Goal: Task Accomplishment & Management: Use online tool/utility

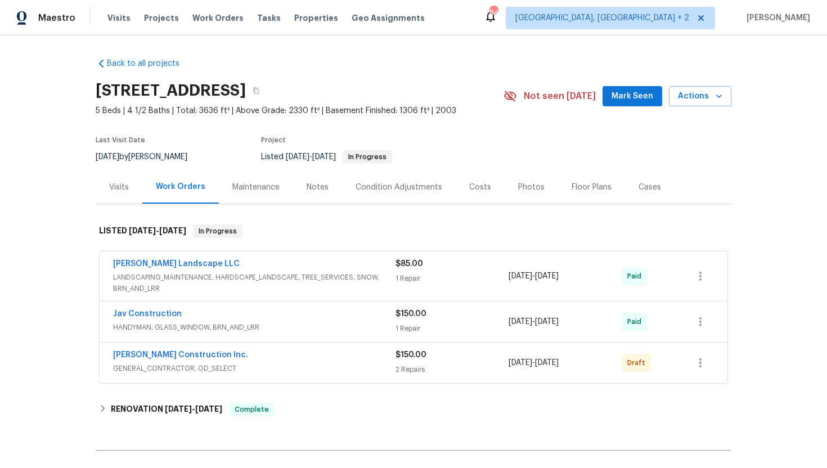
click at [121, 195] on div "Visits" at bounding box center [119, 186] width 47 height 33
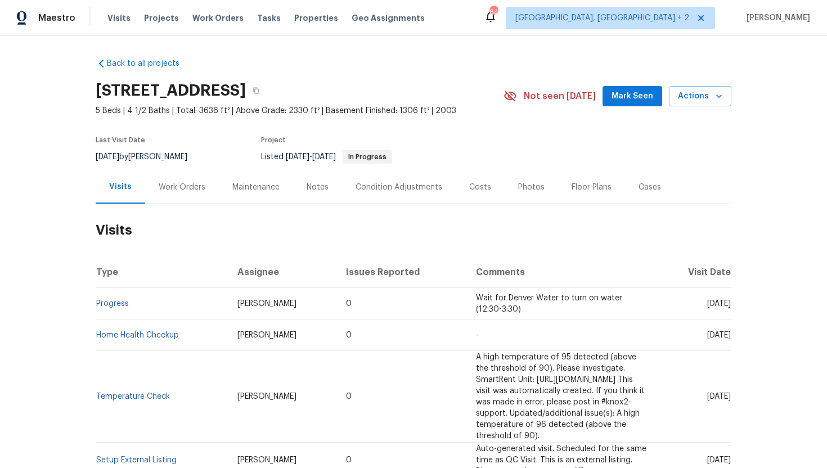
click at [120, 308] on td "Progress" at bounding box center [162, 303] width 133 height 31
click at [119, 305] on link "Progress" at bounding box center [112, 304] width 33 height 8
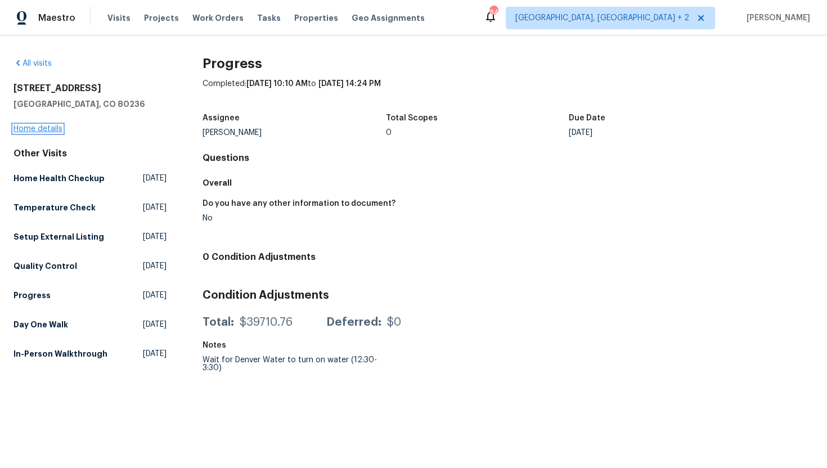
click at [54, 127] on link "Home details" at bounding box center [37, 129] width 49 height 8
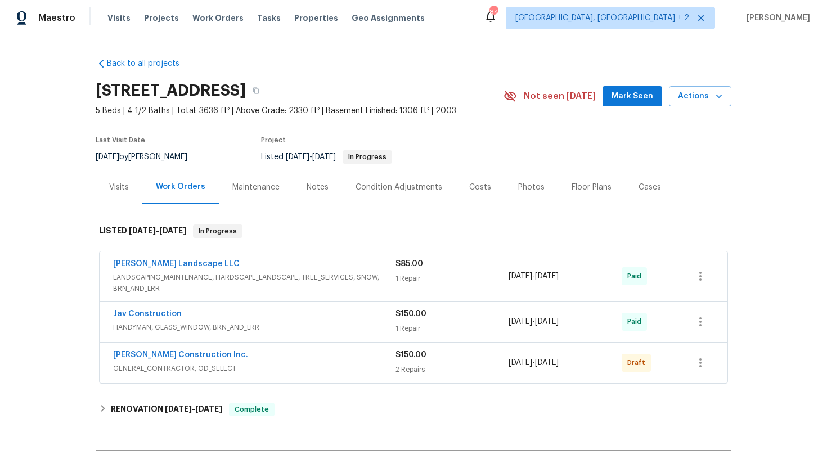
click at [292, 352] on div "Hanson Construction Inc." at bounding box center [254, 355] width 282 height 13
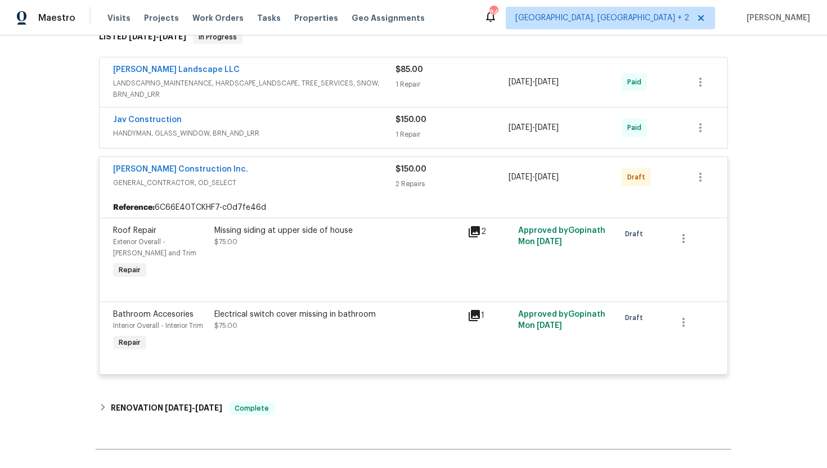
click at [291, 170] on div "Hanson Construction Inc." at bounding box center [254, 170] width 282 height 13
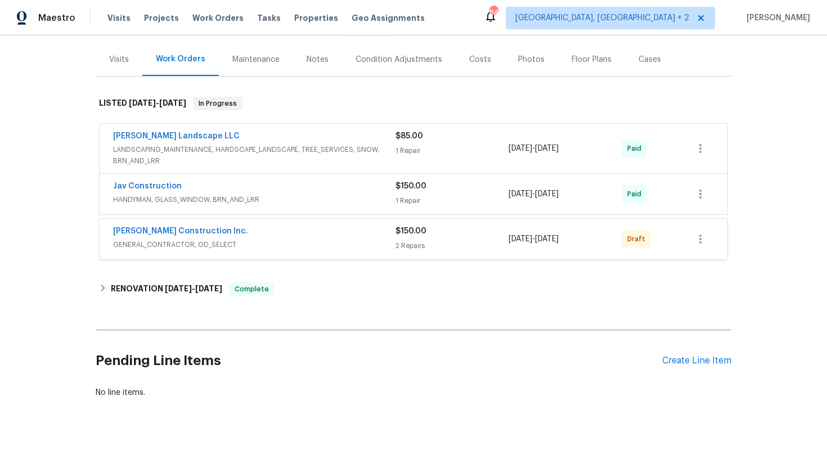
scroll to position [127, 0]
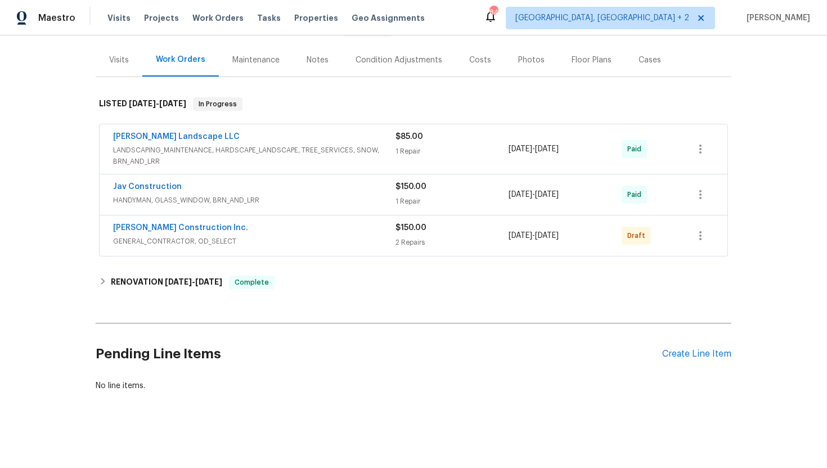
click at [281, 237] on span "GENERAL_CONTRACTOR, OD_SELECT" at bounding box center [254, 241] width 282 height 11
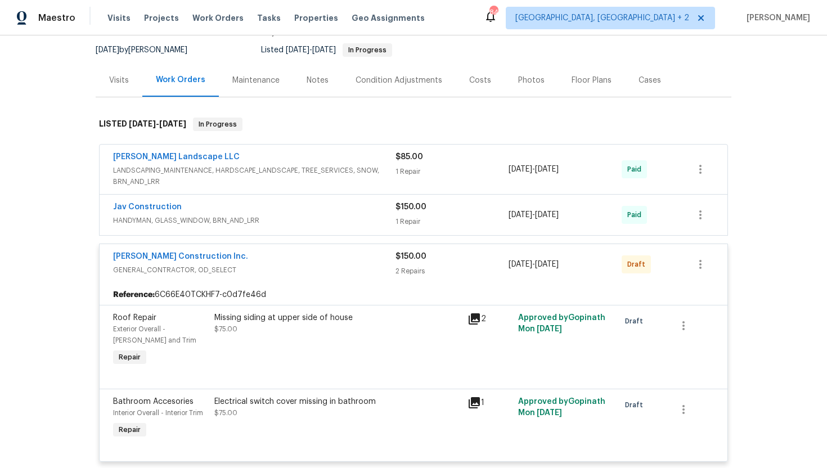
scroll to position [39, 0]
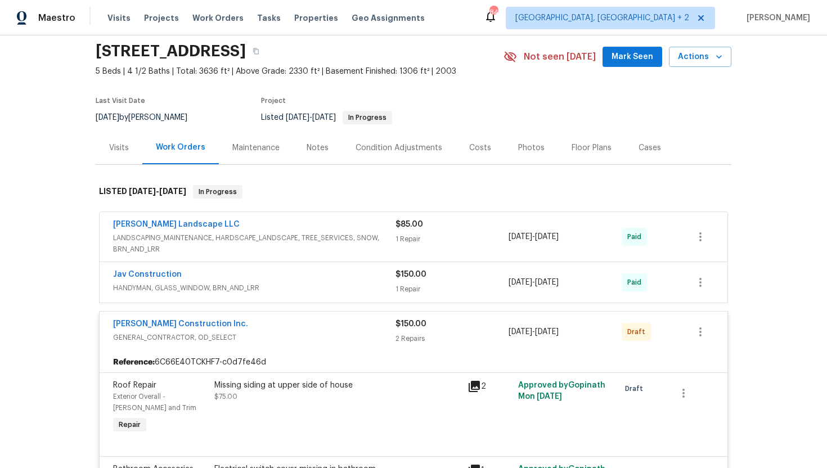
click at [115, 141] on div "Visits" at bounding box center [119, 147] width 47 height 33
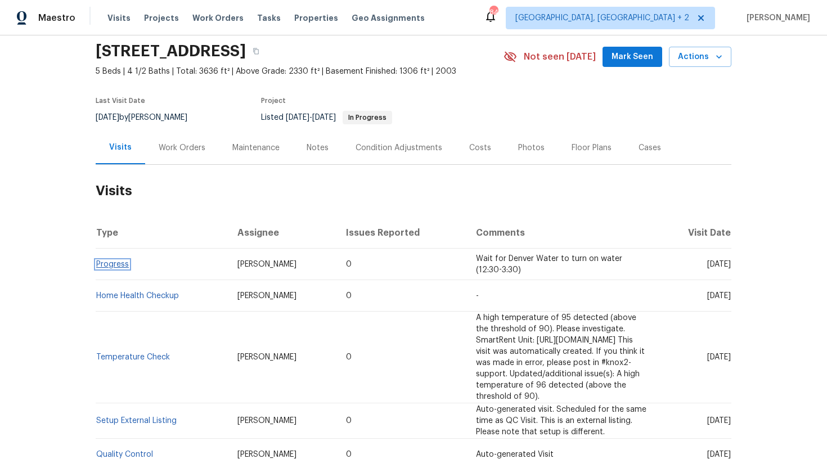
click at [127, 265] on link "Progress" at bounding box center [112, 264] width 33 height 8
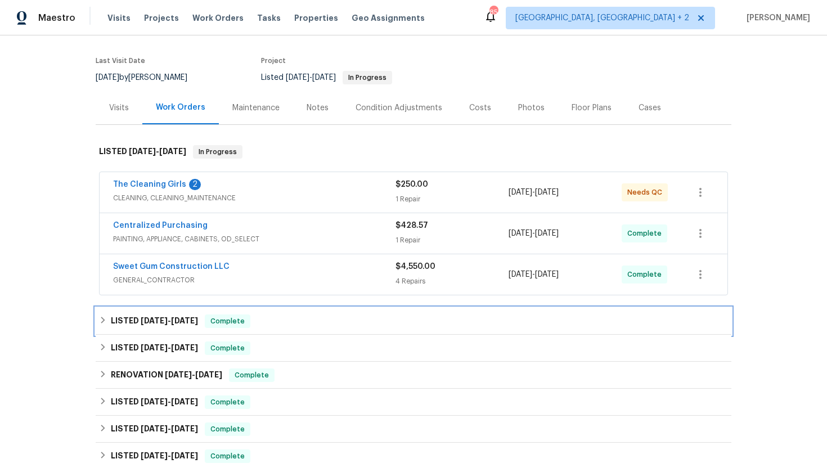
click at [254, 313] on div "LISTED 6/26/25 - 7/1/25 Complete" at bounding box center [414, 321] width 636 height 27
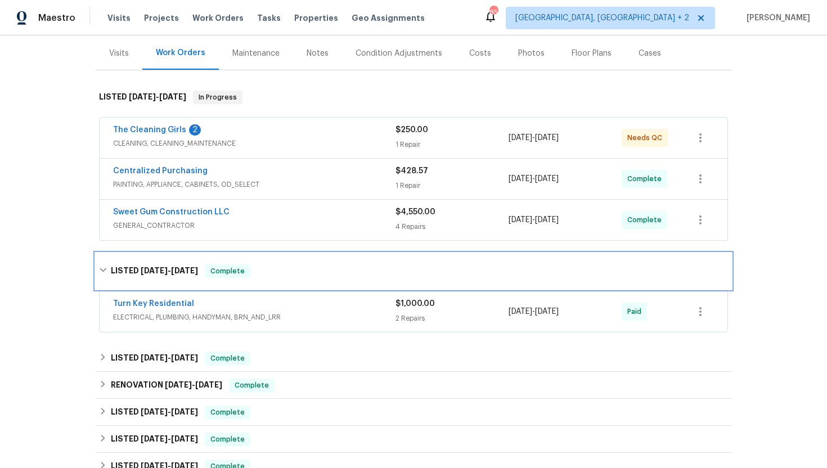
scroll to position [147, 0]
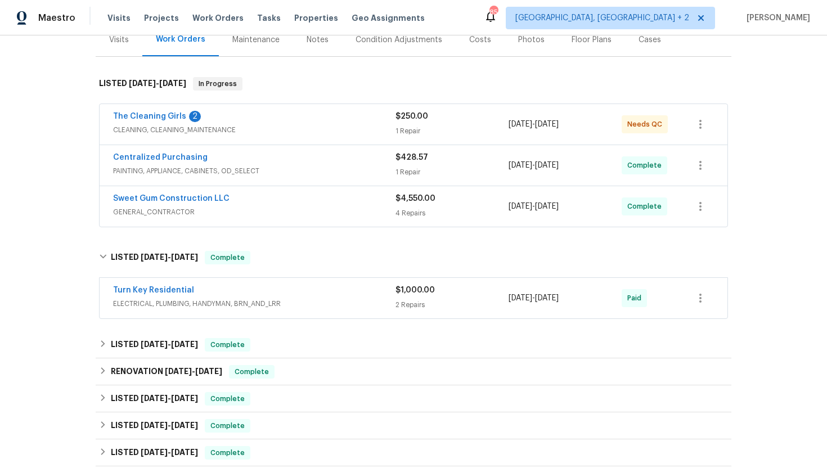
click at [273, 206] on span "GENERAL_CONTRACTOR" at bounding box center [254, 211] width 282 height 11
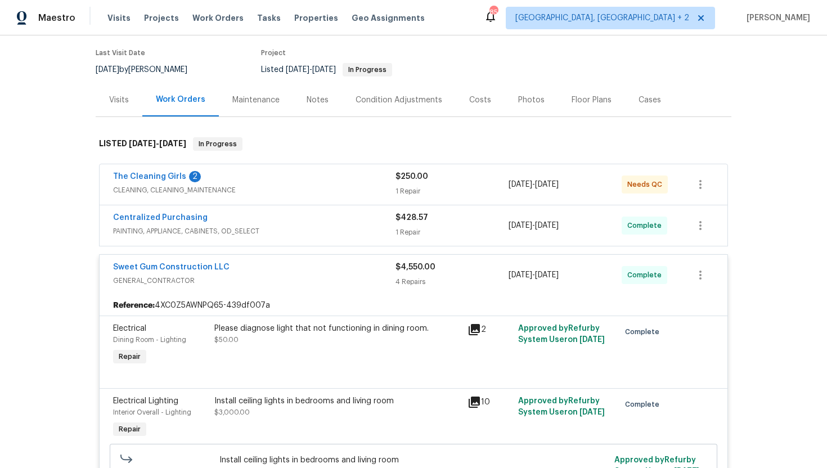
scroll to position [0, 0]
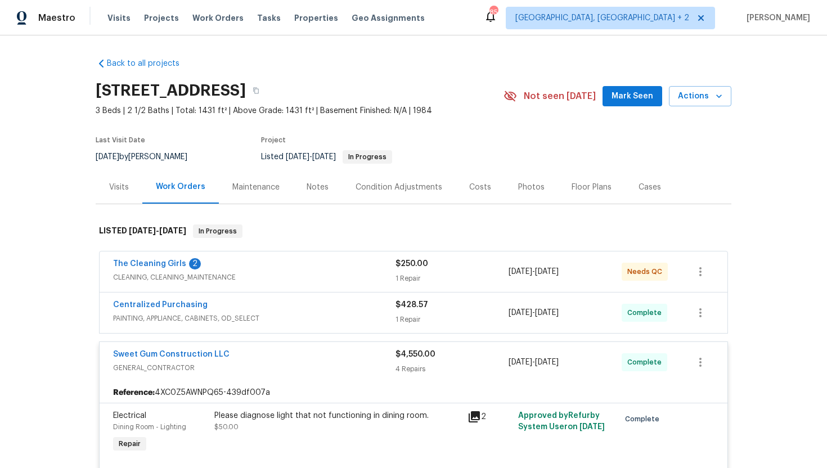
click at [283, 308] on div "Centralized Purchasing" at bounding box center [254, 305] width 282 height 13
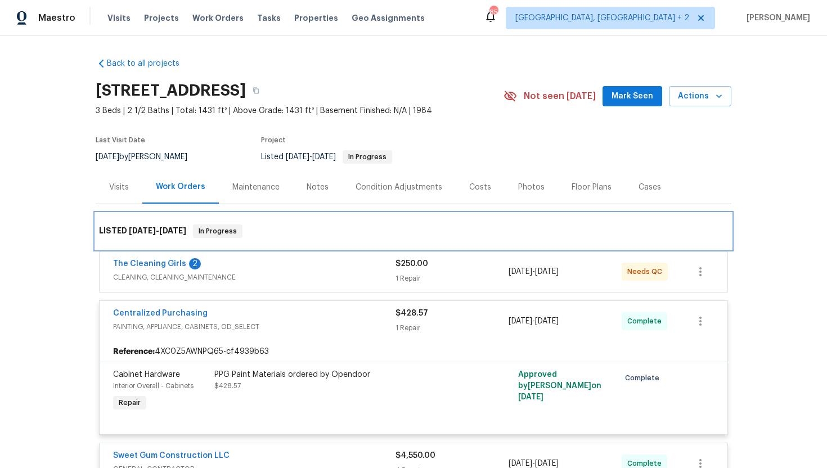
click at [308, 242] on div "LISTED 6/26/25 - 9/3/25 In Progress" at bounding box center [414, 231] width 636 height 36
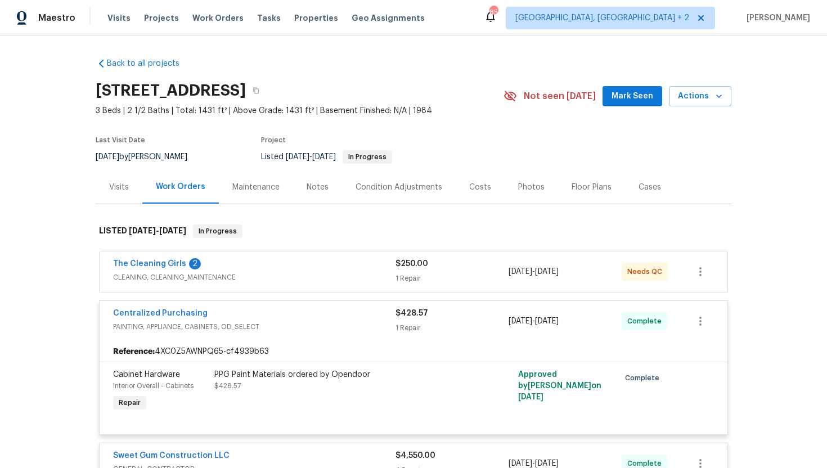
click at [308, 262] on div "The Cleaning Girls 2" at bounding box center [254, 264] width 282 height 13
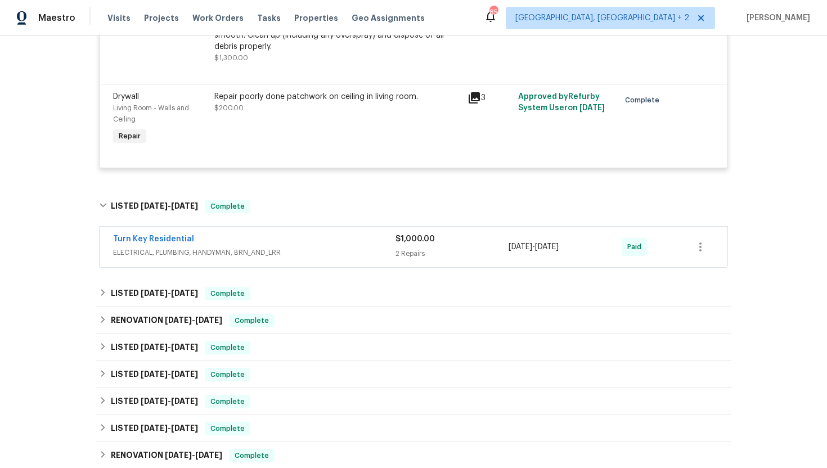
scroll to position [1190, 0]
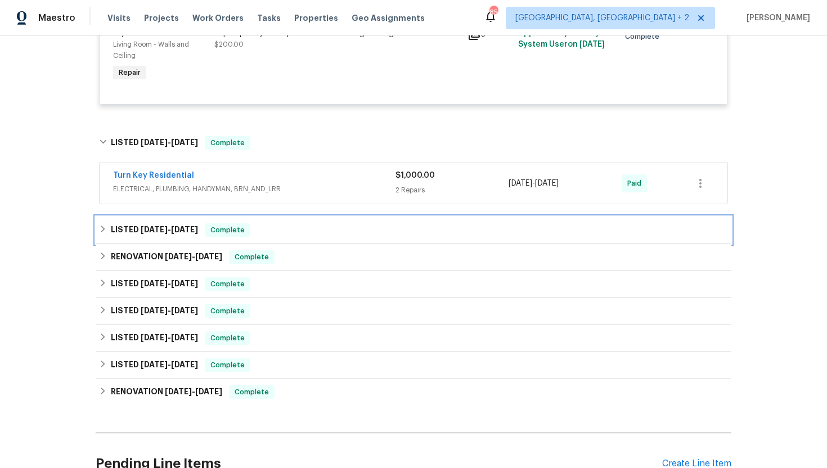
click at [279, 223] on div "LISTED 6/20/25 - 6/25/25 Complete" at bounding box center [413, 229] width 629 height 13
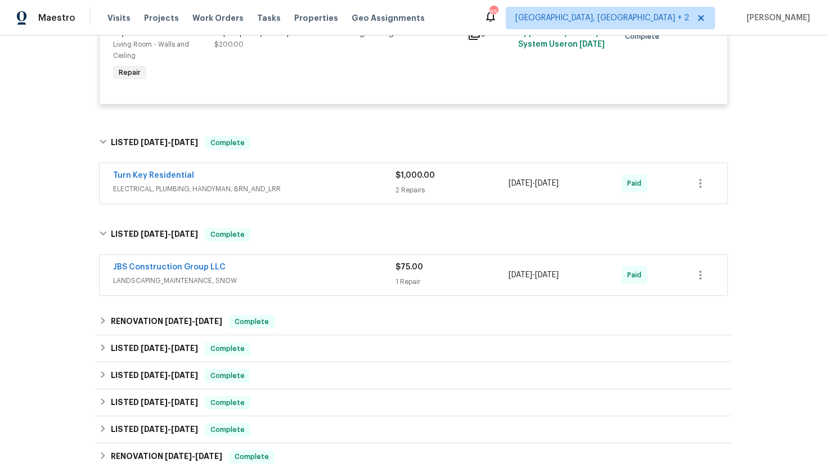
click at [301, 170] on div "Turn Key Residential" at bounding box center [254, 176] width 282 height 13
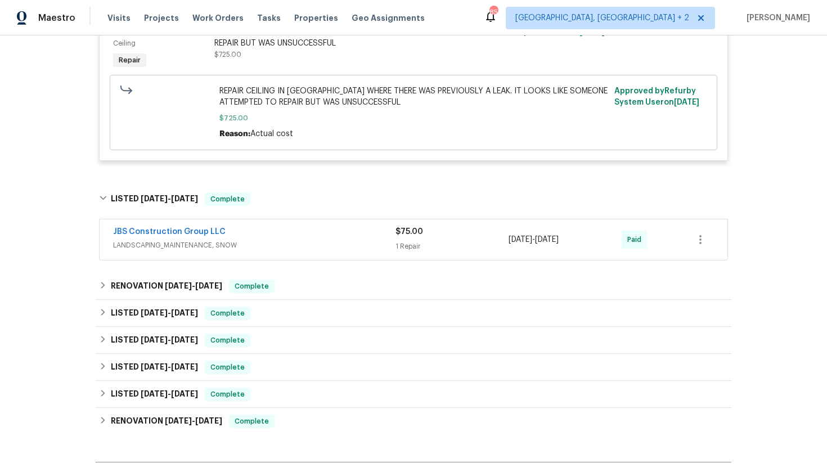
scroll to position [1599, 0]
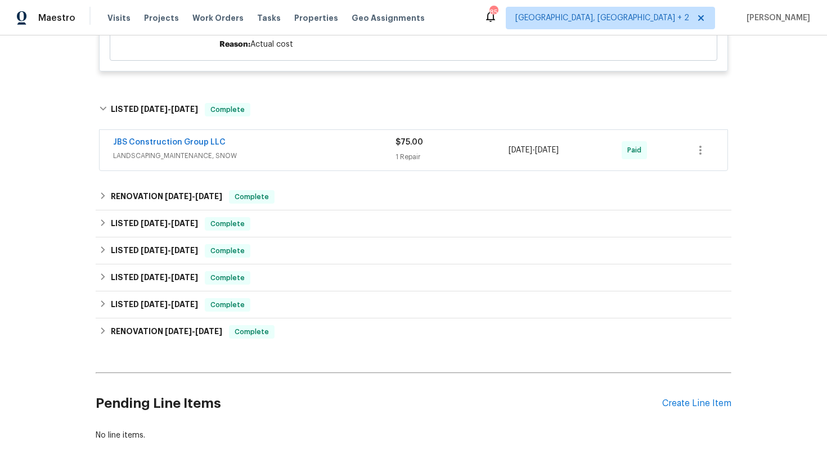
click at [295, 137] on div "JBS Construction Group LLC" at bounding box center [254, 143] width 282 height 13
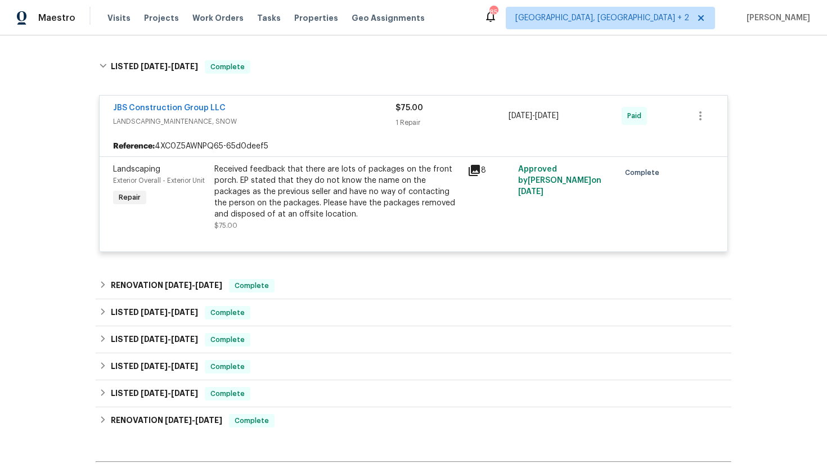
scroll to position [1663, 0]
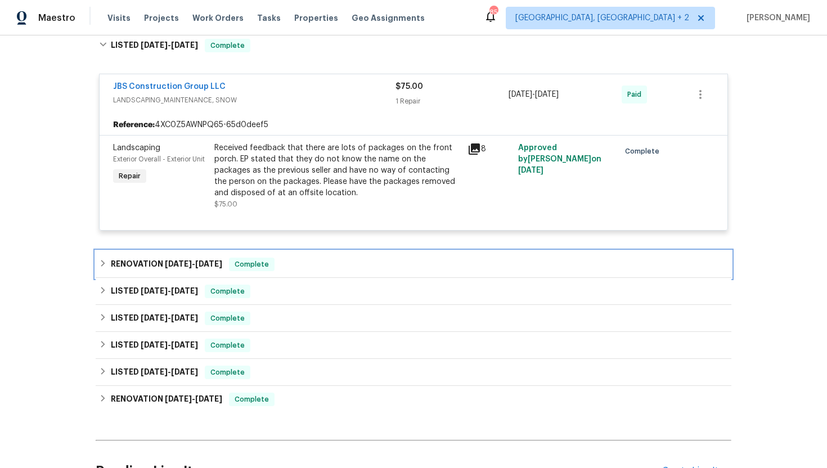
click at [299, 258] on div "RENOVATION 4/28/25 - 8/27/25 Complete" at bounding box center [413, 264] width 629 height 13
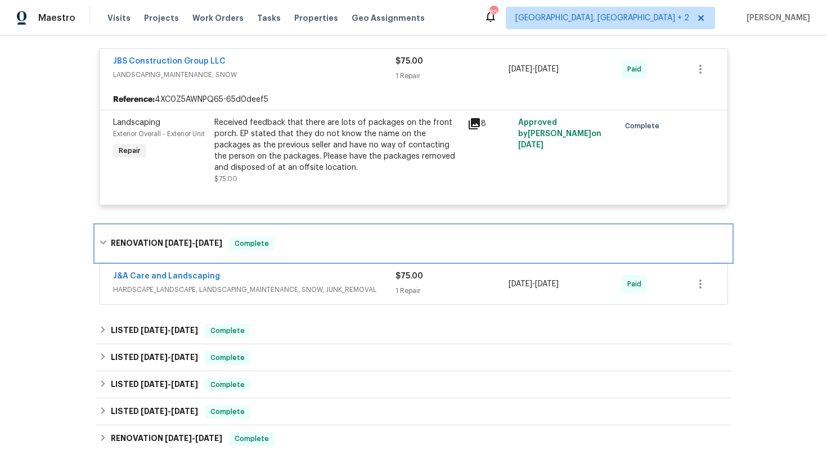
scroll to position [1702, 0]
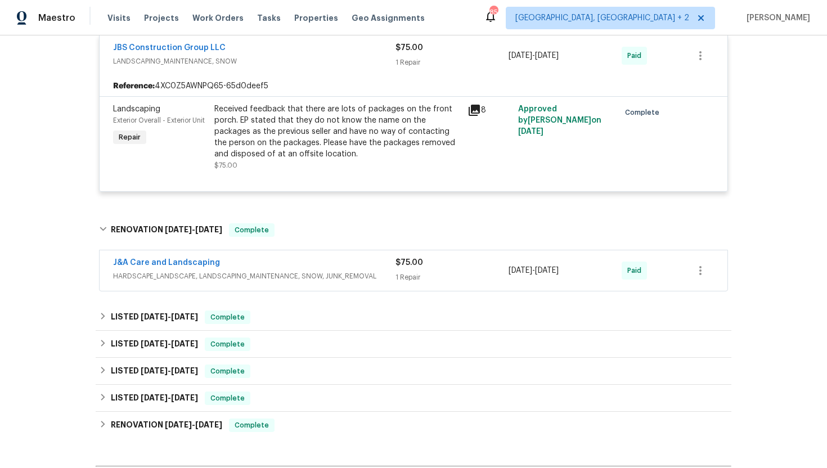
click at [301, 257] on div "J&A Care and Landscaping" at bounding box center [254, 263] width 282 height 13
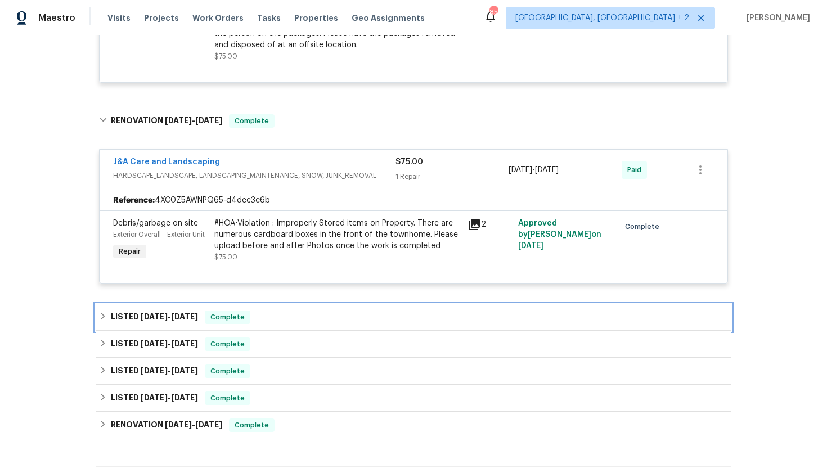
click at [300, 310] on div "LISTED 4/13/25 - 5/1/25 Complete" at bounding box center [413, 316] width 629 height 13
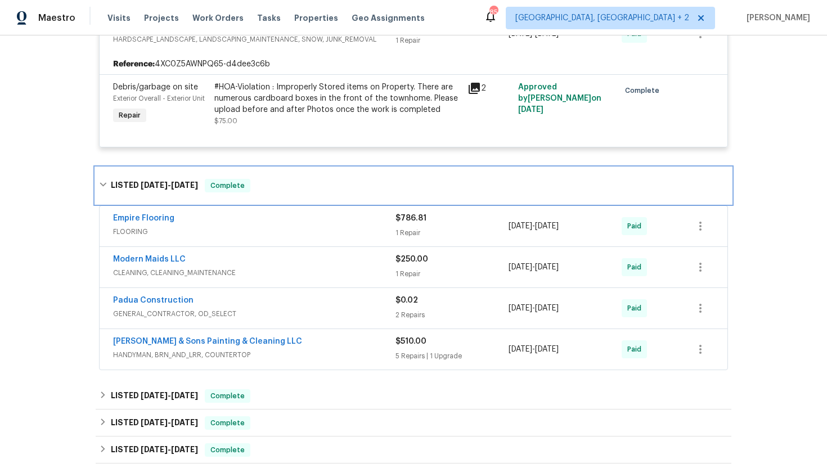
scroll to position [1960, 0]
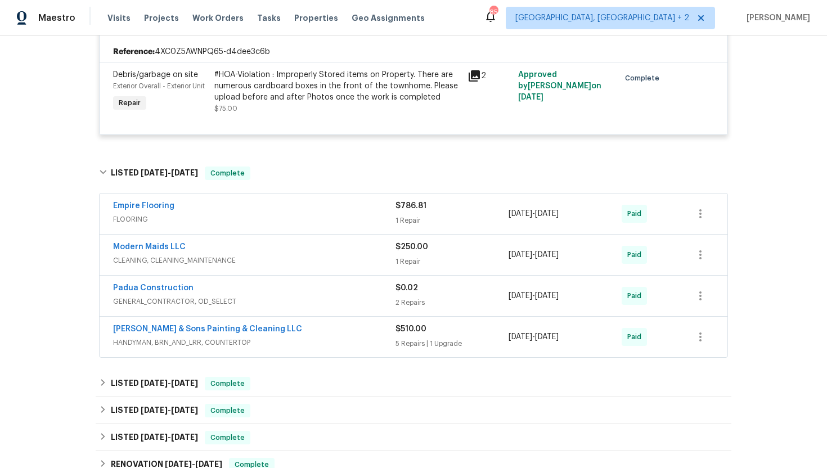
click at [294, 337] on span "HANDYMAN, BRN_AND_LRR, COUNTERTOP" at bounding box center [254, 342] width 282 height 11
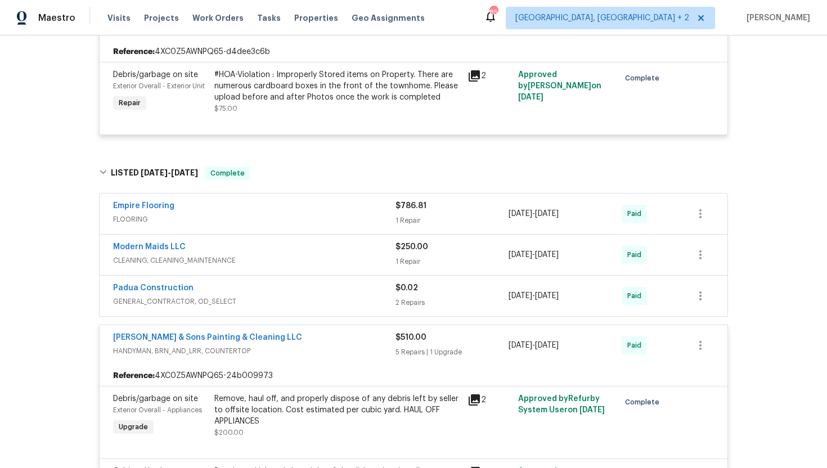
click at [309, 282] on div "Padua Construction" at bounding box center [254, 288] width 282 height 13
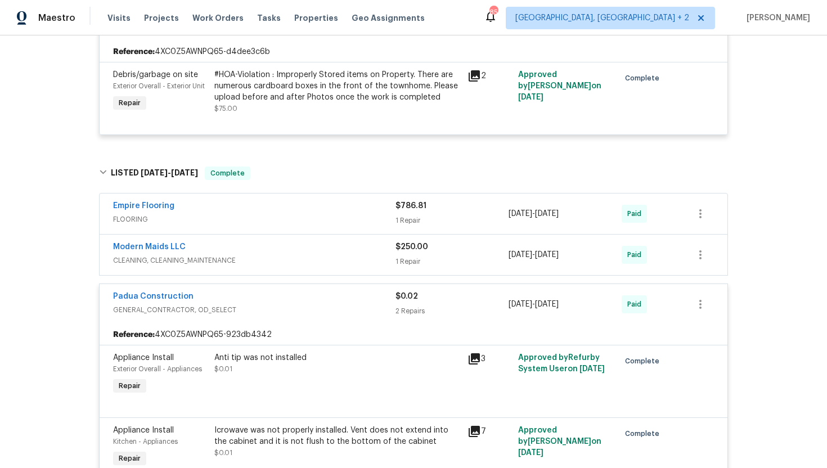
click at [300, 241] on div "Modern Maids LLC" at bounding box center [254, 247] width 282 height 13
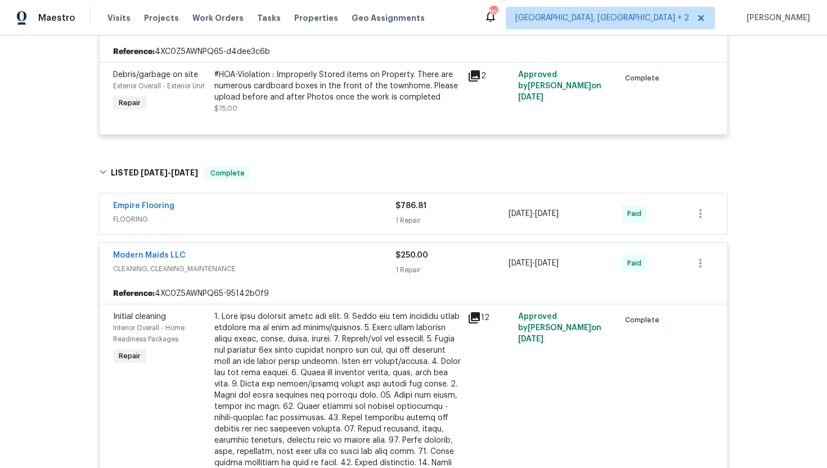
click at [298, 214] on span "FLOORING" at bounding box center [254, 219] width 282 height 11
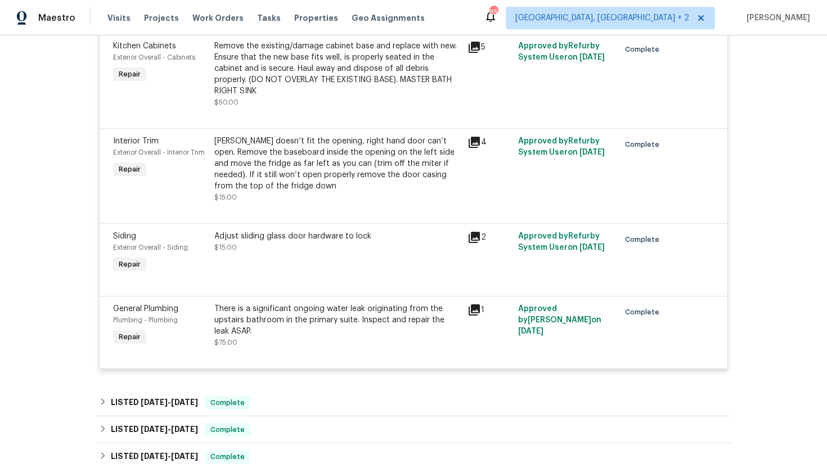
scroll to position [3443, 0]
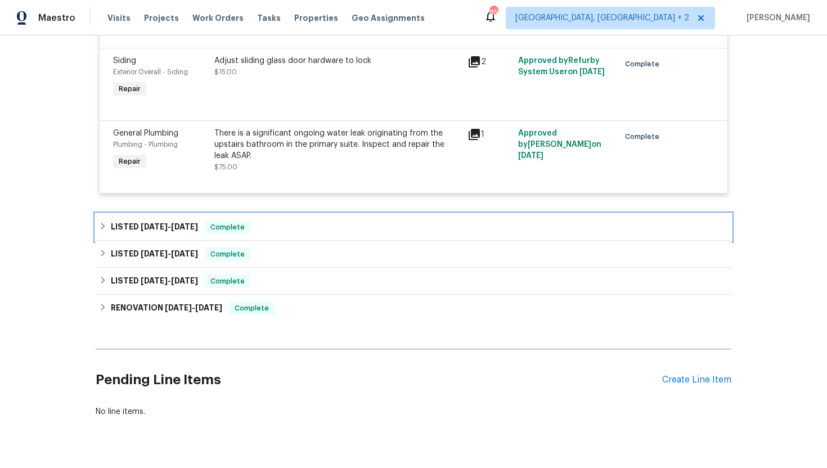
click at [290, 214] on div "LISTED 2/9/25 - 4/4/25 Complete" at bounding box center [414, 227] width 636 height 27
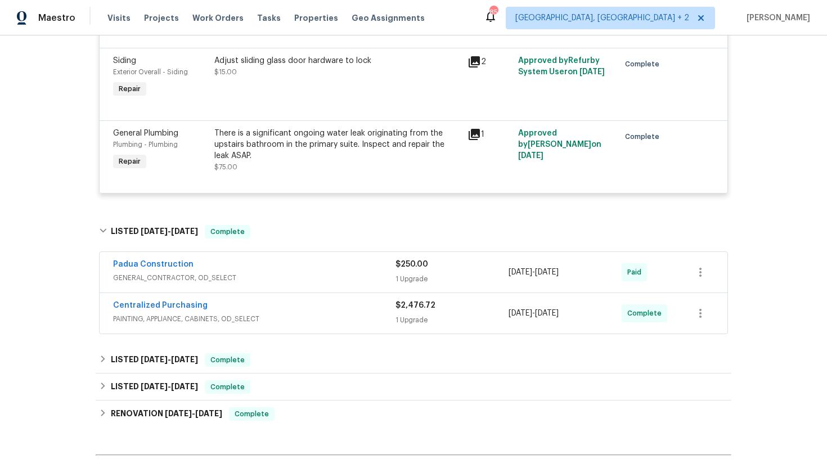
click at [290, 259] on div "Padua Construction" at bounding box center [254, 265] width 282 height 13
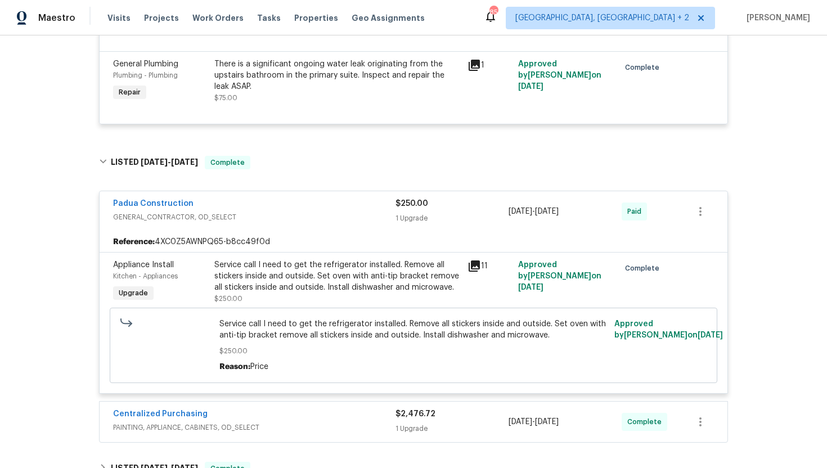
scroll to position [3692, 0]
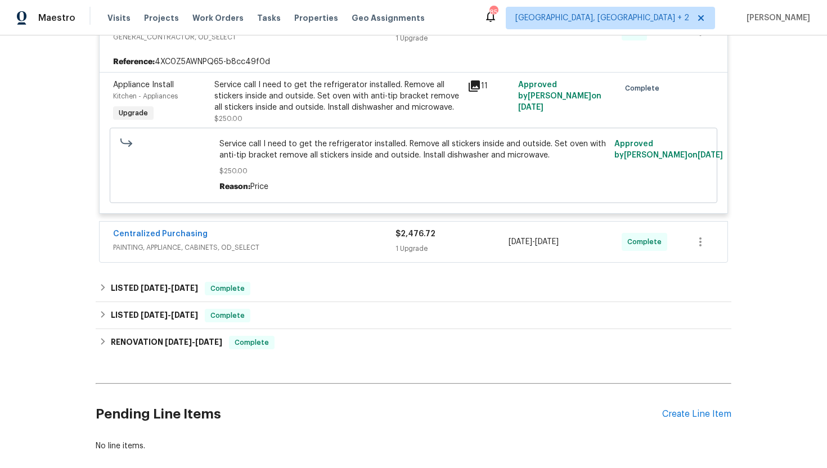
click at [290, 242] on span "PAINTING, APPLIANCE, CABINETS, OD_SELECT" at bounding box center [254, 247] width 282 height 11
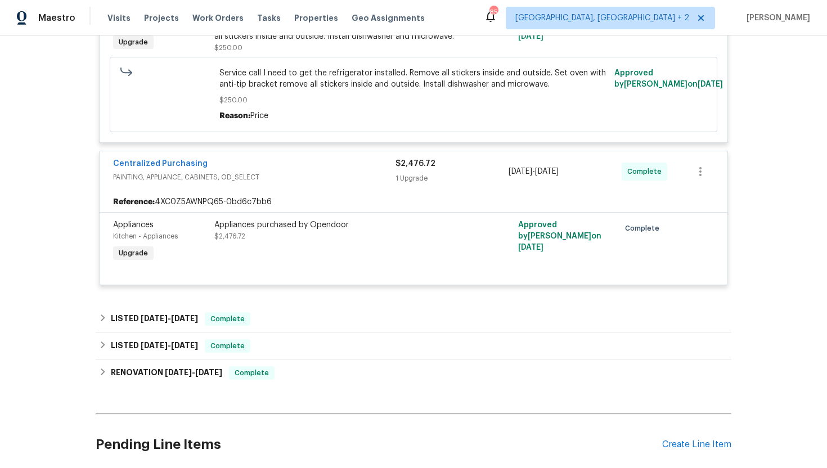
scroll to position [3817, 0]
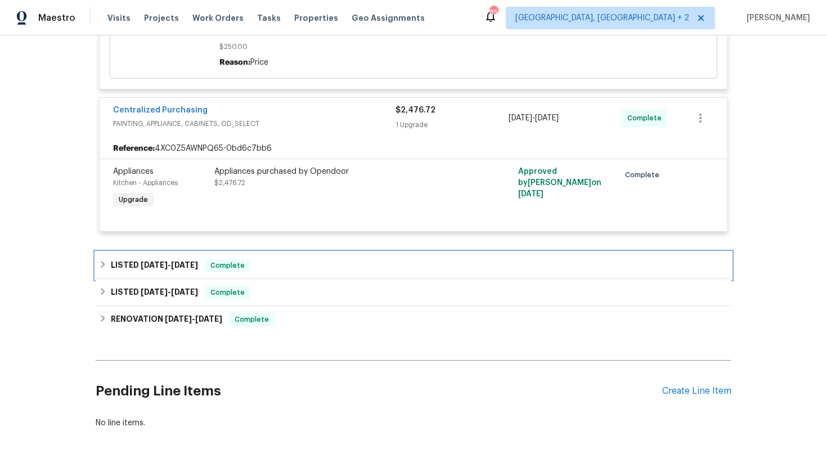
click at [281, 259] on div "LISTED 1/29/25 - 2/1/25 Complete" at bounding box center [413, 265] width 629 height 13
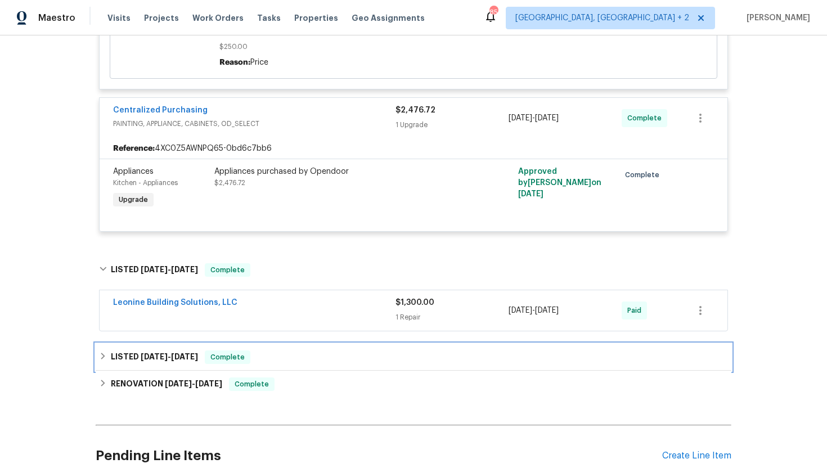
click at [277, 350] on div "LISTED 8/20/24 - 8/20/24 Complete" at bounding box center [413, 356] width 629 height 13
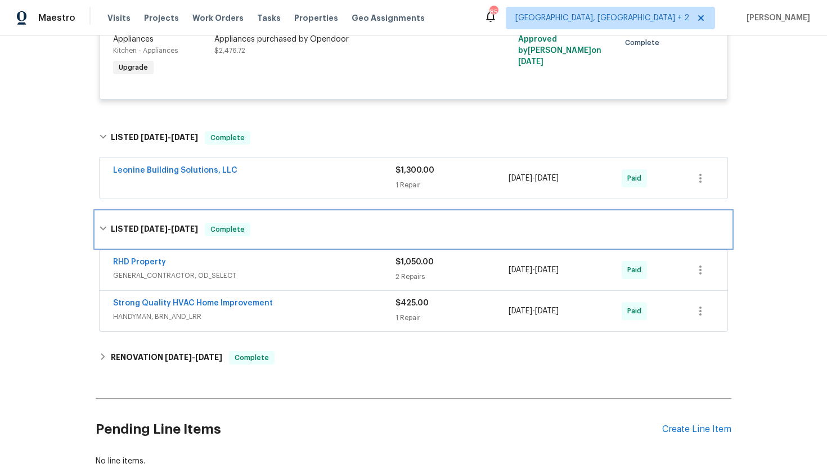
scroll to position [3999, 0]
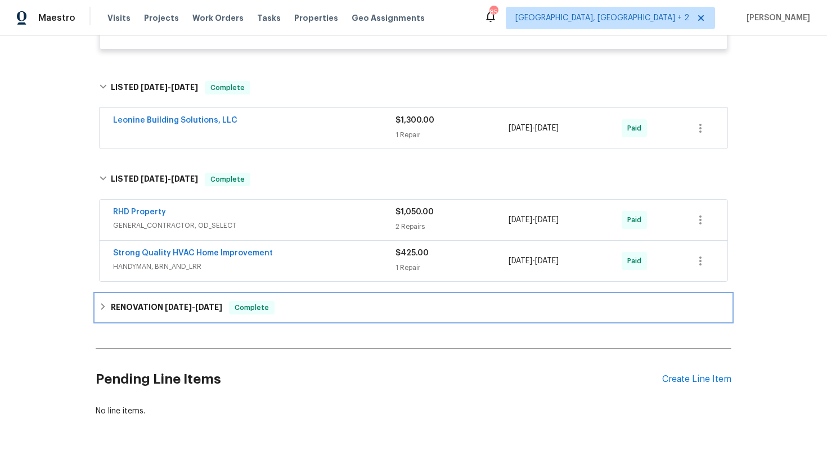
click at [283, 294] on div "RENOVATION 7/29/24 - 8/16/24 Complete" at bounding box center [414, 307] width 636 height 27
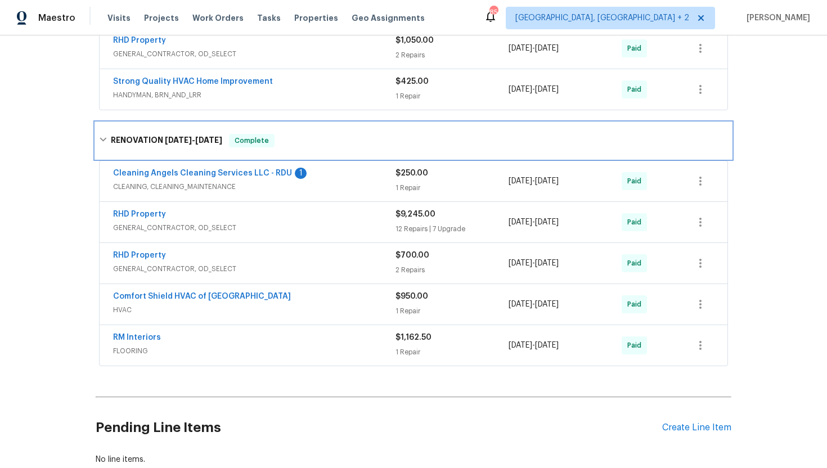
scroll to position [4195, 0]
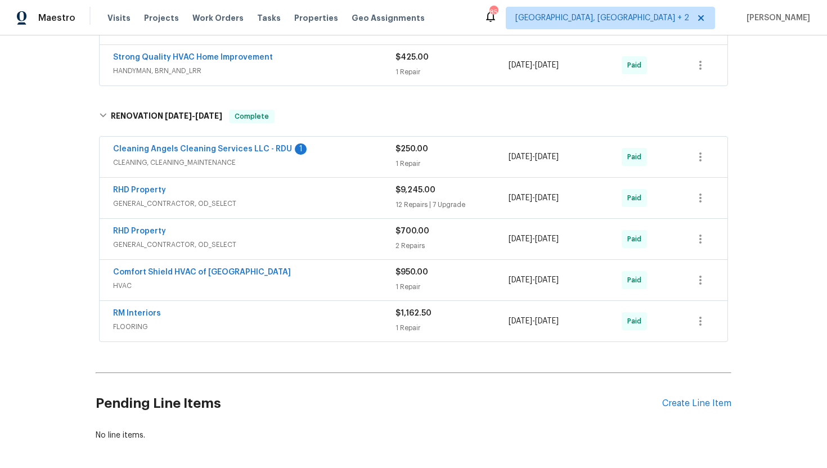
click at [290, 321] on span "FLOORING" at bounding box center [254, 326] width 282 height 11
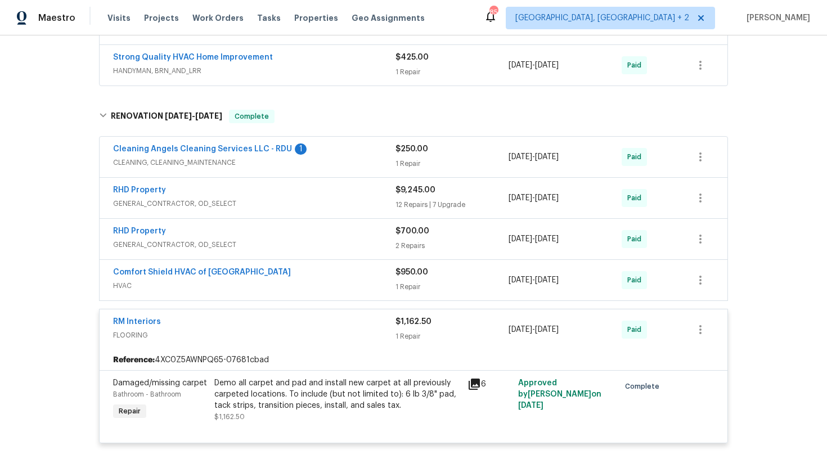
click at [298, 280] on span "HVAC" at bounding box center [254, 285] width 282 height 11
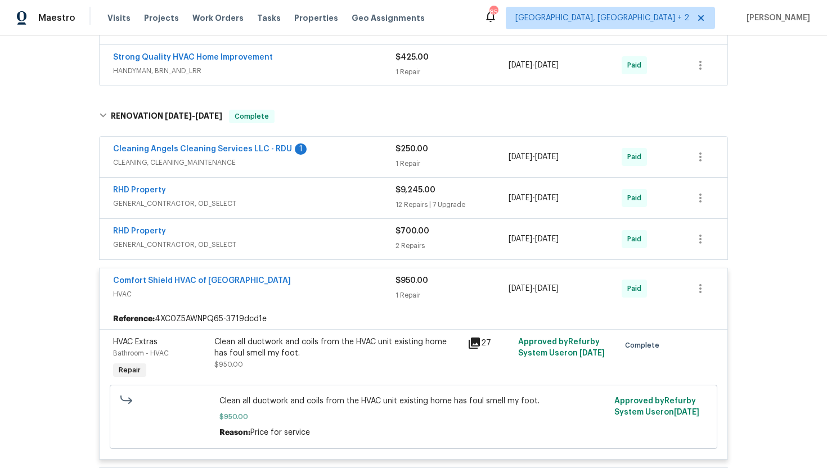
click at [251, 226] on div "RHD Property" at bounding box center [254, 232] width 282 height 13
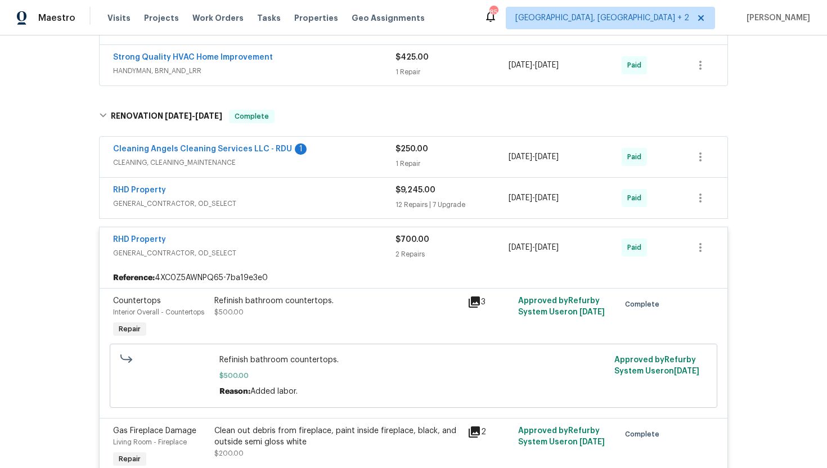
click at [273, 184] on div "RHD Property" at bounding box center [254, 190] width 282 height 13
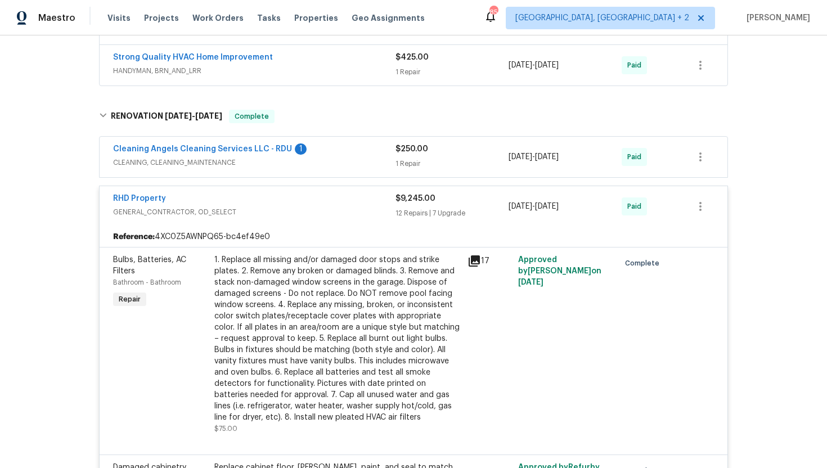
click at [311, 157] on span "CLEANING, CLEANING_MAINTENANCE" at bounding box center [254, 162] width 282 height 11
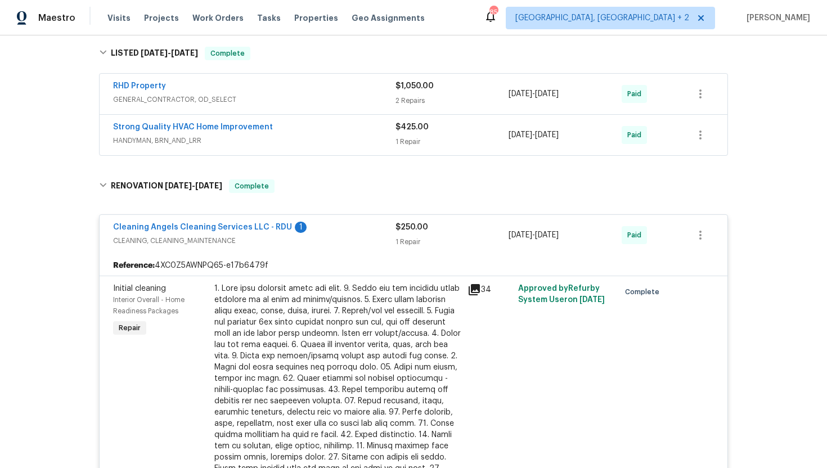
scroll to position [4096, 0]
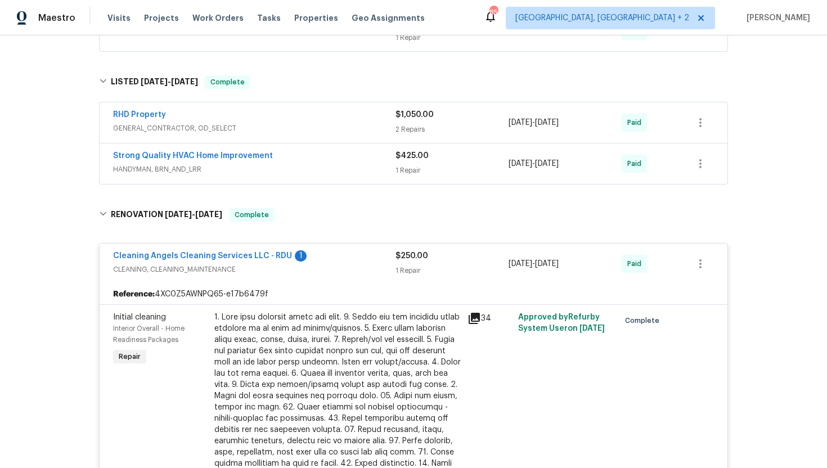
click at [290, 155] on div "Strong Quality HVAC Home Improvement HANDYMAN, BRN_AND_LRR $425.00 1 Repair 8/2…" at bounding box center [414, 163] width 628 height 40
click at [299, 164] on span "HANDYMAN, BRN_AND_LRR" at bounding box center [254, 169] width 282 height 11
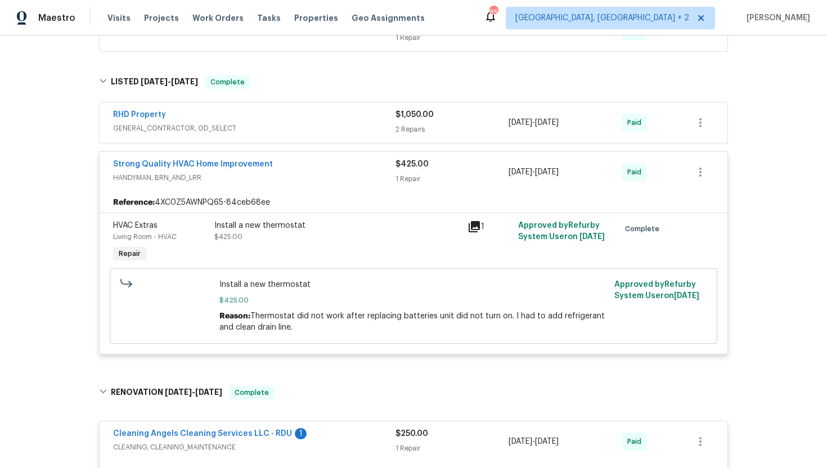
click at [313, 123] on span "GENERAL_CONTRACTOR, OD_SELECT" at bounding box center [254, 128] width 282 height 11
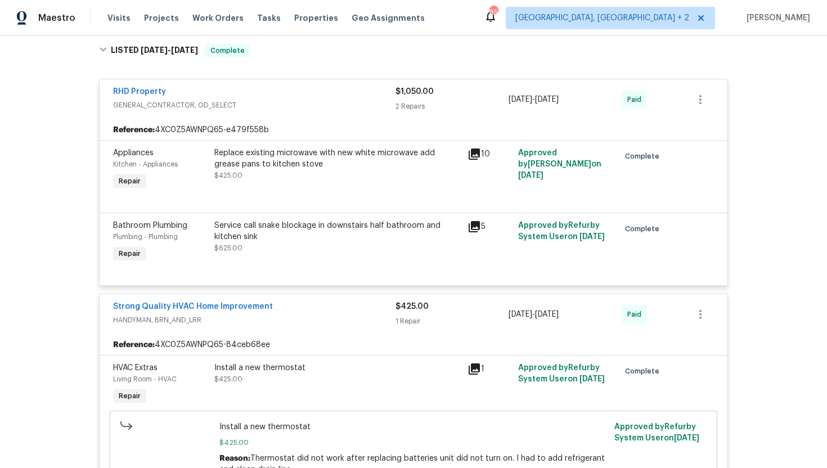
scroll to position [4131, 0]
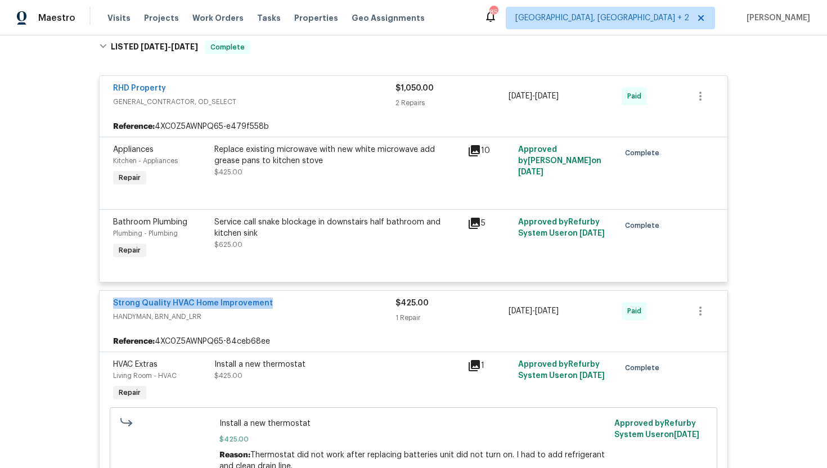
drag, startPoint x: 288, startPoint y: 281, endPoint x: 107, endPoint y: 281, distance: 181.1
click at [107, 291] on div "Strong Quality HVAC Home Improvement HANDYMAN, BRN_AND_LRR $425.00 1 Repair 8/2…" at bounding box center [414, 311] width 628 height 40
copy link "Strong Quality HVAC Home Improvement"
drag, startPoint x: 595, startPoint y: 290, endPoint x: 493, endPoint y: 289, distance: 101.3
click at [493, 298] on div "Strong Quality HVAC Home Improvement HANDYMAN, BRN_AND_LRR $425.00 1 Repair 8/2…" at bounding box center [400, 311] width 574 height 27
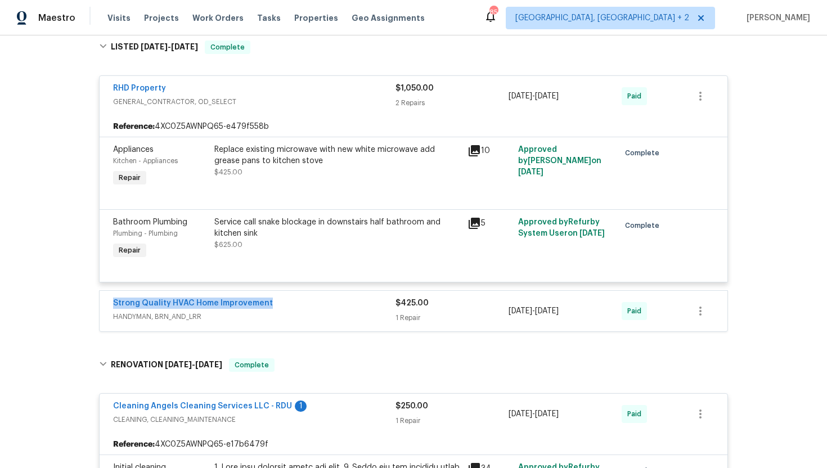
copy div "8/20/2024 - 8/20/2024"
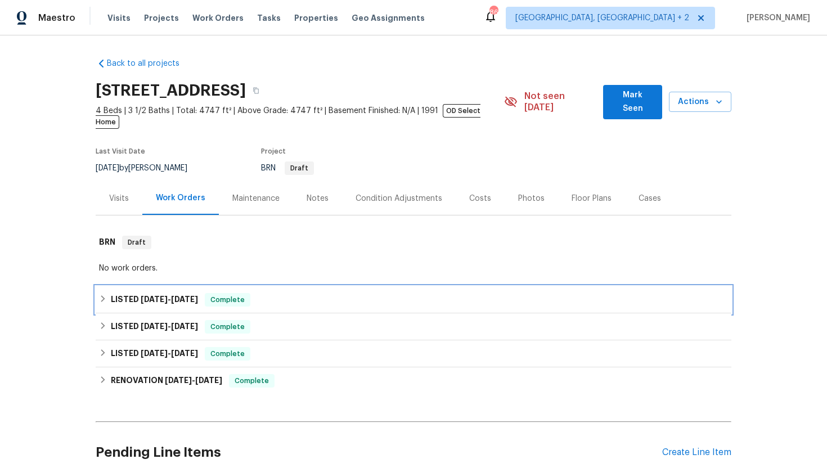
click at [219, 294] on span "Complete" at bounding box center [227, 299] width 43 height 11
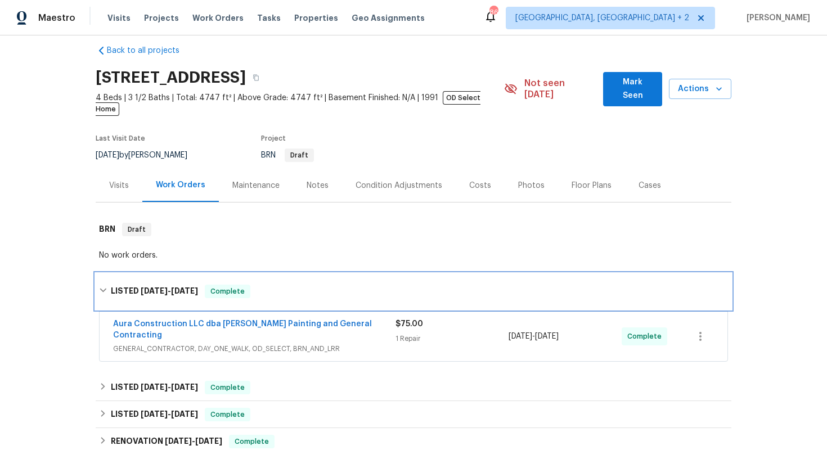
scroll to position [15, 0]
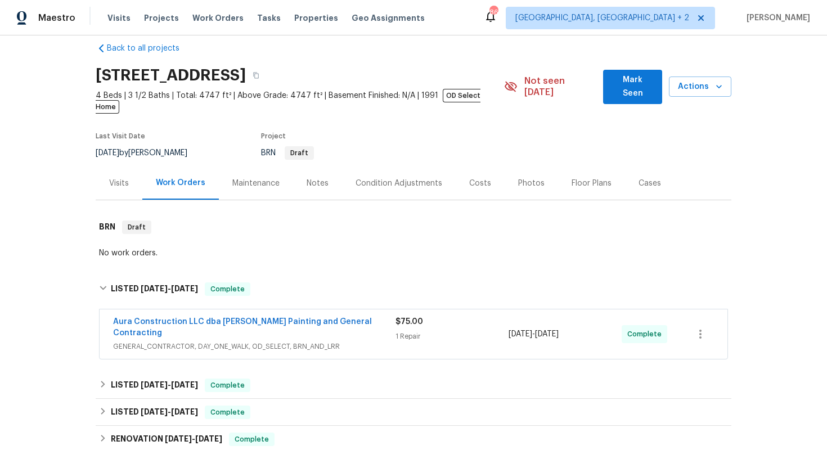
click at [323, 332] on div "Aura Construction LLC dba Logan's Painting and General Contracting GENERAL_CONT…" at bounding box center [414, 333] width 628 height 49
click at [322, 341] on span "GENERAL_CONTRACTOR, DAY_ONE_WALK, OD_SELECT, BRN_AND_LRR" at bounding box center [254, 346] width 282 height 11
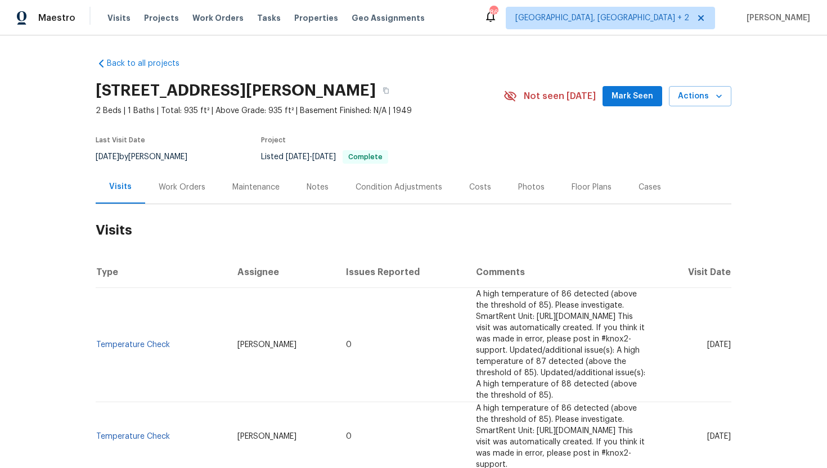
click at [186, 189] on div "Work Orders" at bounding box center [182, 187] width 47 height 11
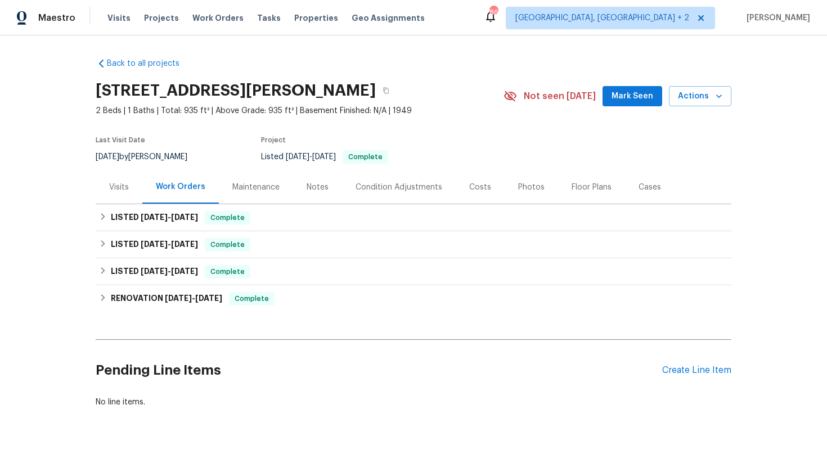
click at [117, 191] on div "Visits" at bounding box center [119, 187] width 20 height 11
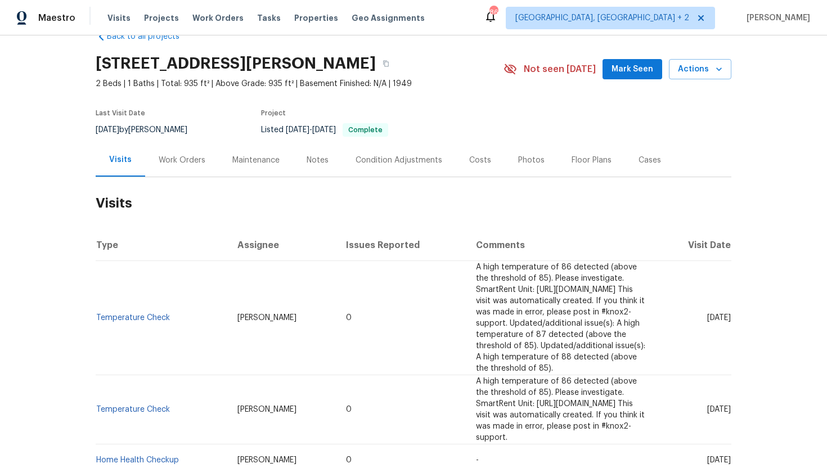
scroll to position [17, 0]
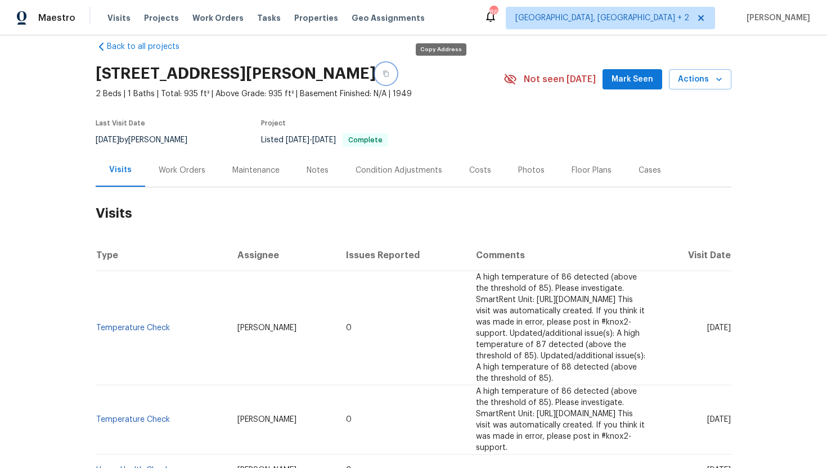
click at [396, 67] on button "button" at bounding box center [386, 74] width 20 height 20
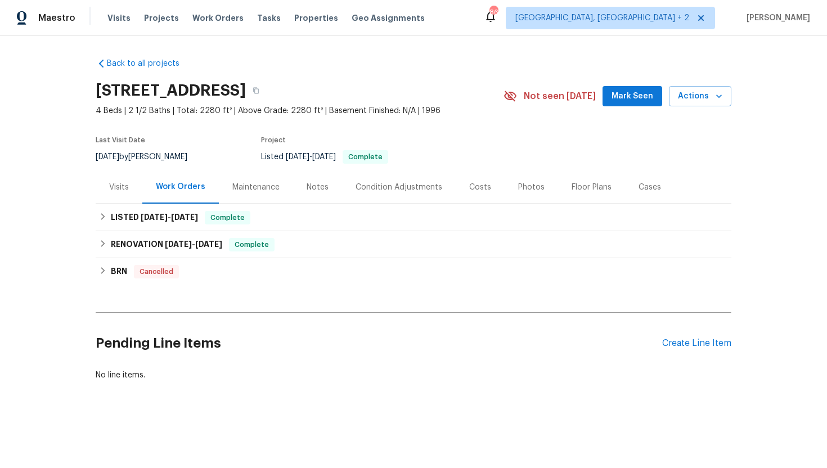
click at [121, 195] on div "Visits" at bounding box center [119, 186] width 47 height 33
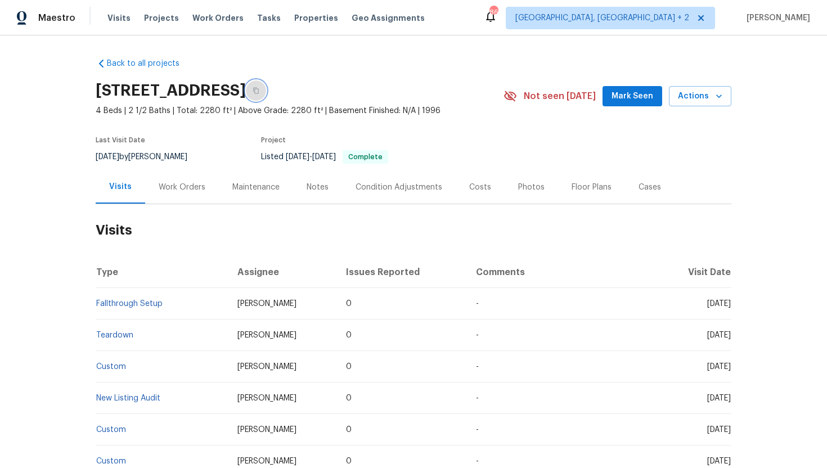
click at [266, 86] on button "button" at bounding box center [256, 90] width 20 height 20
click at [148, 303] on link "Fallthrough Setup" at bounding box center [129, 304] width 66 height 8
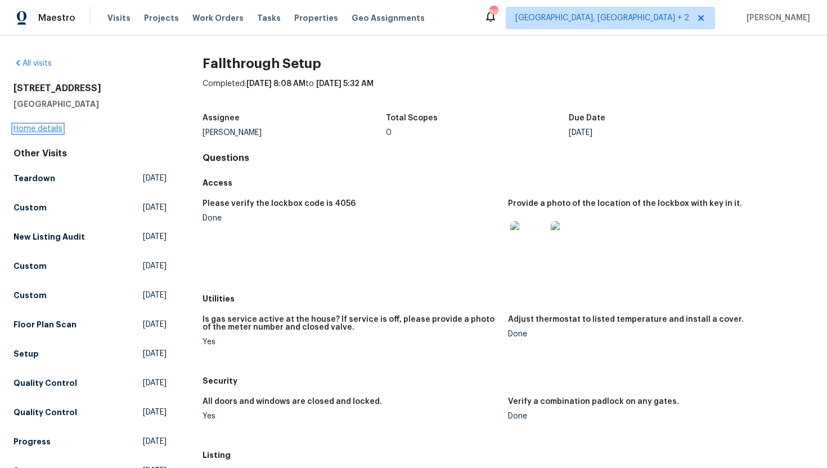
click at [55, 130] on link "Home details" at bounding box center [37, 129] width 49 height 8
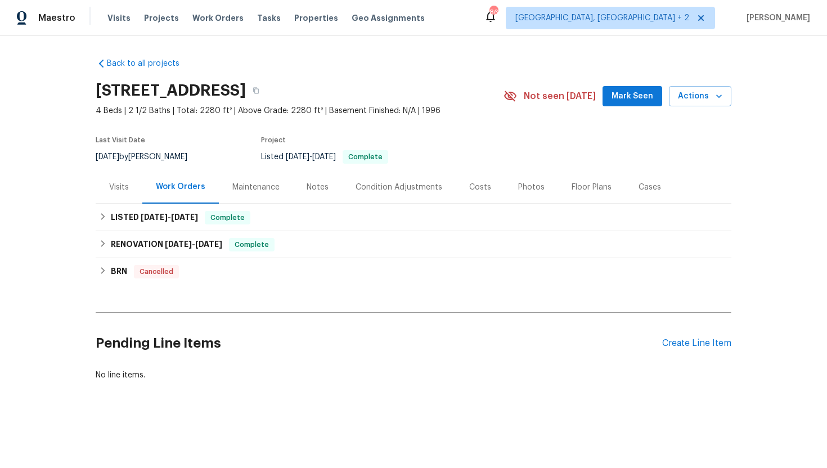
click at [132, 192] on div "Visits" at bounding box center [119, 186] width 47 height 33
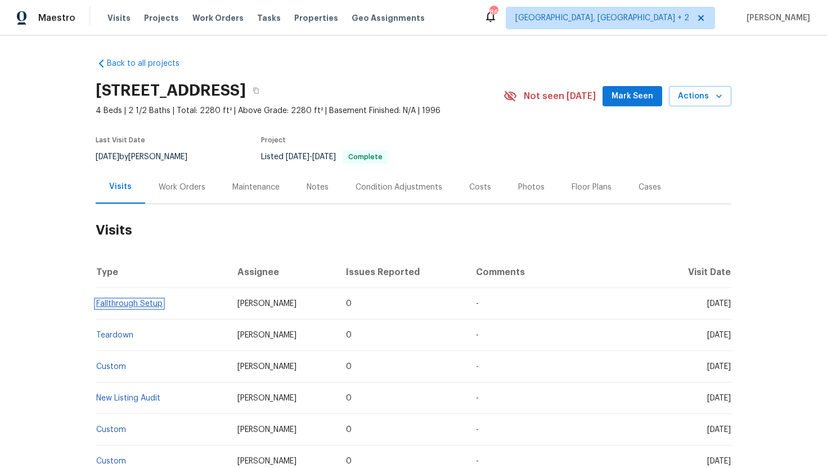
click at [148, 305] on link "Fallthrough Setup" at bounding box center [129, 304] width 66 height 8
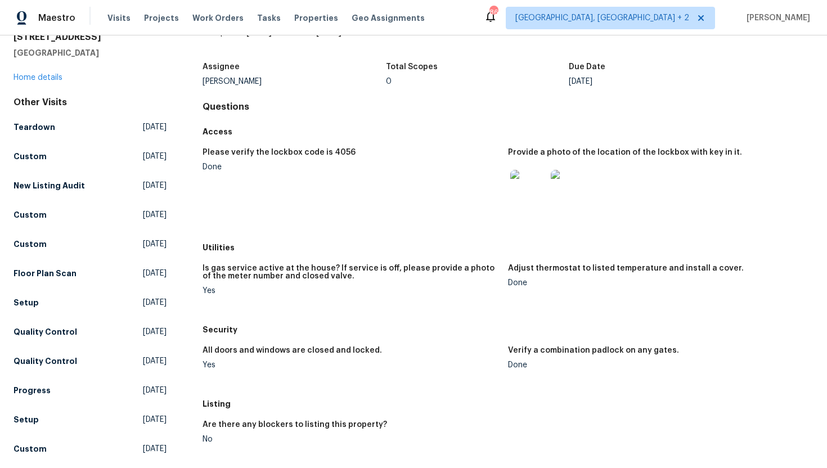
scroll to position [43, 0]
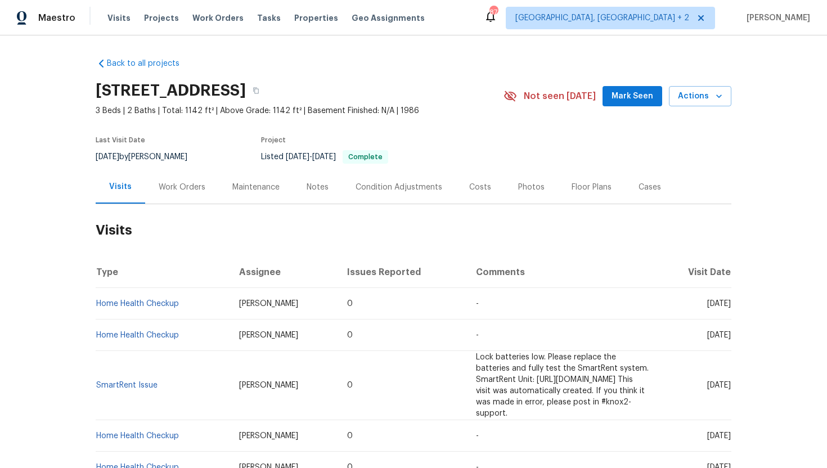
drag, startPoint x: 686, startPoint y: 306, endPoint x: 729, endPoint y: 304, distance: 43.3
click at [728, 304] on span "[DATE]" at bounding box center [719, 304] width 24 height 8
copy span "[DATE]"
drag, startPoint x: 184, startPoint y: 307, endPoint x: 96, endPoint y: 305, distance: 88.3
click at [96, 305] on td "Home Health Checkup" at bounding box center [163, 303] width 134 height 31
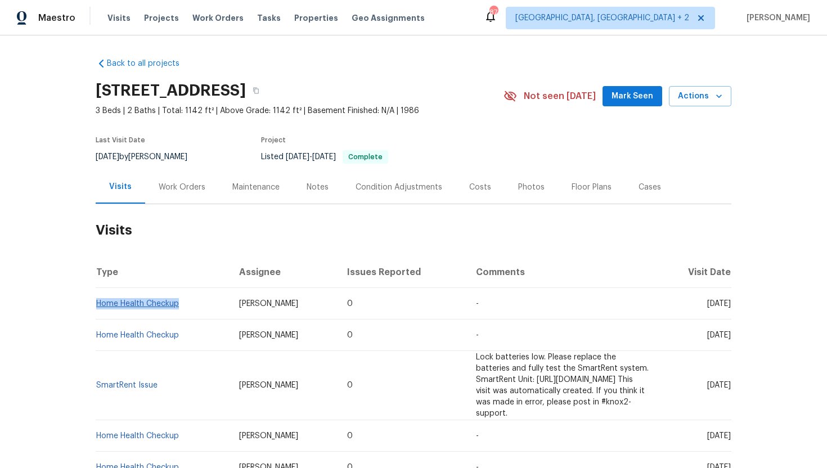
copy link "Home Health Checkup"
click at [648, 186] on div "Cases" at bounding box center [649, 187] width 22 height 11
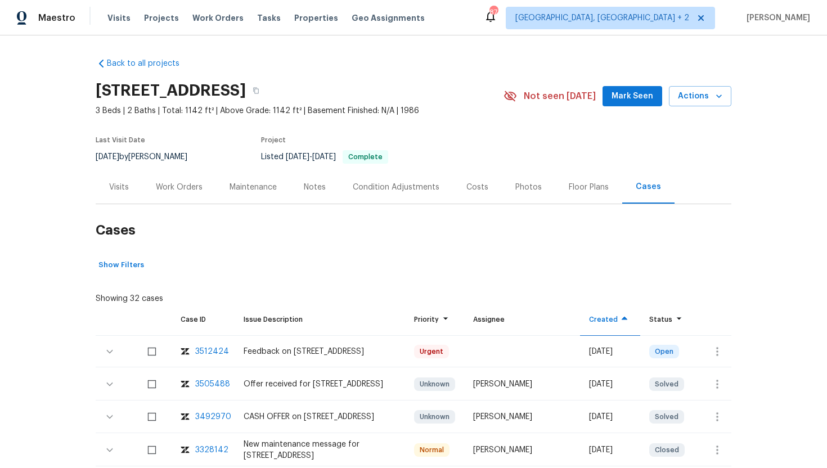
scroll to position [28, 0]
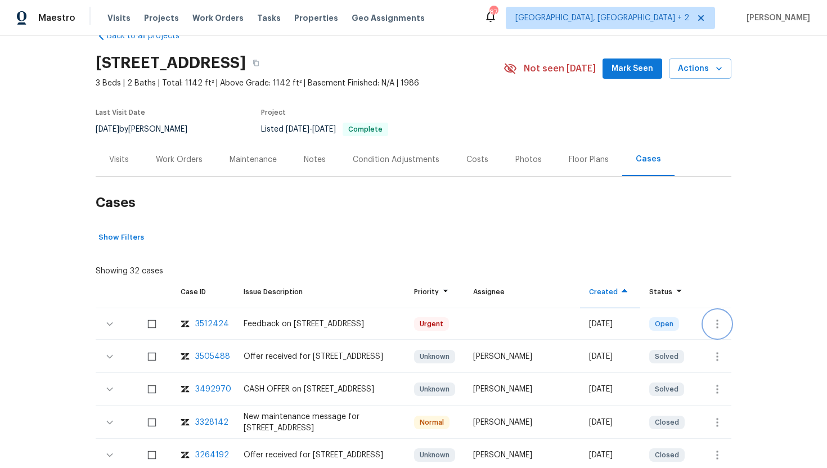
click at [719, 326] on icon "button" at bounding box center [716, 323] width 13 height 13
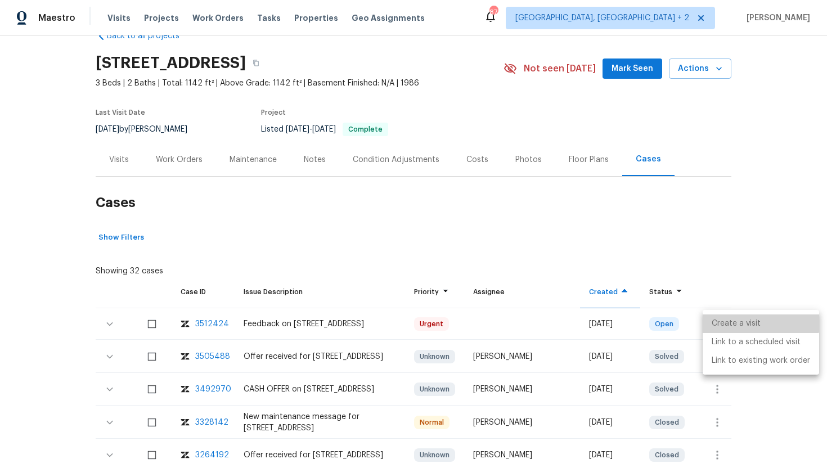
click at [745, 318] on li "Create a visit" at bounding box center [761, 323] width 116 height 19
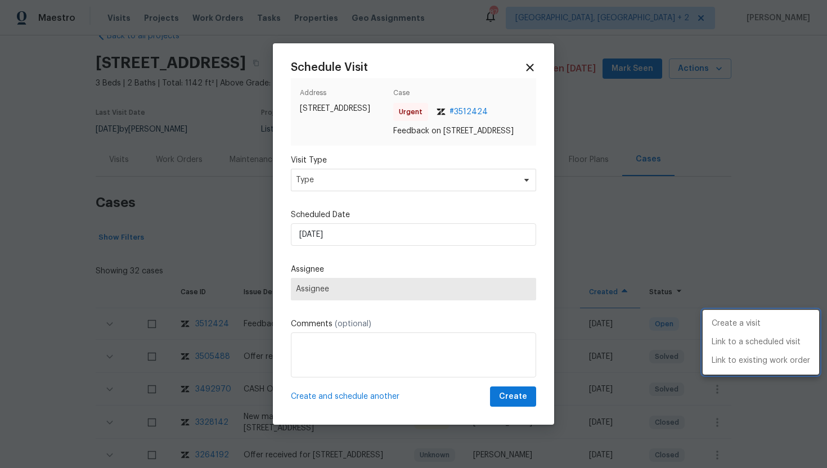
click at [393, 177] on div at bounding box center [413, 234] width 827 height 468
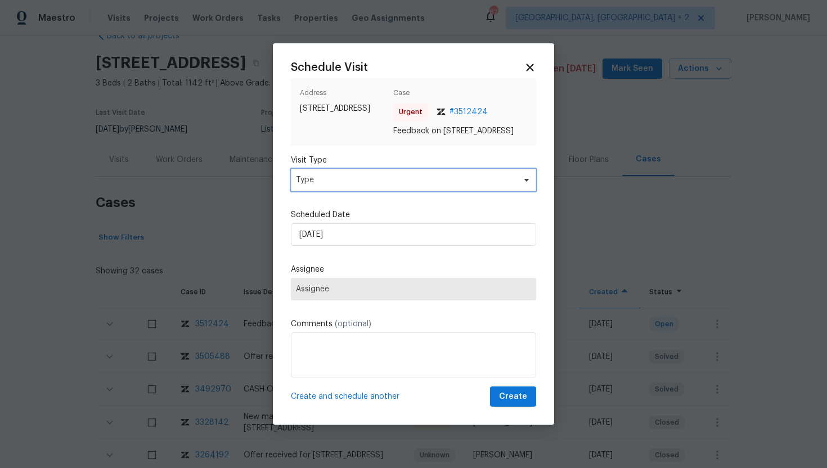
click at [391, 178] on span "Type" at bounding box center [413, 180] width 245 height 22
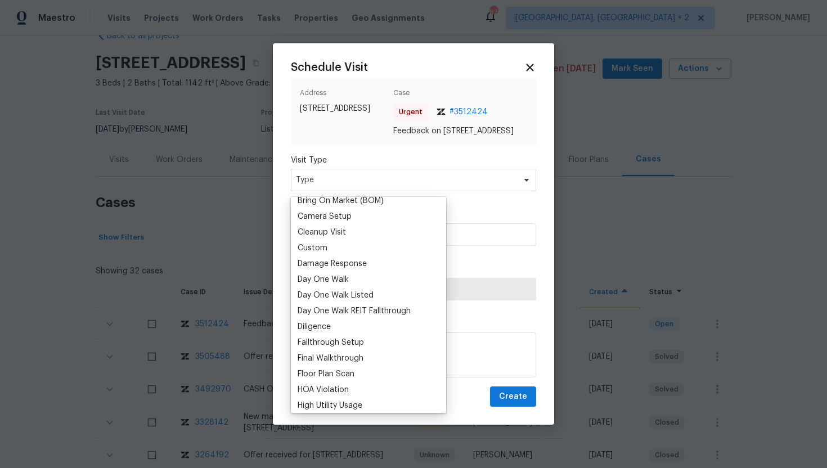
scroll to position [195, 0]
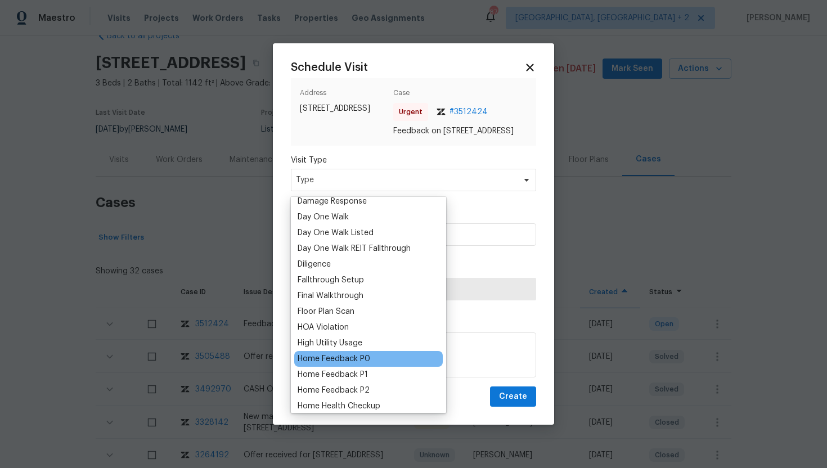
click at [362, 362] on div "Home Feedback P0" at bounding box center [334, 358] width 73 height 11
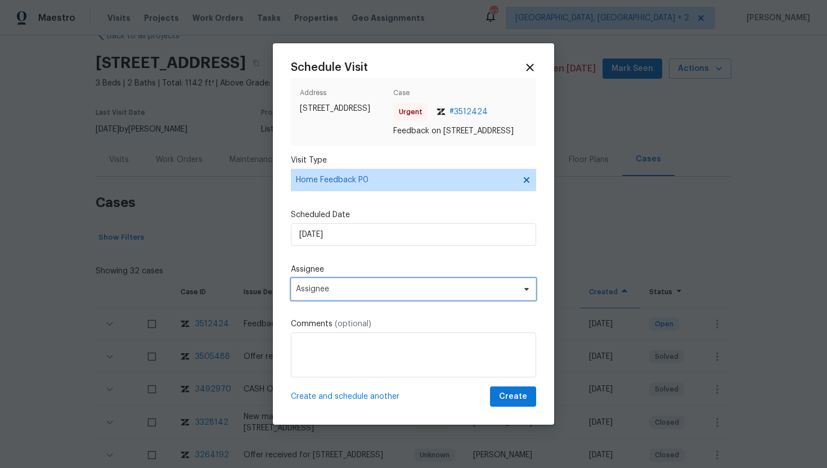
click at [357, 294] on span "Assignee" at bounding box center [406, 289] width 220 height 9
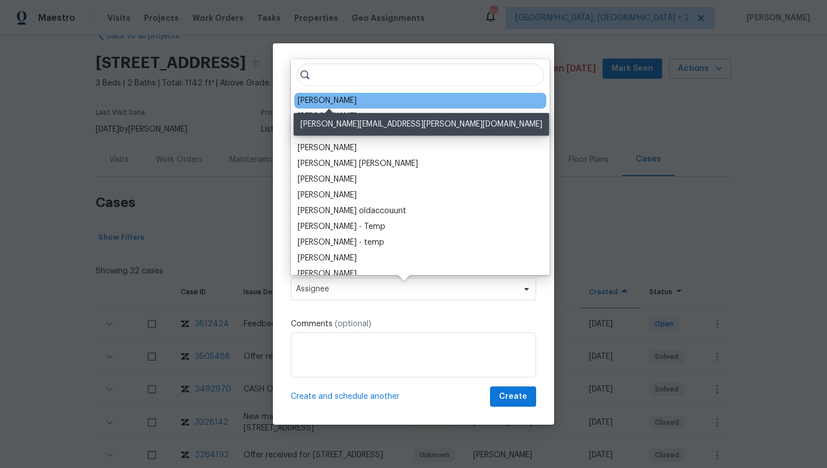
click at [357, 99] on div "[PERSON_NAME]" at bounding box center [327, 100] width 59 height 11
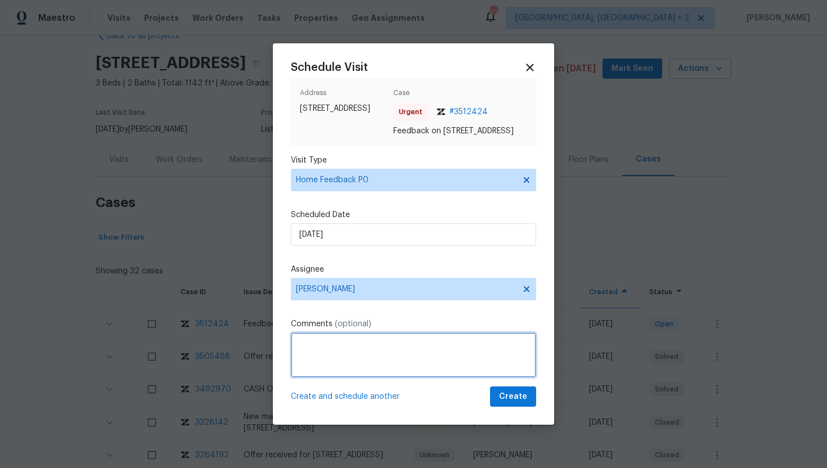
click at [315, 359] on textarea at bounding box center [413, 354] width 245 height 45
paste textarea "Feedback Message: The door was open when we arrived."
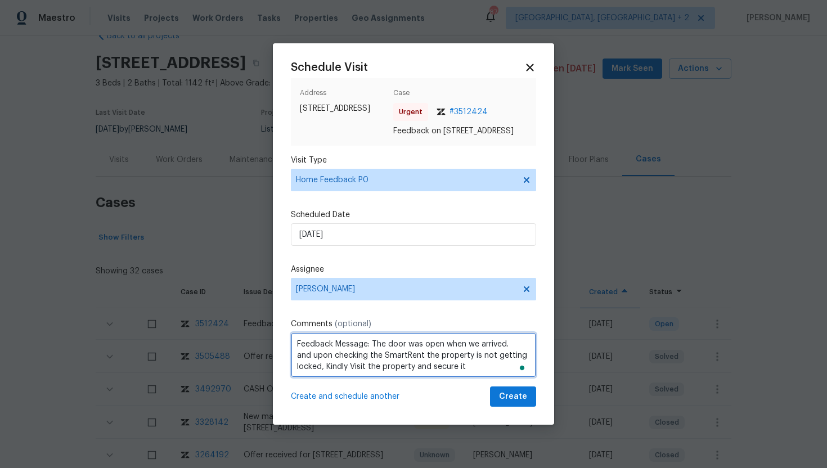
type textarea "Feedback Message: The door was open when we arrived. and upon checking the Smar…"
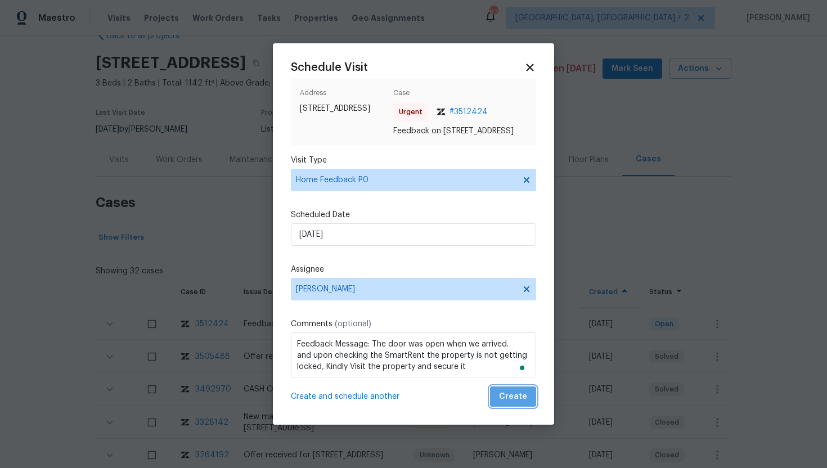
click at [530, 402] on button "Create" at bounding box center [513, 396] width 46 height 21
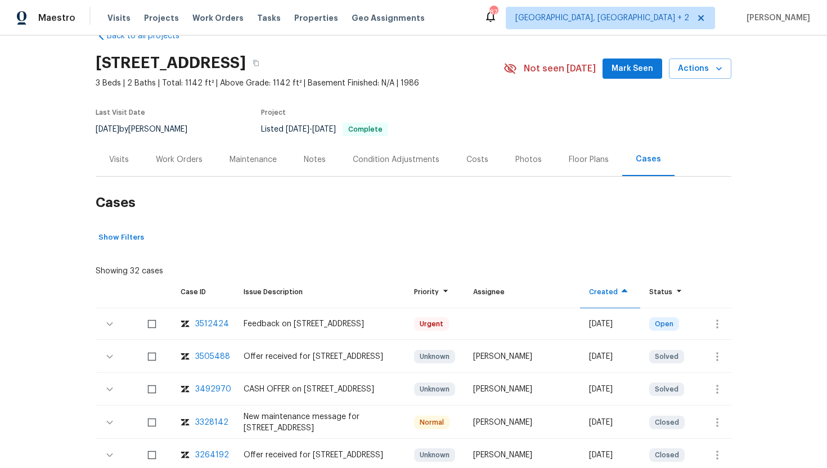
click at [122, 161] on div "Visits" at bounding box center [119, 159] width 20 height 11
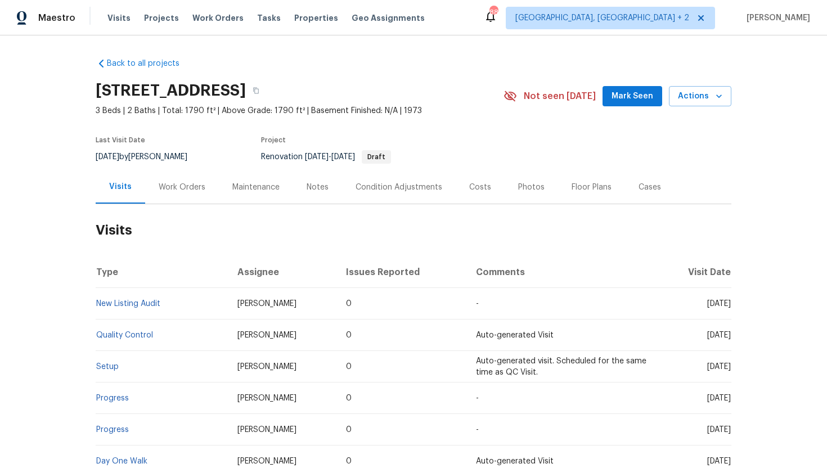
click at [642, 193] on div "Cases" at bounding box center [649, 186] width 49 height 33
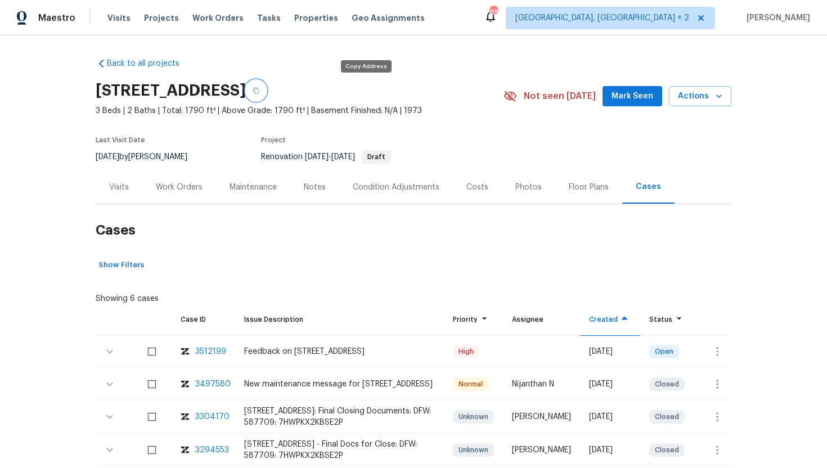
click at [259, 91] on icon "button" at bounding box center [256, 91] width 6 height 6
click at [114, 197] on div "Visits" at bounding box center [119, 186] width 47 height 33
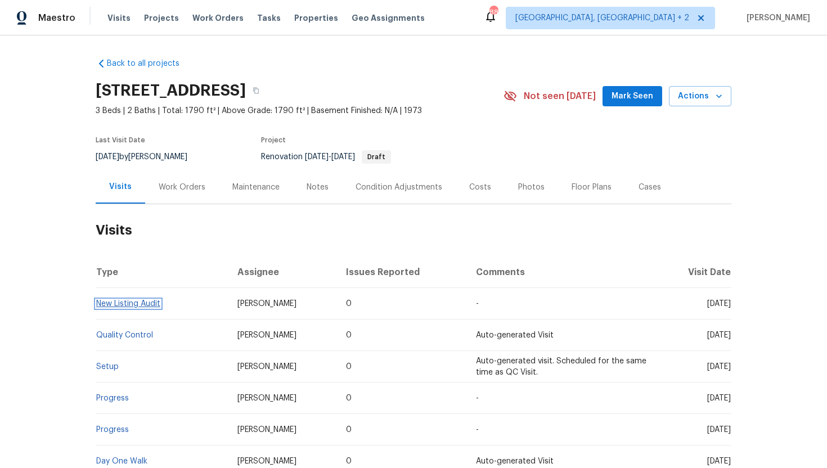
click at [139, 303] on link "New Listing Audit" at bounding box center [128, 304] width 64 height 8
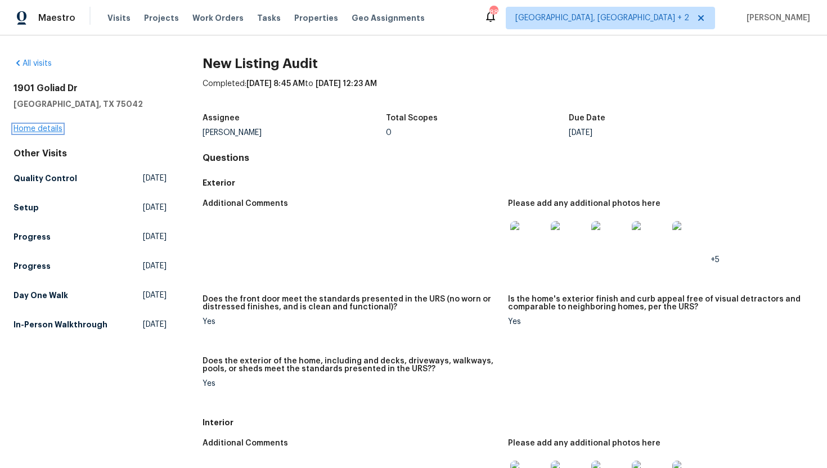
click at [34, 130] on link "Home details" at bounding box center [37, 129] width 49 height 8
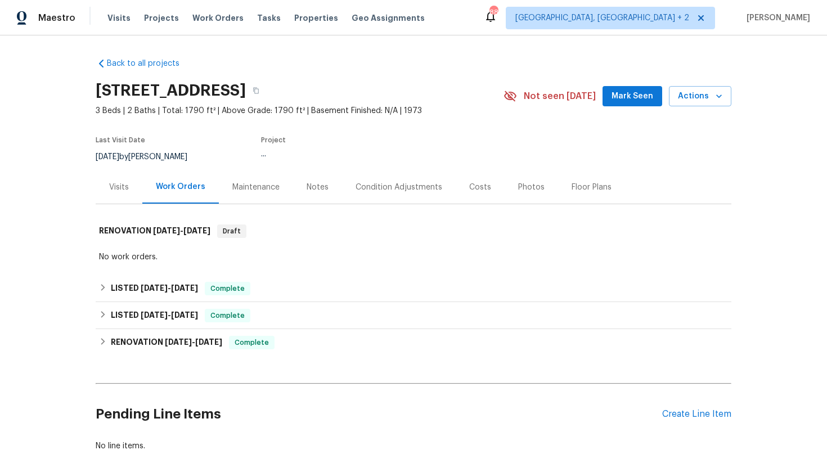
click at [113, 195] on div "Visits" at bounding box center [119, 186] width 47 height 33
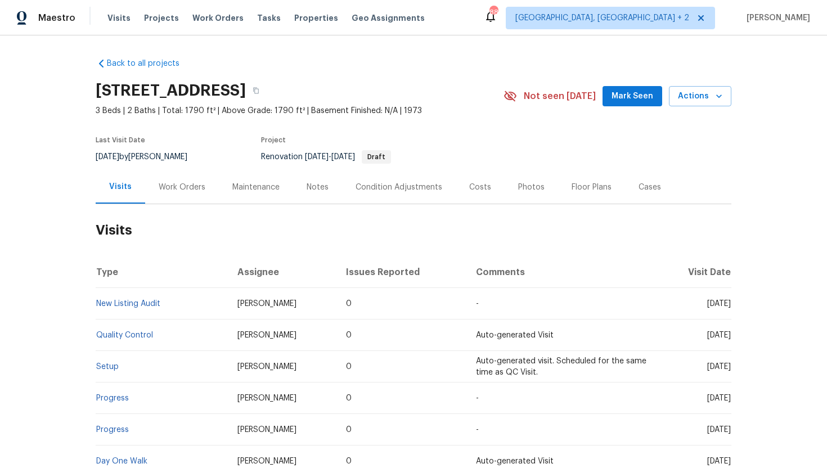
click at [638, 191] on div "Cases" at bounding box center [649, 187] width 22 height 11
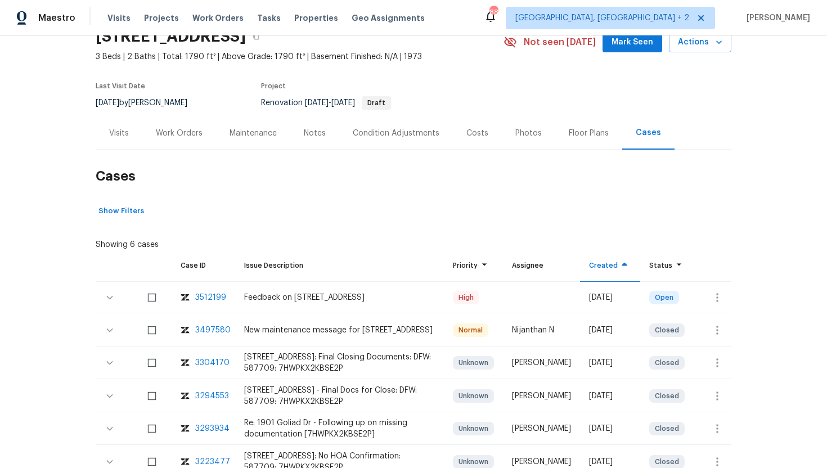
scroll to position [55, 0]
click at [722, 301] on icon "button" at bounding box center [716, 296] width 13 height 13
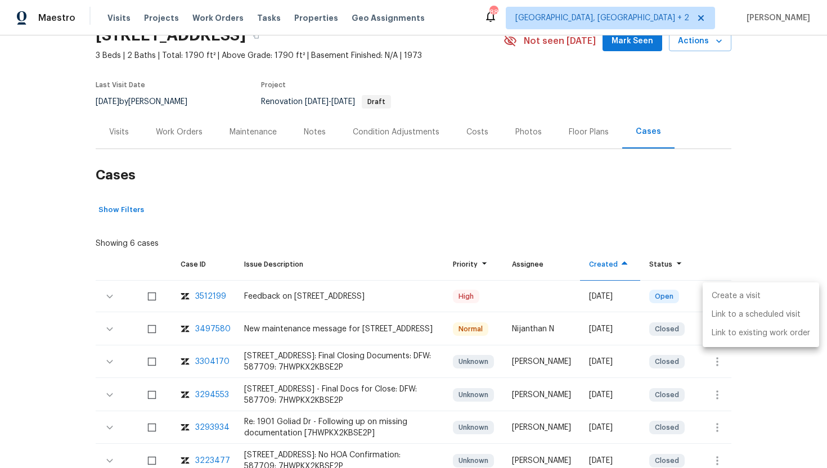
click at [741, 300] on li "Create a visit" at bounding box center [761, 296] width 116 height 19
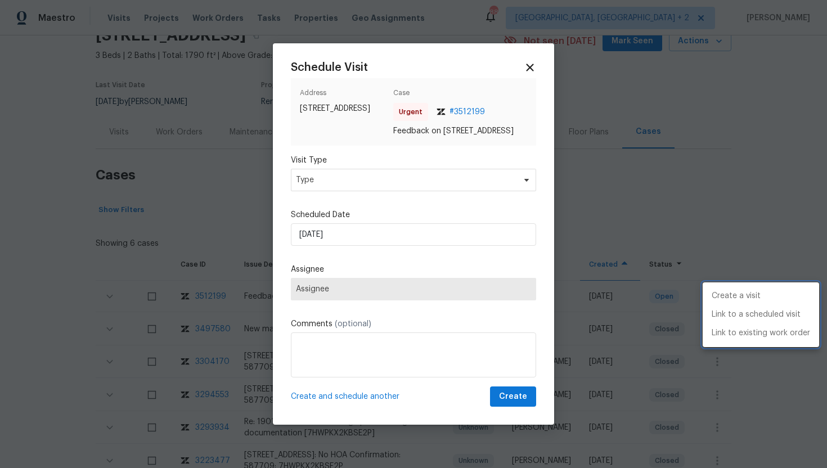
click at [338, 181] on div at bounding box center [413, 234] width 827 height 468
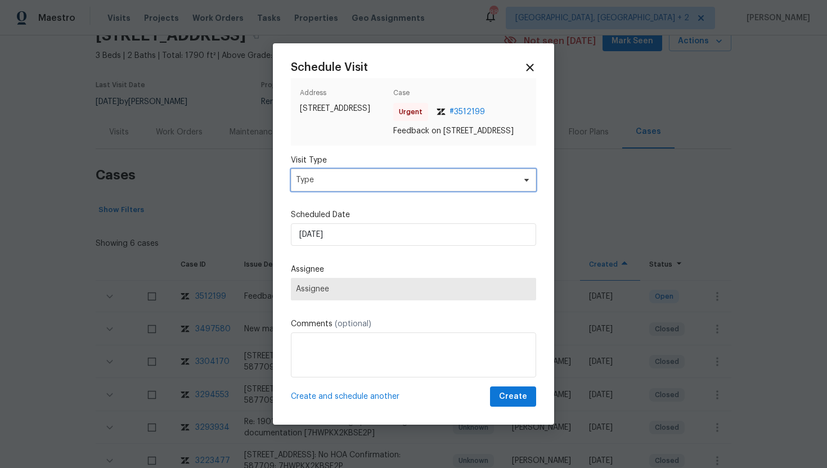
click at [338, 191] on span "Type" at bounding box center [413, 180] width 245 height 22
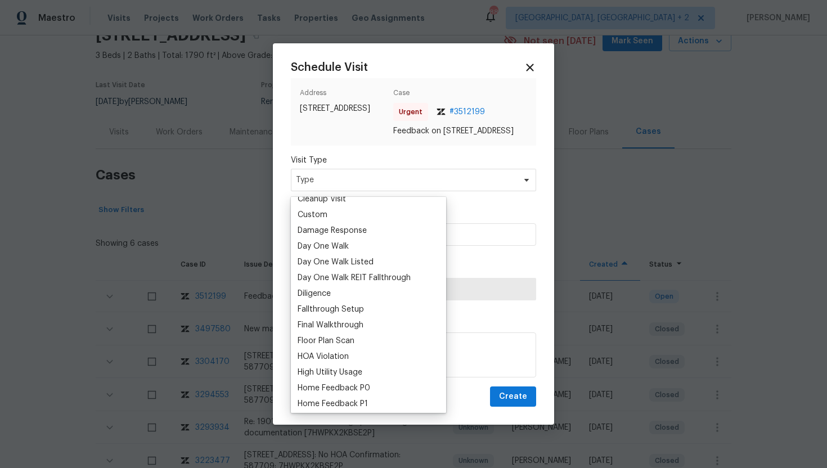
scroll to position [218, 0]
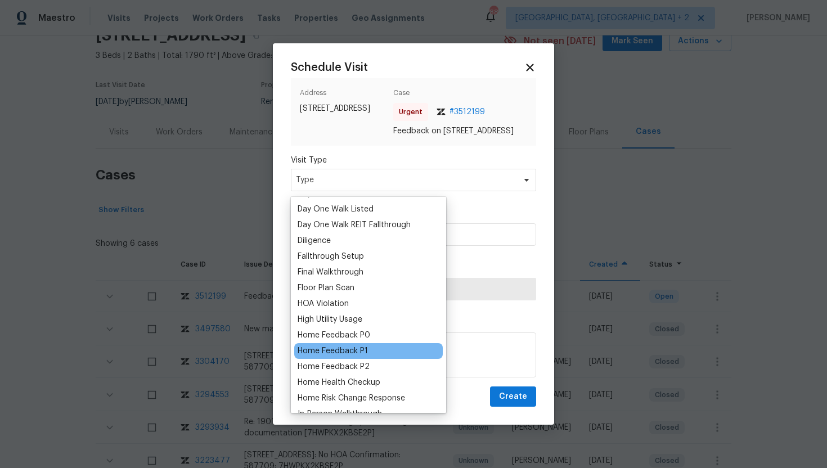
click at [354, 354] on div "Home Feedback P1" at bounding box center [333, 350] width 70 height 11
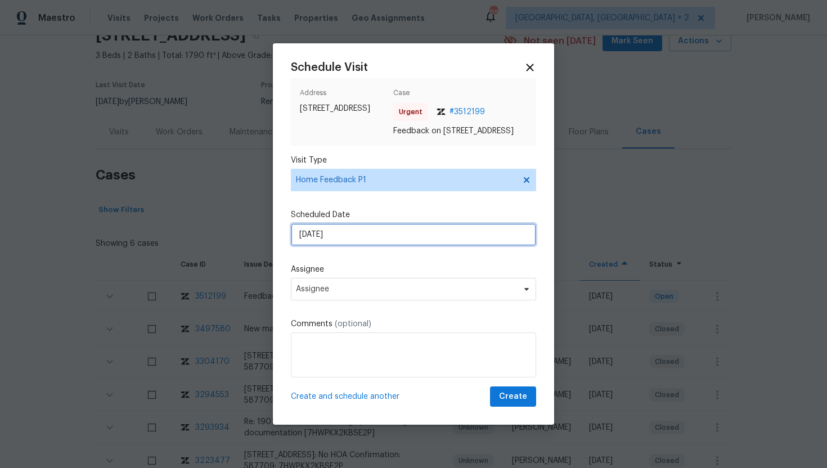
click at [346, 242] on input "9/24/2025" at bounding box center [413, 234] width 245 height 22
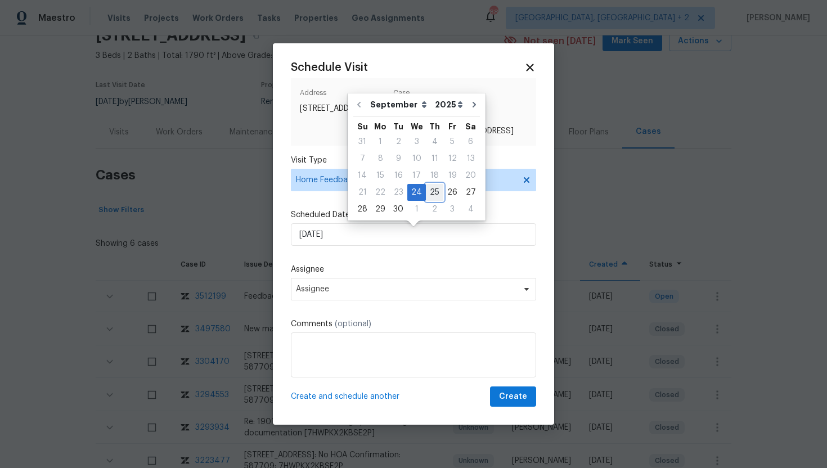
click at [433, 187] on div "25" at bounding box center [434, 192] width 17 height 16
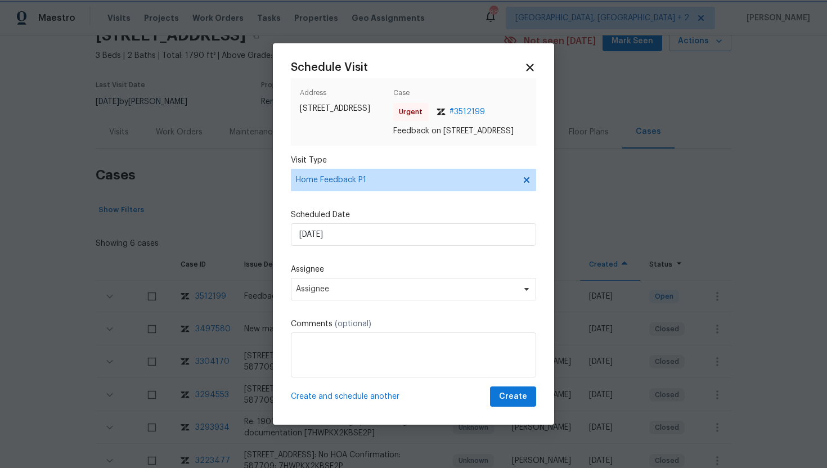
type input "9/25/2025"
click at [354, 300] on span "Assignee" at bounding box center [413, 289] width 245 height 22
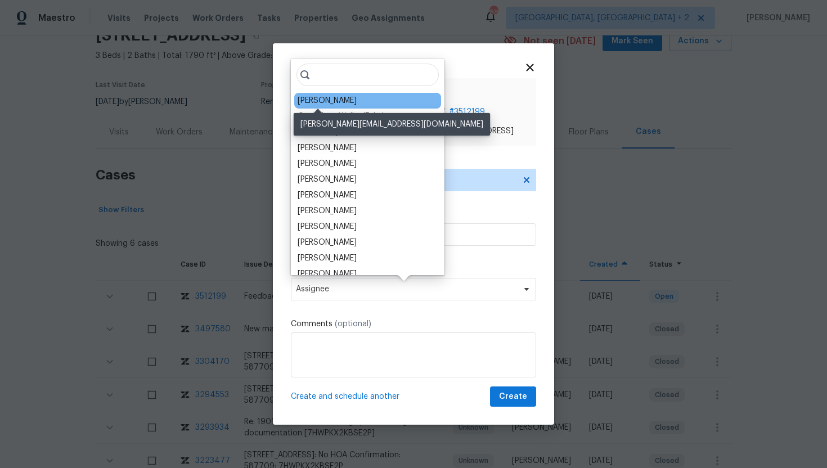
click at [327, 102] on div "Brad Limes" at bounding box center [327, 100] width 59 height 11
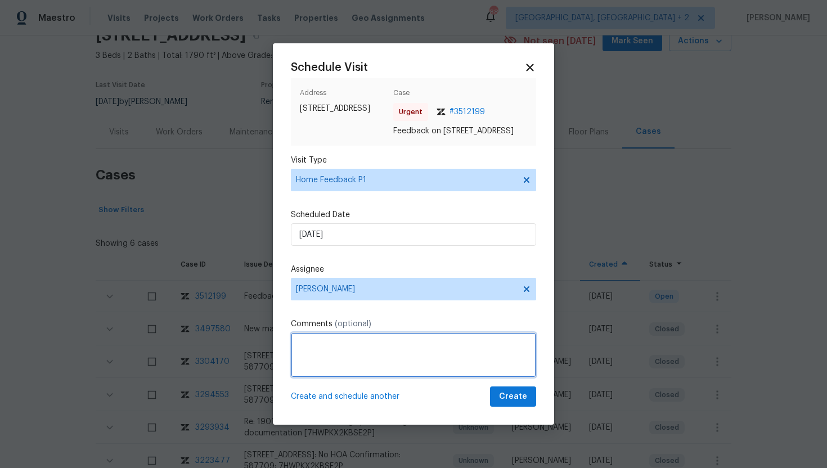
click at [309, 367] on textarea at bounding box center [413, 354] width 245 height 45
paste textarea "Feedback Message: Agent reported there are no keys inside the LB"
type textarea "Feedback Message: Agent reported there are no keys inside the LB"
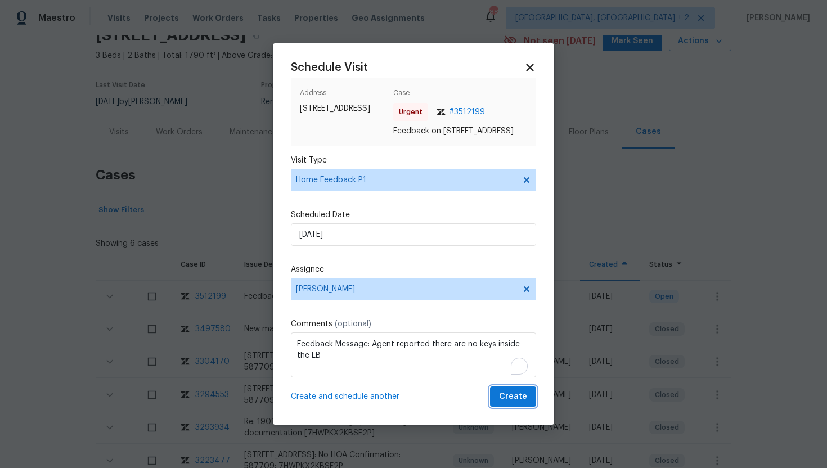
click at [519, 400] on span "Create" at bounding box center [513, 397] width 28 height 14
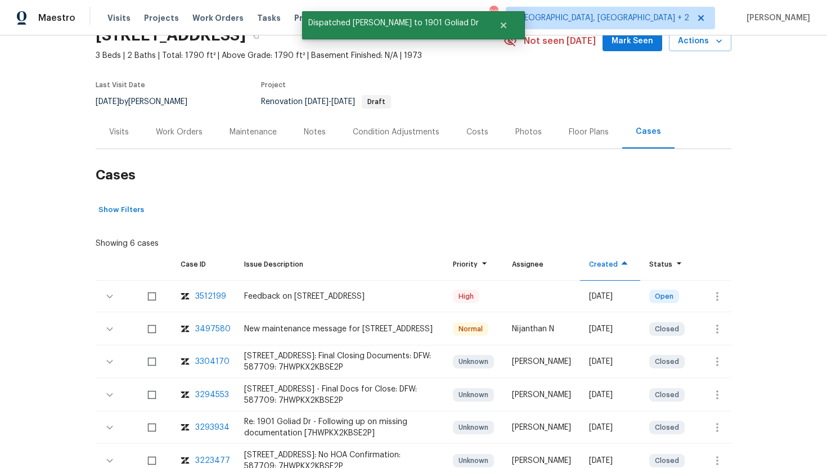
click at [119, 143] on div "Visits" at bounding box center [119, 131] width 47 height 33
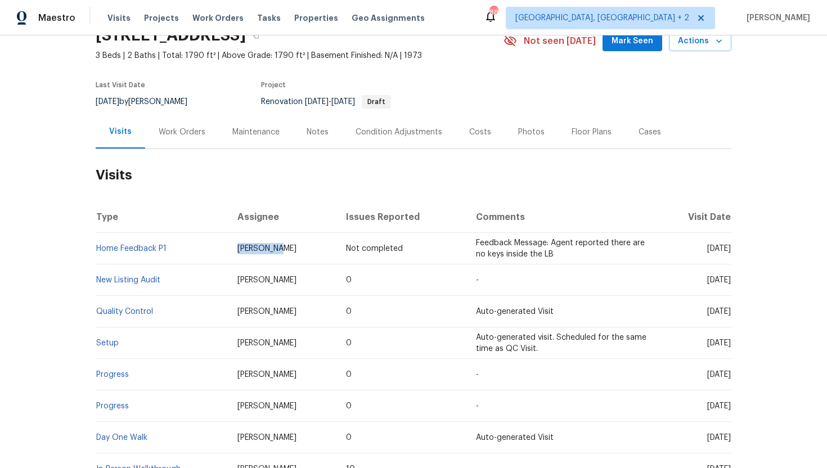
drag, startPoint x: 272, startPoint y: 251, endPoint x: 218, endPoint y: 250, distance: 54.0
click at [228, 250] on td "Brad Limes" at bounding box center [282, 248] width 109 height 31
copy span "Brad Limes"
drag, startPoint x: 685, startPoint y: 250, endPoint x: 731, endPoint y: 251, distance: 46.1
click at [731, 251] on div "Back to all projects 1901 Goliad Dr, Garland, TX 75042 3 Beds | 2 Baths | Total…" at bounding box center [413, 251] width 827 height 433
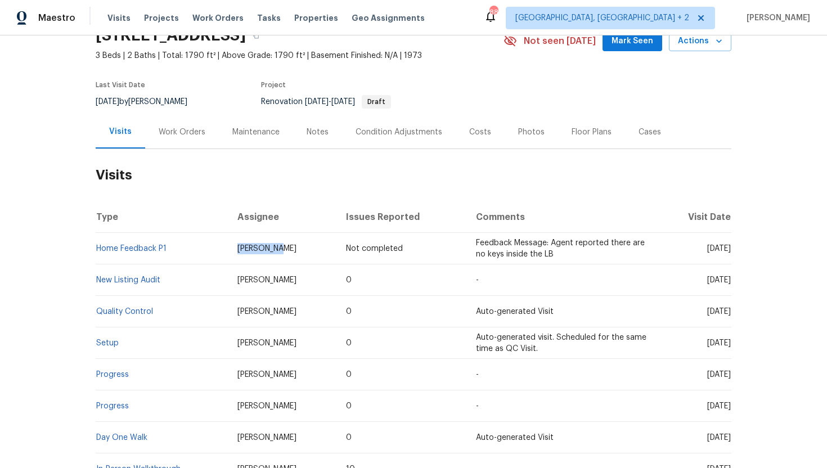
copy span "Sep 25 2025"
drag, startPoint x: 686, startPoint y: 283, endPoint x: 731, endPoint y: 282, distance: 45.6
click at [731, 282] on div "Back to all projects 1901 Goliad Dr, Garland, TX 75042 3 Beds | 2 Baths | Total…" at bounding box center [413, 251] width 827 height 433
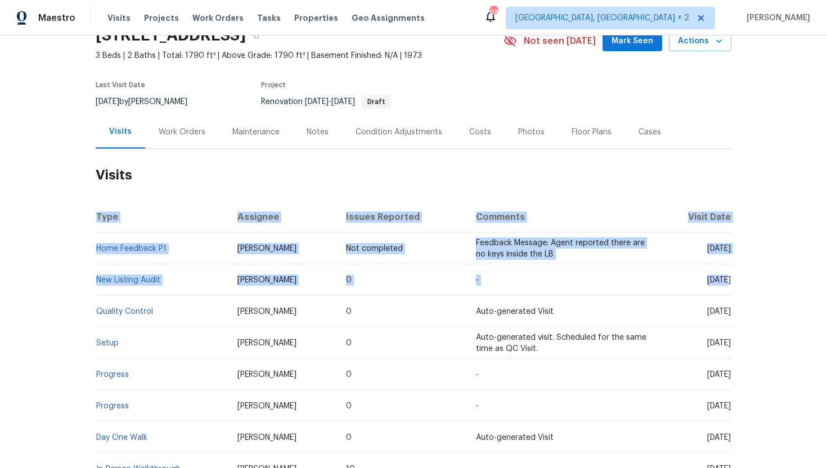
copy table "Type Assignee Issues Reported Comments Visit Date Home Feedback P1 Brad Limes N…"
click at [658, 291] on td "Fri, Sep 12 2025" at bounding box center [695, 279] width 74 height 31
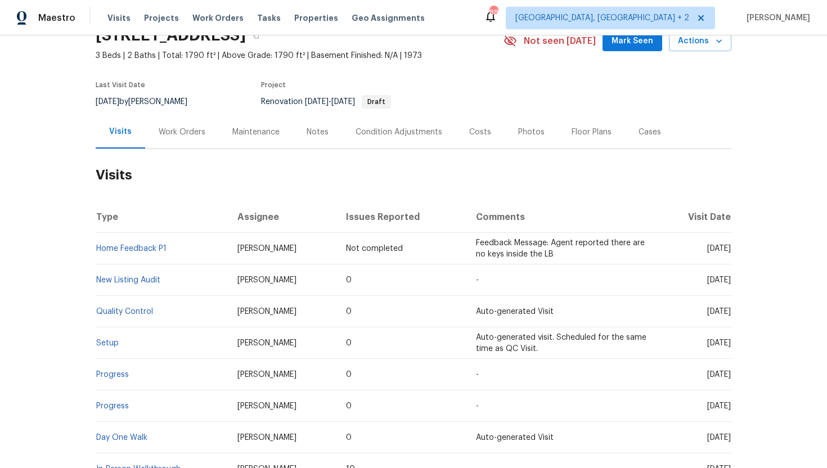
drag, startPoint x: 686, startPoint y: 279, endPoint x: 728, endPoint y: 281, distance: 42.8
click at [729, 281] on span "Fri, Sep 12 2025" at bounding box center [719, 280] width 24 height 8
copy span "Sep 12 2025"
drag, startPoint x: 173, startPoint y: 278, endPoint x: 96, endPoint y: 283, distance: 77.2
click at [96, 283] on td "New Listing Audit" at bounding box center [162, 279] width 133 height 31
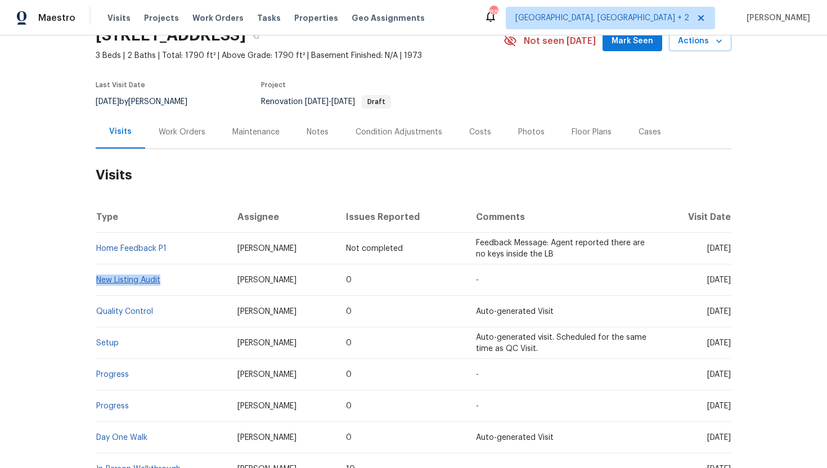
copy link "New Listing Audit"
drag, startPoint x: 283, startPoint y: 281, endPoint x: 213, endPoint y: 282, distance: 69.8
click at [213, 282] on tr "New Listing Audit Jason Fletcher 0 - Fri, Sep 12 2025" at bounding box center [414, 279] width 636 height 31
copy tr "Jason Fletcher"
click at [291, 306] on td "Brad Limes" at bounding box center [282, 311] width 109 height 31
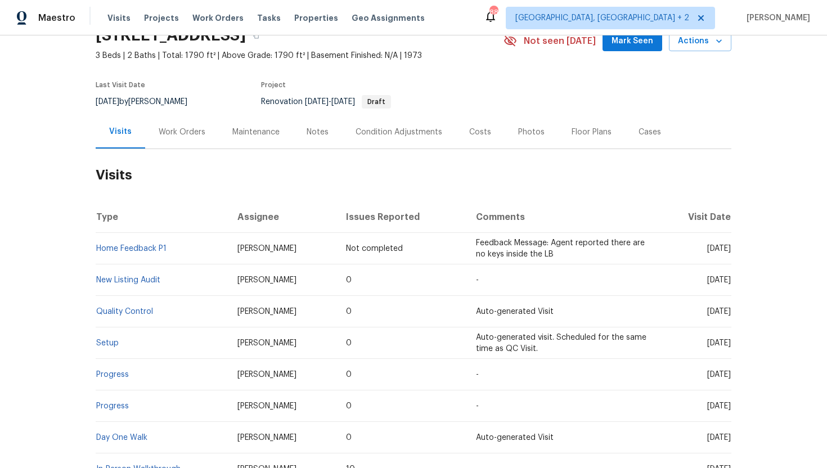
drag, startPoint x: 280, startPoint y: 277, endPoint x: 219, endPoint y: 285, distance: 61.9
click at [228, 285] on td "Jason Fletcher" at bounding box center [282, 279] width 109 height 31
copy span "Jason Fletcher"
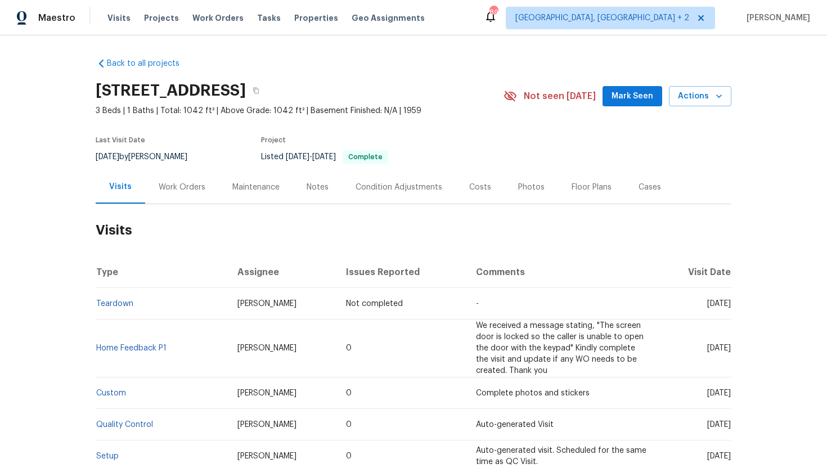
click at [192, 184] on div "Work Orders" at bounding box center [182, 187] width 47 height 11
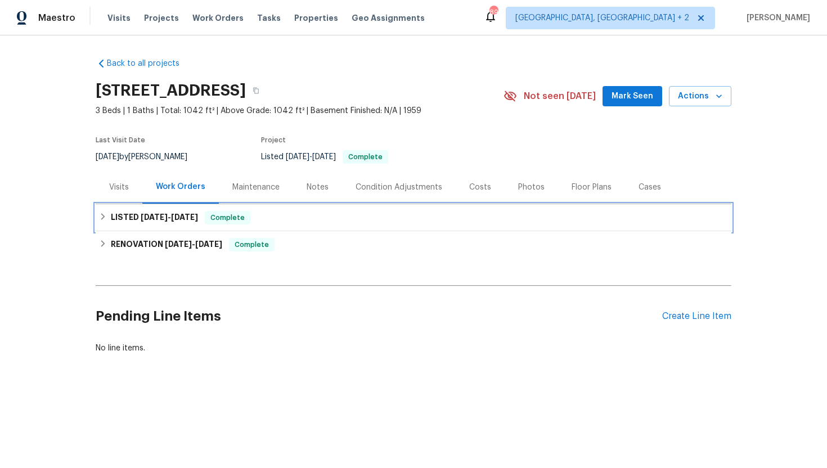
click at [198, 222] on h6 "LISTED 8/29/25 - 9/4/25" at bounding box center [154, 217] width 87 height 13
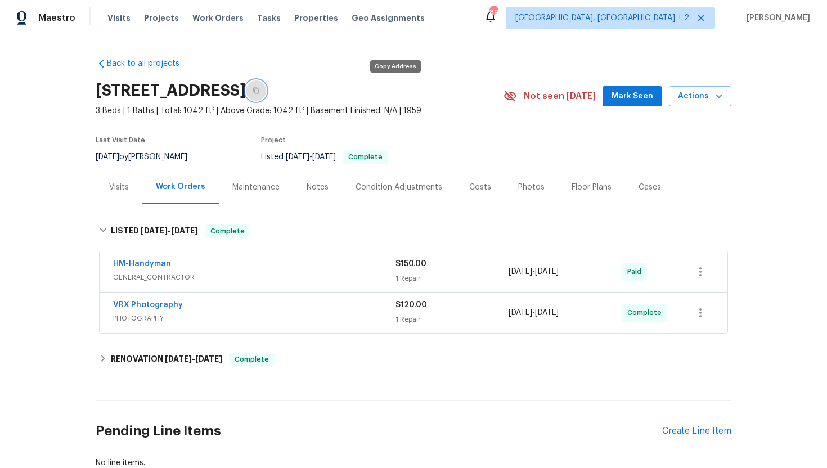
click at [259, 90] on icon "button" at bounding box center [256, 90] width 7 height 7
click at [119, 191] on div "Visits" at bounding box center [119, 187] width 20 height 11
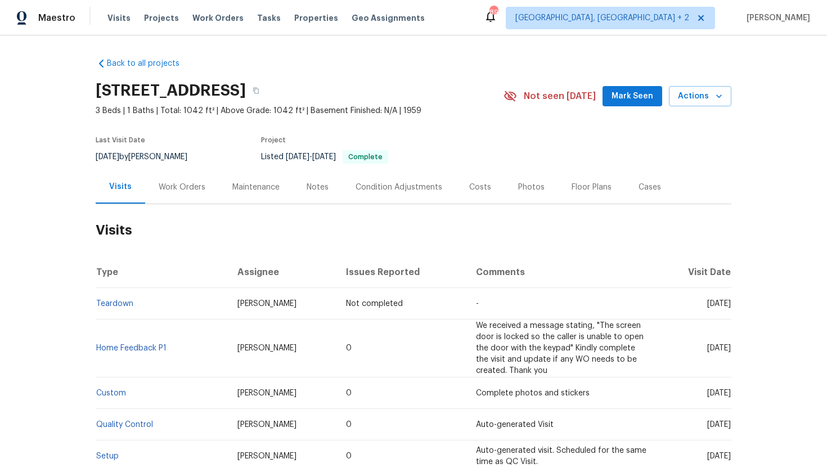
drag, startPoint x: 687, startPoint y: 349, endPoint x: 730, endPoint y: 352, distance: 42.8
click at [730, 352] on span "Wed, Sep 17 2025" at bounding box center [719, 348] width 24 height 8
copy span "Sep 17 2025"
drag, startPoint x: 182, startPoint y: 352, endPoint x: 97, endPoint y: 350, distance: 84.4
click at [97, 350] on td "Home Feedback P1" at bounding box center [162, 348] width 133 height 58
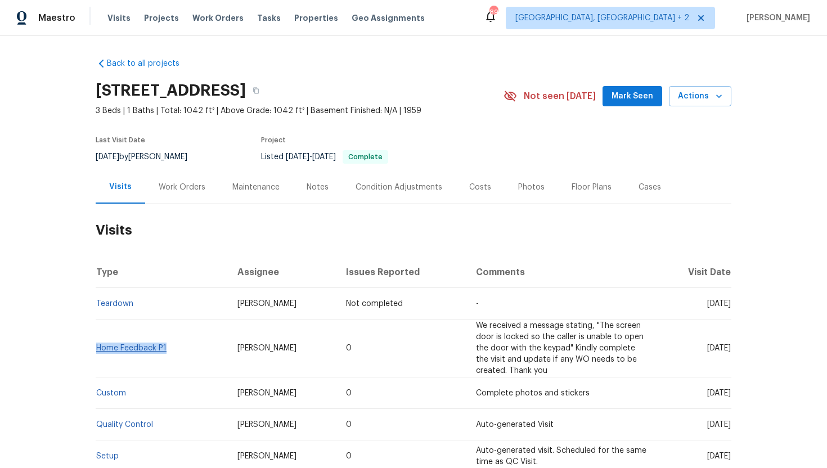
copy link "Home Feedback P1"
drag, startPoint x: 540, startPoint y: 350, endPoint x: 514, endPoint y: 350, distance: 26.4
click at [514, 350] on span "We received a message stating, "The screen door is locked so the caller is unab…" at bounding box center [560, 348] width 168 height 53
copy span "keypad"
drag, startPoint x: 293, startPoint y: 352, endPoint x: 219, endPoint y: 350, distance: 73.7
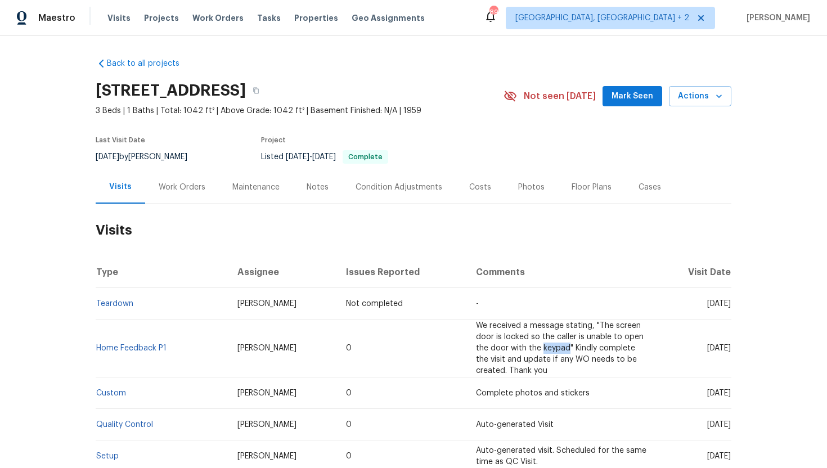
click at [228, 350] on td "Brian Borntrager" at bounding box center [282, 348] width 109 height 58
copy span "Brian Borntrager"
click at [650, 185] on div "Cases" at bounding box center [649, 187] width 22 height 11
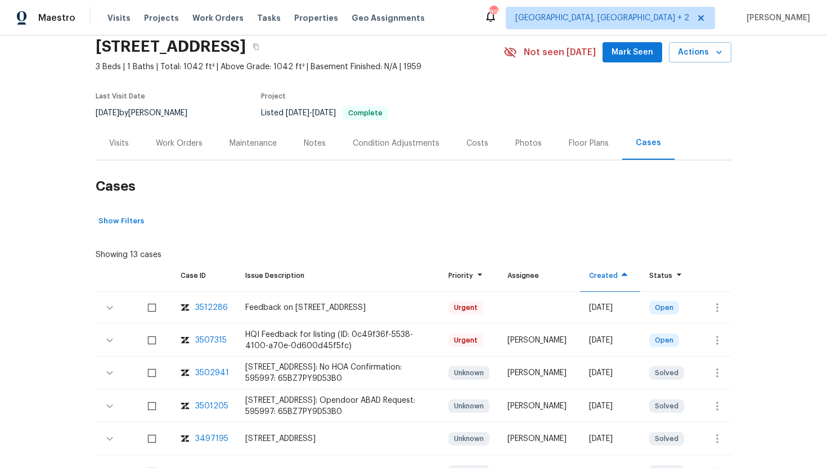
scroll to position [70, 0]
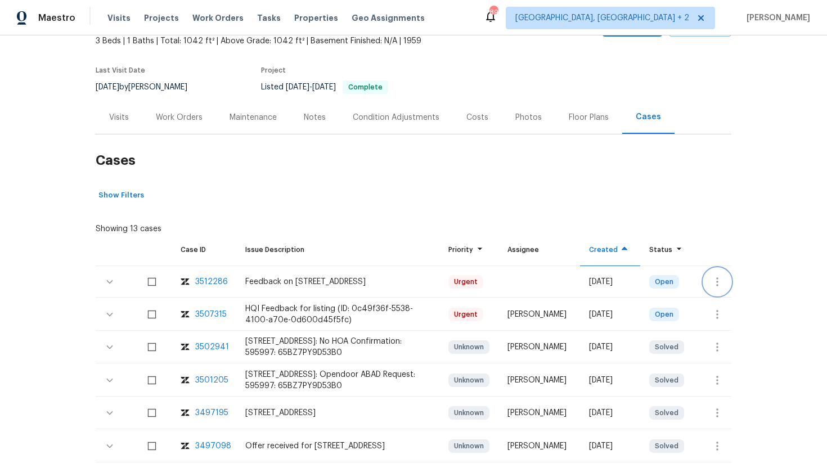
click at [722, 286] on icon "button" at bounding box center [716, 281] width 13 height 13
click at [217, 314] on div at bounding box center [413, 234] width 827 height 468
click at [217, 316] on div "3507315" at bounding box center [210, 314] width 31 height 11
click at [117, 120] on div "Visits" at bounding box center [119, 117] width 20 height 11
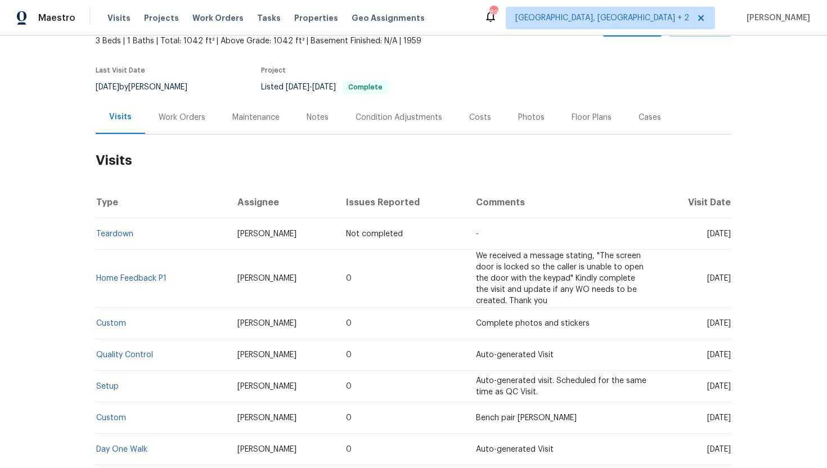
click at [638, 121] on div "Cases" at bounding box center [649, 117] width 22 height 11
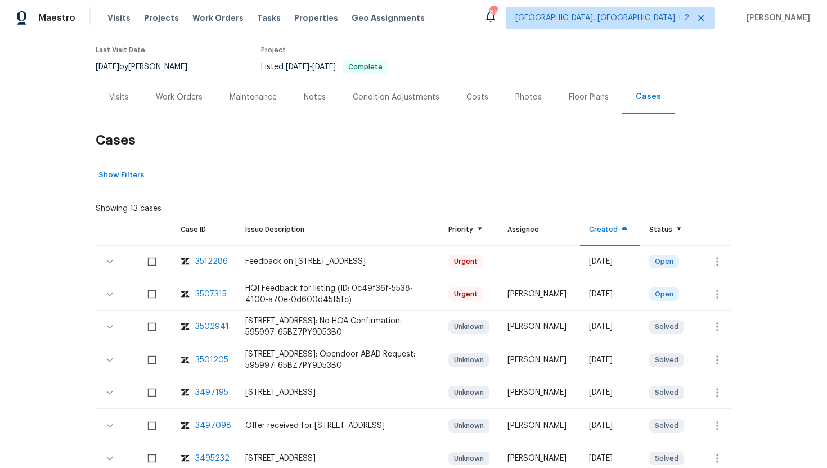
scroll to position [98, 0]
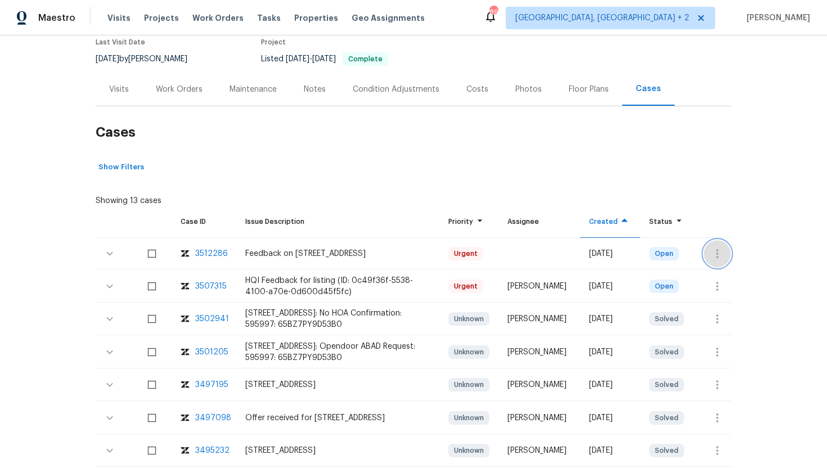
click at [721, 252] on icon "button" at bounding box center [716, 253] width 13 height 13
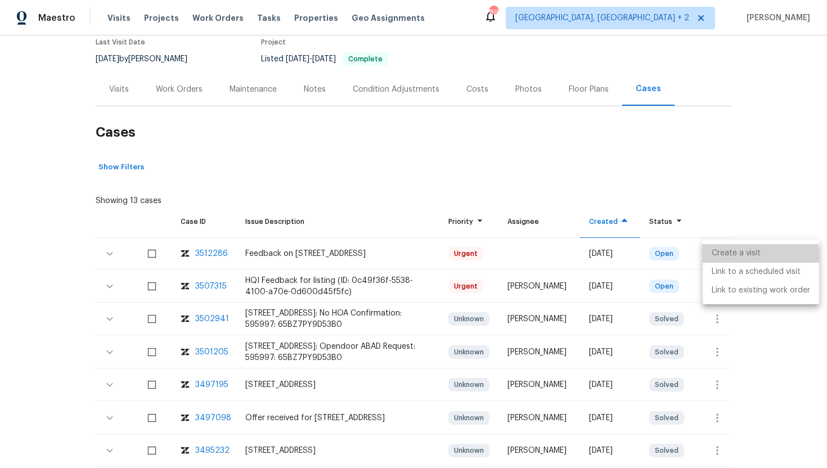
click at [740, 255] on li "Create a visit" at bounding box center [761, 253] width 116 height 19
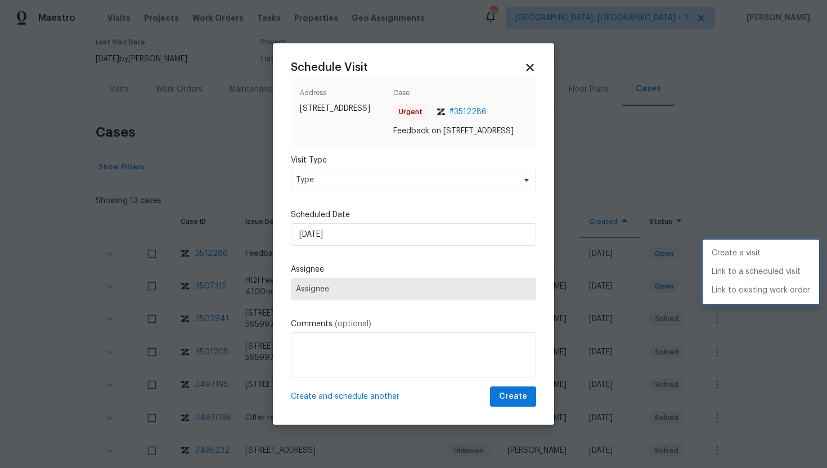
click at [381, 186] on div at bounding box center [413, 234] width 827 height 468
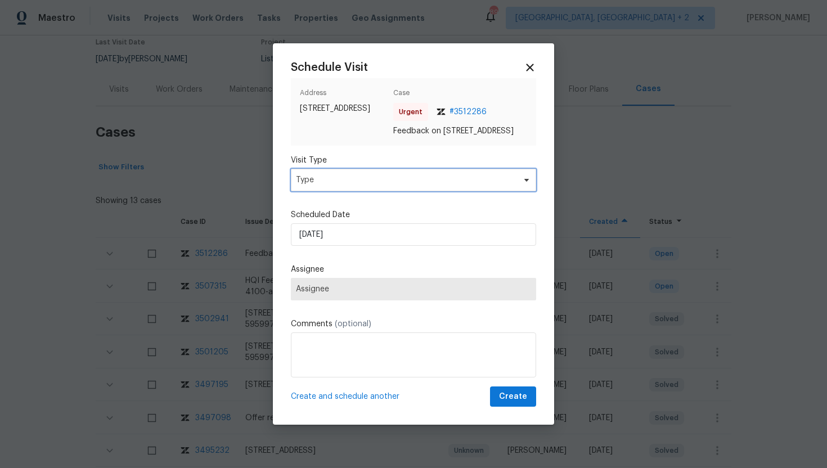
click at [372, 186] on span "Type" at bounding box center [405, 179] width 219 height 11
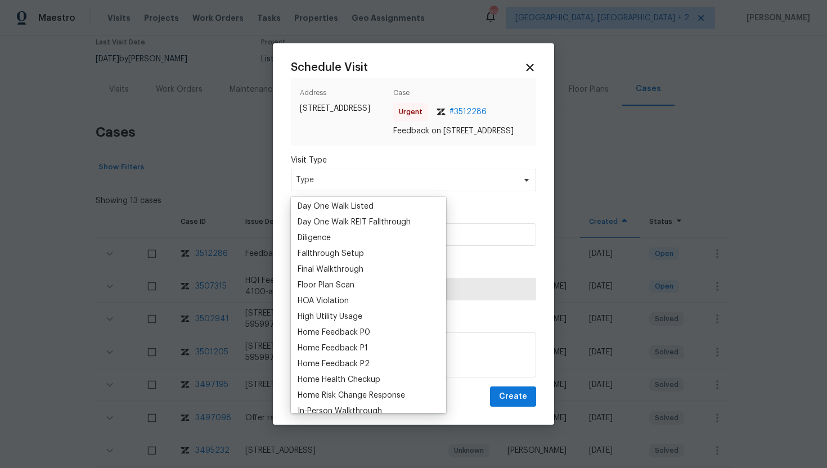
scroll to position [270, 0]
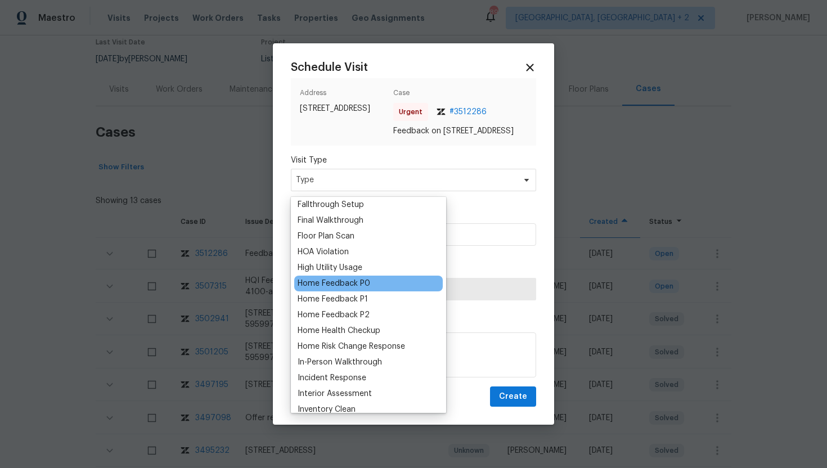
click at [362, 286] on div "Home Feedback P0" at bounding box center [334, 283] width 73 height 11
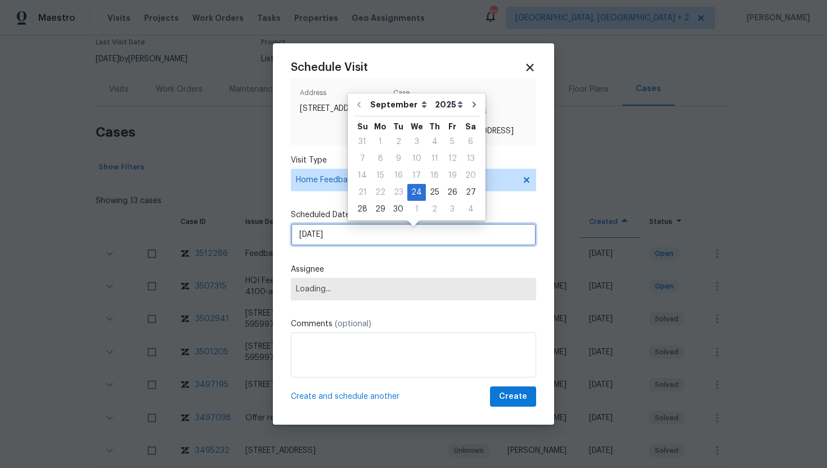
click at [355, 246] on input "9/24/2025" at bounding box center [413, 234] width 245 height 22
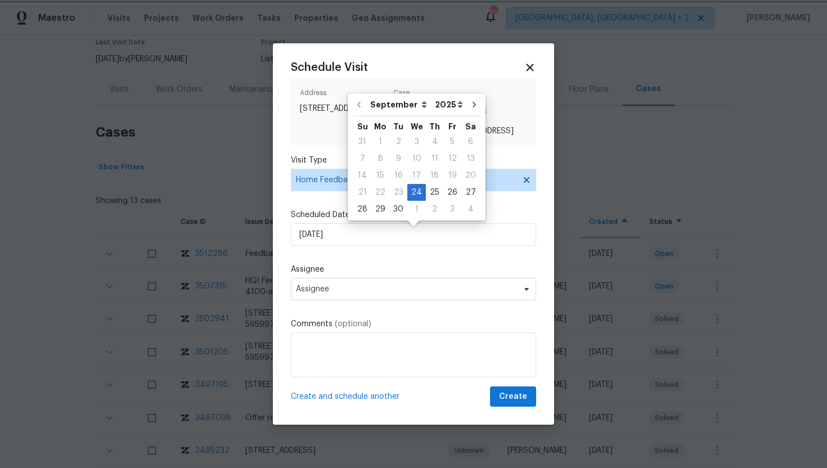
click at [346, 307] on div "Schedule Visit Address 3517 E Cypress St, Phoenix, AZ 85008 Case Urgent # 35122…" at bounding box center [413, 234] width 245 height 346
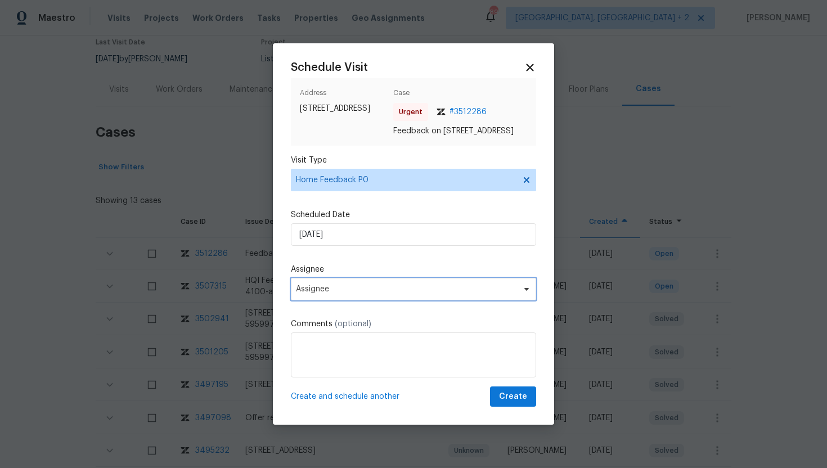
click at [345, 300] on span "Assignee" at bounding box center [413, 289] width 245 height 22
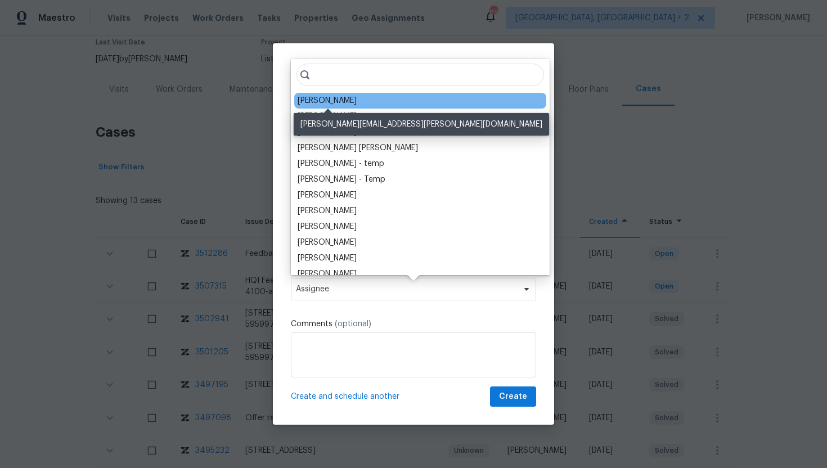
click at [328, 103] on div "Brian Borntrager" at bounding box center [327, 100] width 59 height 11
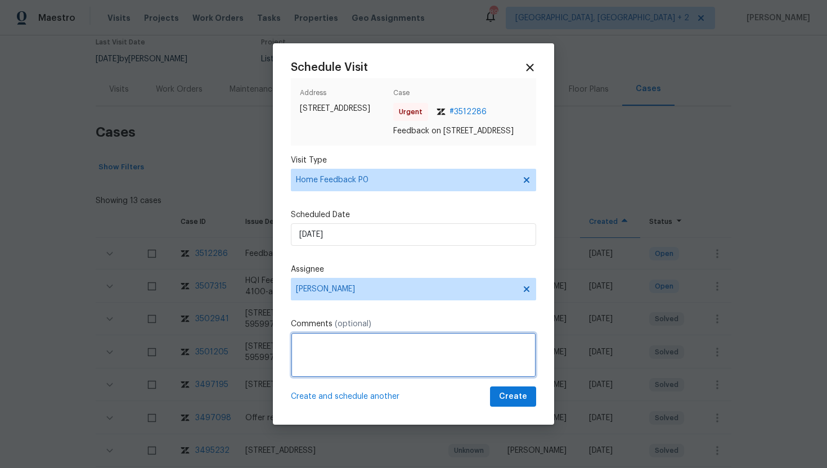
click at [332, 361] on textarea at bounding box center [413, 354] width 245 height 45
paste textarea "Feedback Message: Appraiser reported that the water heater has a tag from the s…"
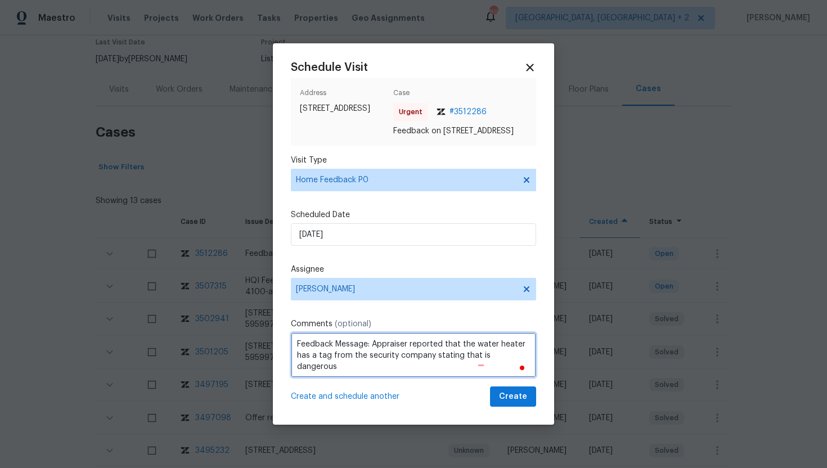
type textarea "Feedback Message: Appraiser reported that the water heater has a tag from the s…"
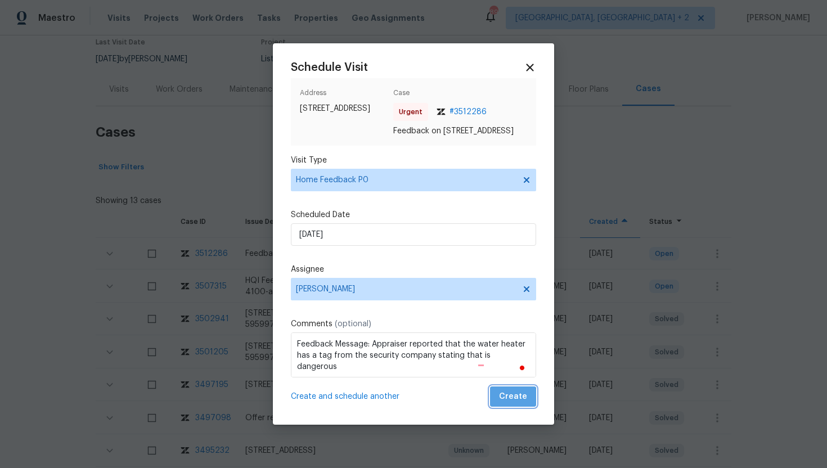
click at [515, 404] on span "Create" at bounding box center [513, 397] width 28 height 14
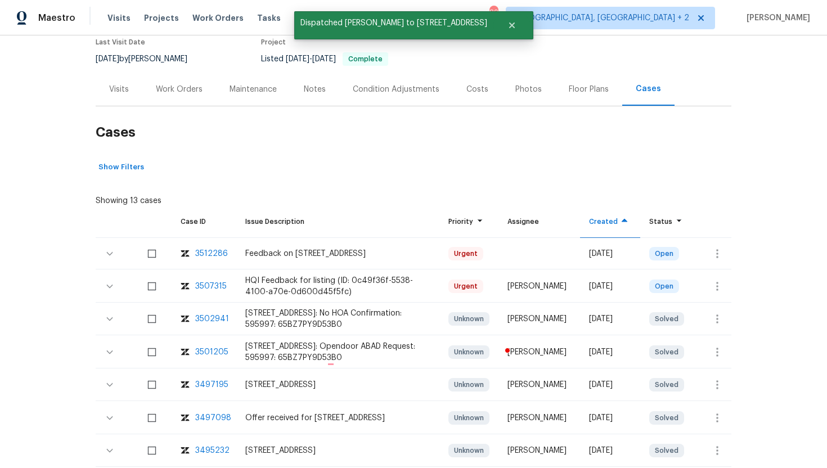
click at [118, 97] on div "Visits" at bounding box center [119, 89] width 47 height 33
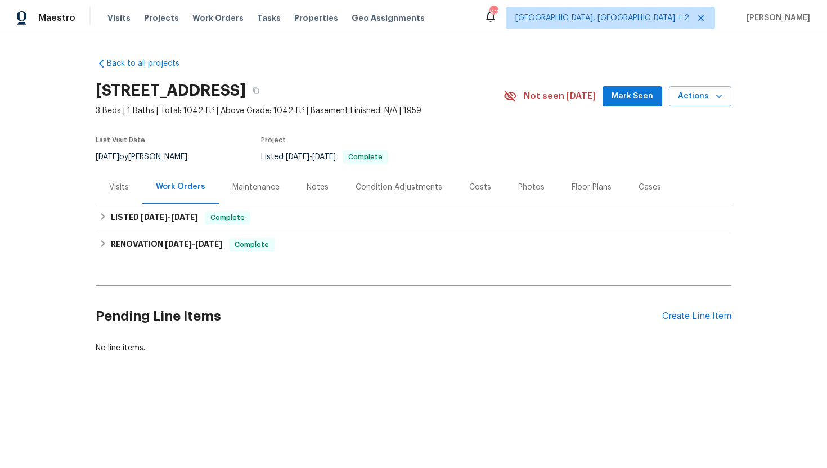
click at [129, 195] on div "Visits" at bounding box center [119, 186] width 47 height 33
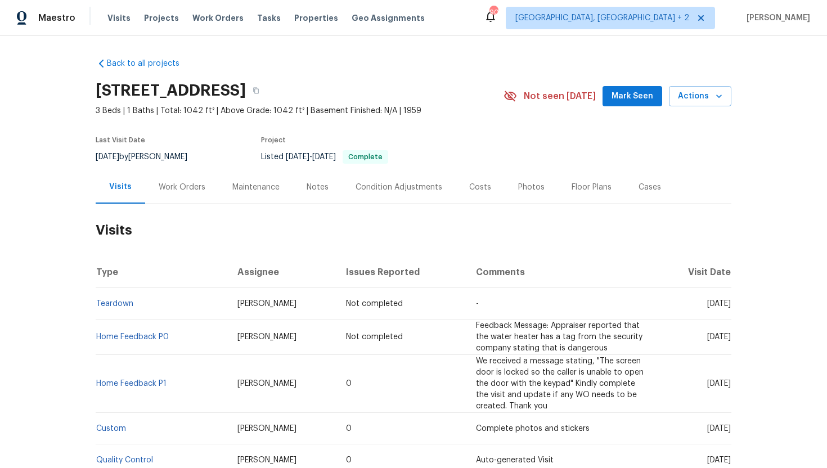
click at [174, 193] on div "Work Orders" at bounding box center [182, 186] width 74 height 33
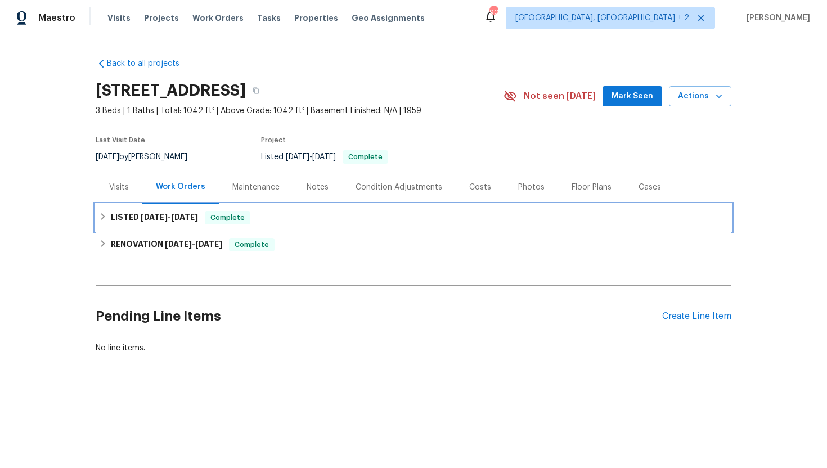
click at [182, 215] on span "[DATE]" at bounding box center [184, 217] width 27 height 8
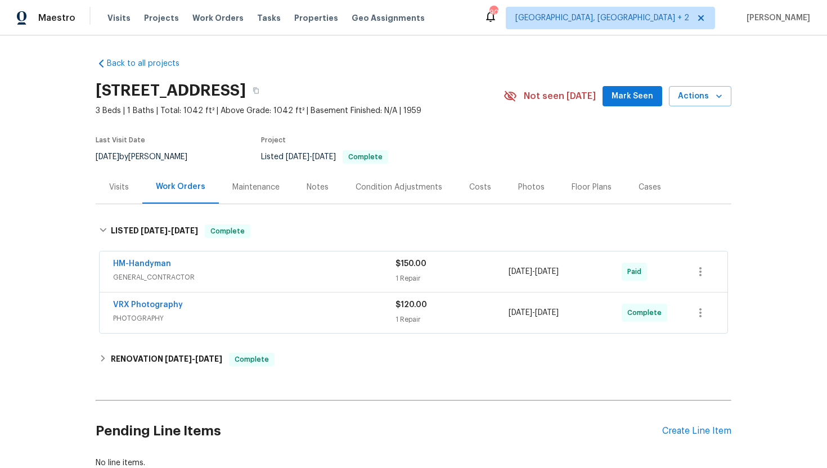
click at [220, 283] on div "HM-Handyman GENERAL_CONTRACTOR" at bounding box center [254, 271] width 282 height 27
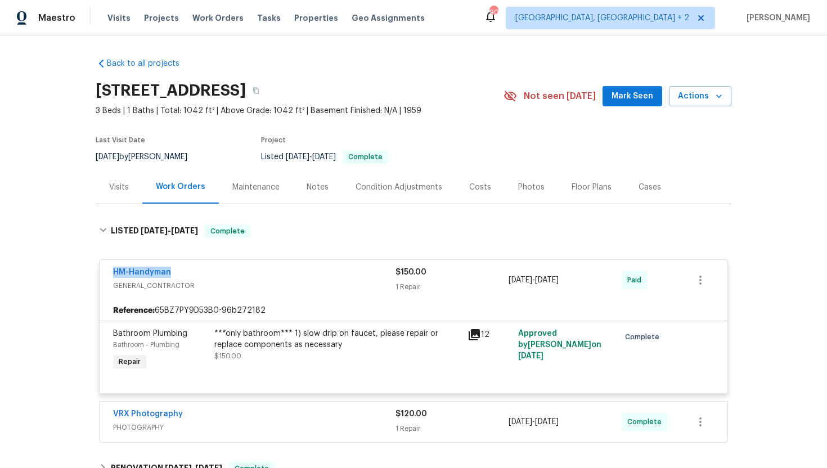
drag, startPoint x: 187, startPoint y: 273, endPoint x: 103, endPoint y: 273, distance: 83.8
click at [103, 273] on div "HM-Handyman GENERAL_CONTRACTOR $150.00 1 Repair 8/29/2025 - 9/4/2025 Paid" at bounding box center [414, 280] width 628 height 40
copy link "HM-Handyman"
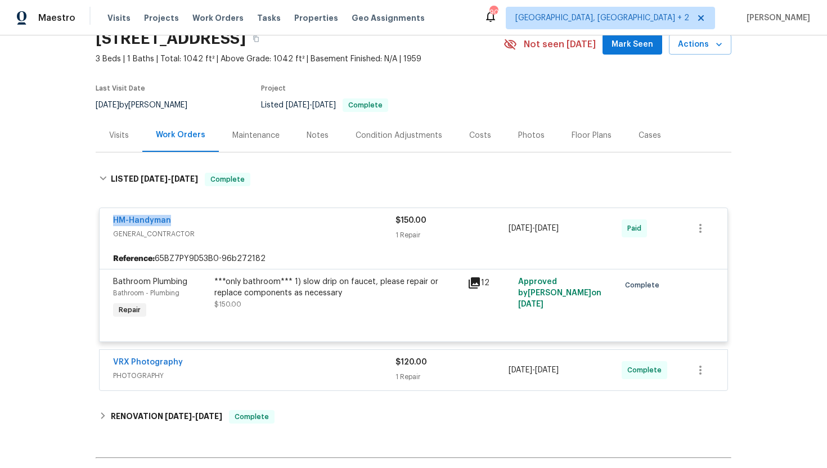
scroll to position [56, 0]
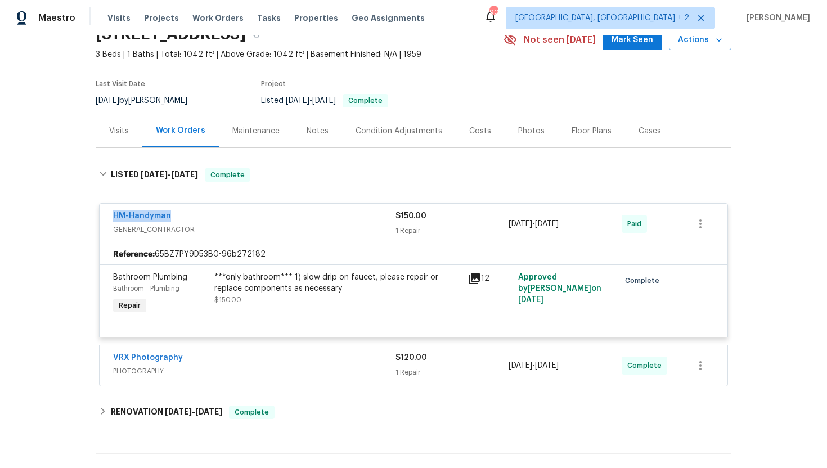
drag, startPoint x: 592, startPoint y: 227, endPoint x: 490, endPoint y: 225, distance: 102.4
click at [490, 225] on div "HM-Handyman GENERAL_CONTRACTOR $150.00 1 Repair 8/29/2025 - 9/4/2025 Paid" at bounding box center [400, 223] width 574 height 27
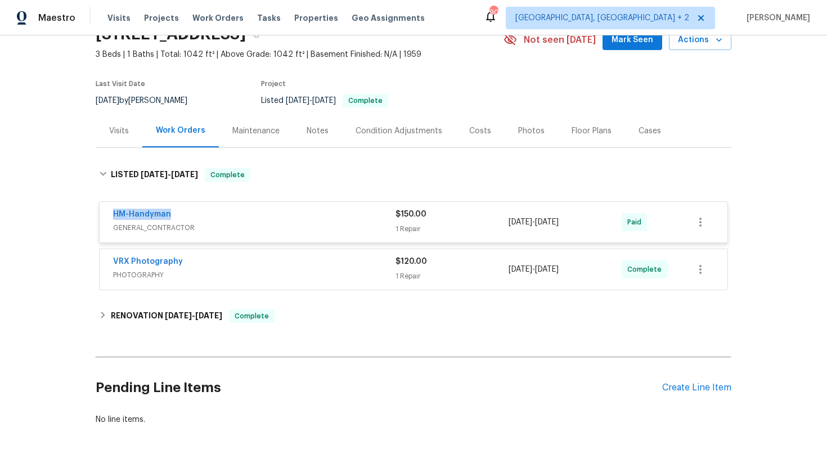
copy div "8/29/2025 - 9/4/2025"
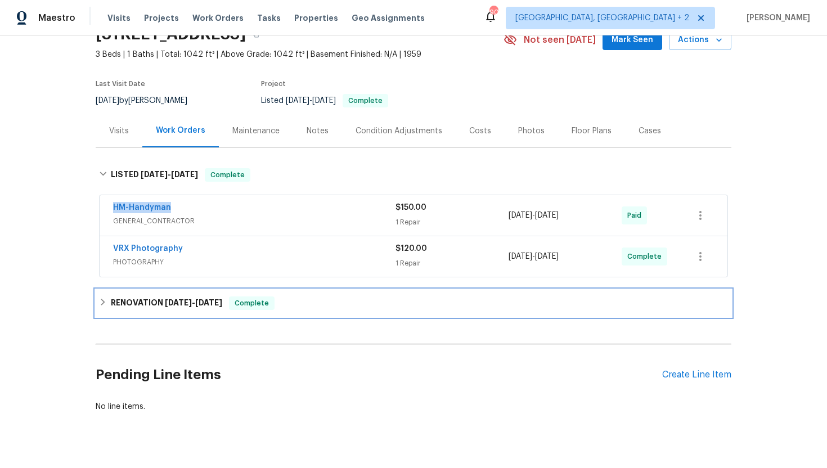
click at [234, 296] on div "RENOVATION 8/25/25 - 8/29/25 Complete" at bounding box center [413, 302] width 629 height 13
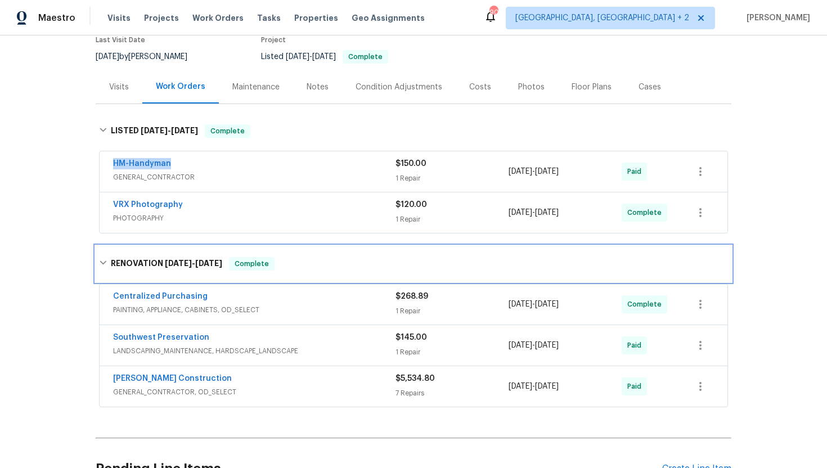
scroll to position [146, 0]
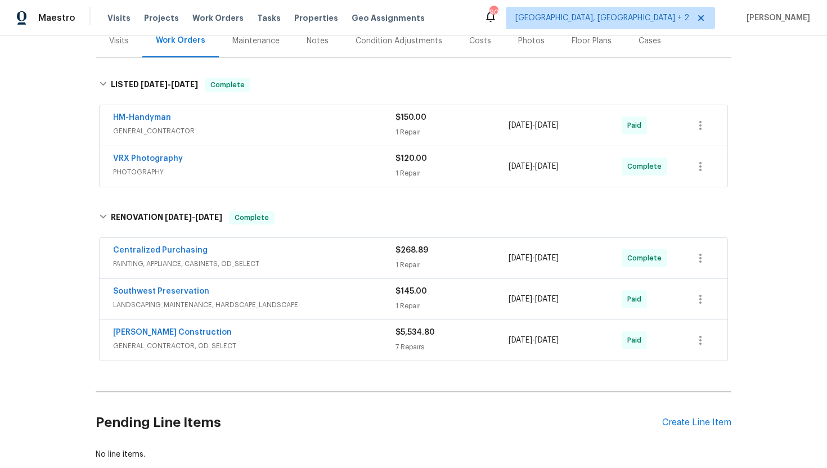
click at [273, 257] on div "Centralized Purchasing" at bounding box center [254, 251] width 282 height 13
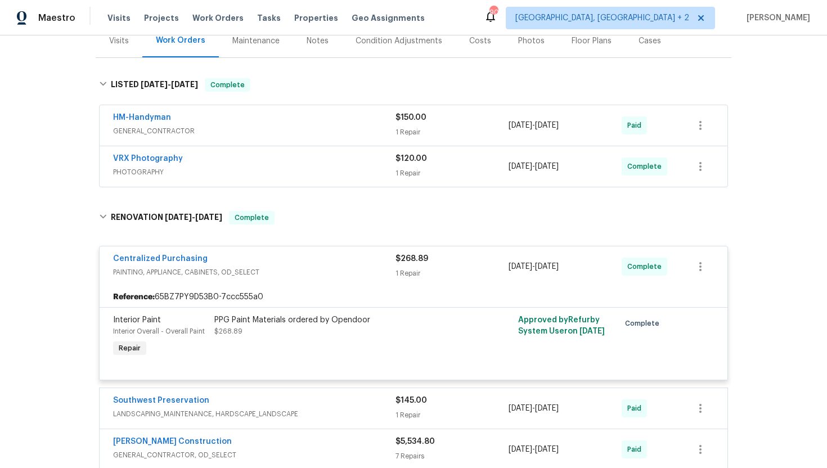
click at [258, 166] on div "VRX Photography" at bounding box center [254, 159] width 282 height 13
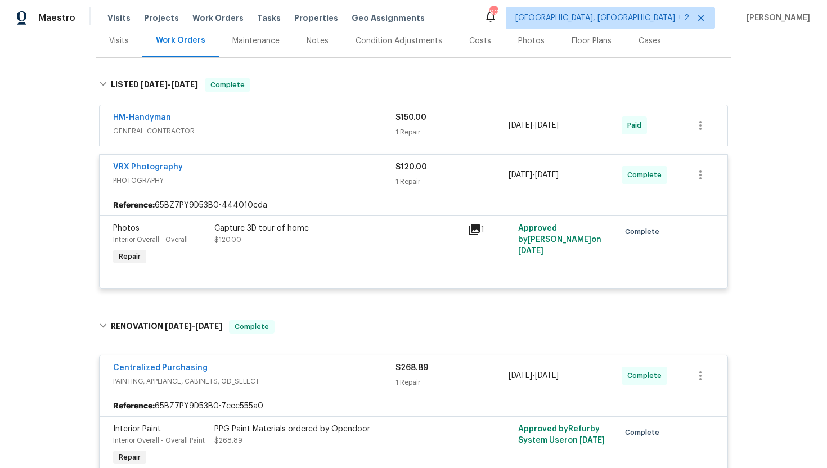
click at [277, 121] on div "HM-Handyman" at bounding box center [254, 118] width 282 height 13
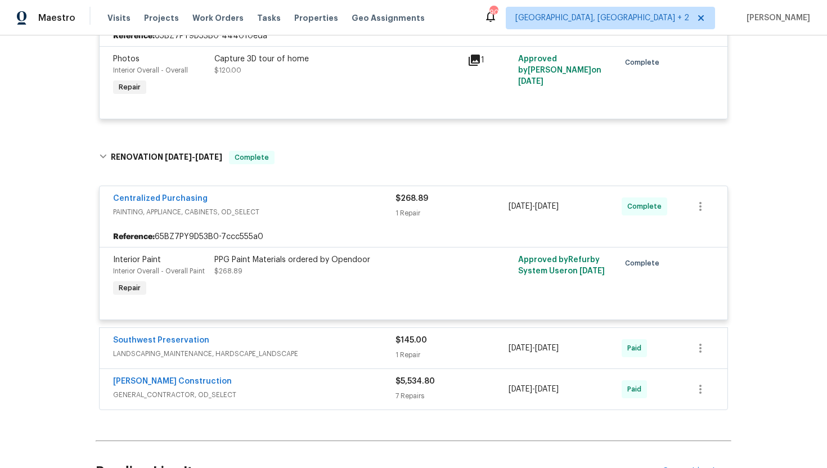
scroll to position [442, 0]
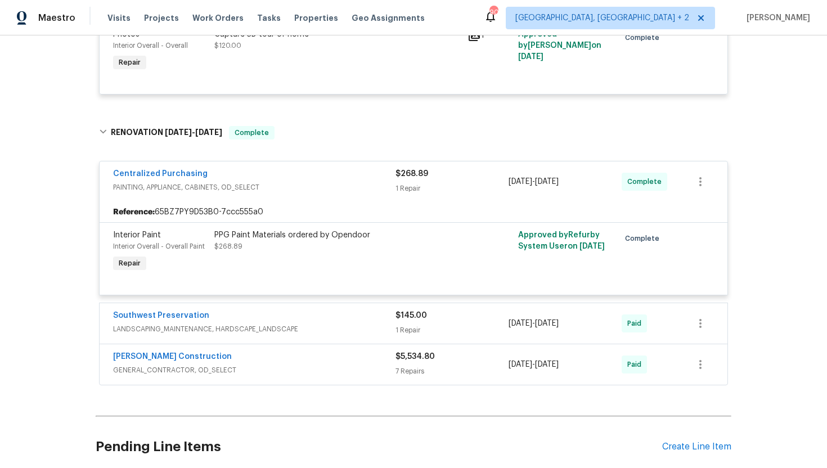
click at [317, 329] on span "LANDSCAPING_MAINTENANCE, HARDSCAPE_LANDSCAPE" at bounding box center [254, 328] width 282 height 11
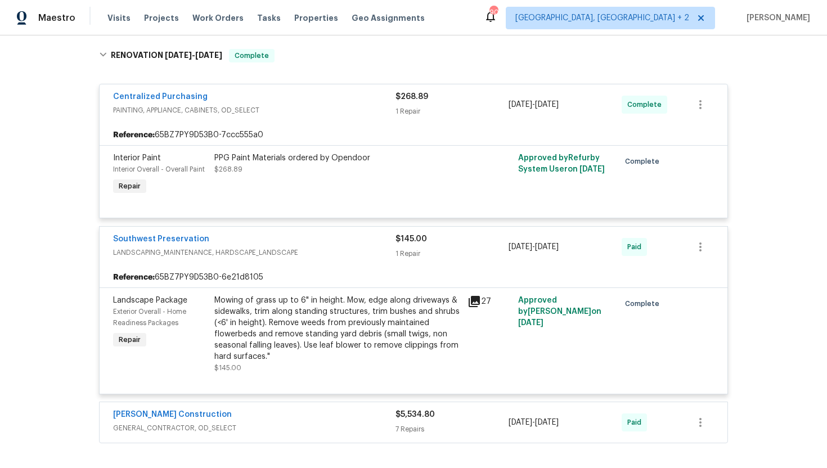
scroll to position [669, 0]
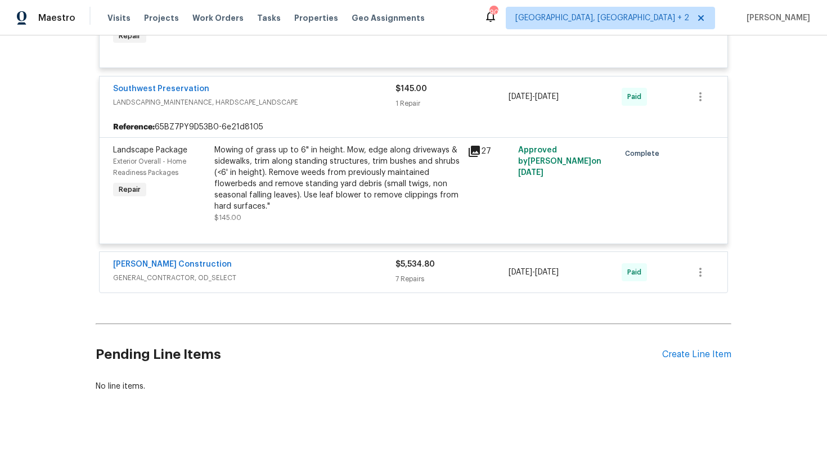
click at [312, 280] on span "GENERAL_CONTRACTOR, OD_SELECT" at bounding box center [254, 277] width 282 height 11
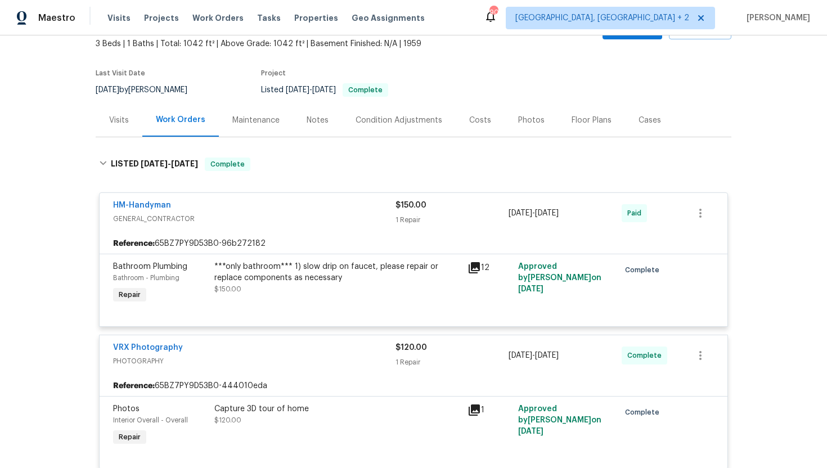
scroll to position [0, 0]
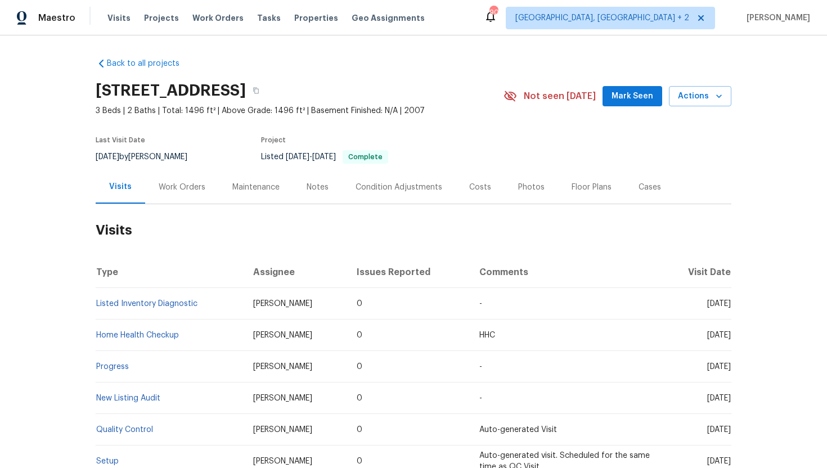
click at [638, 183] on div "Cases" at bounding box center [649, 187] width 22 height 11
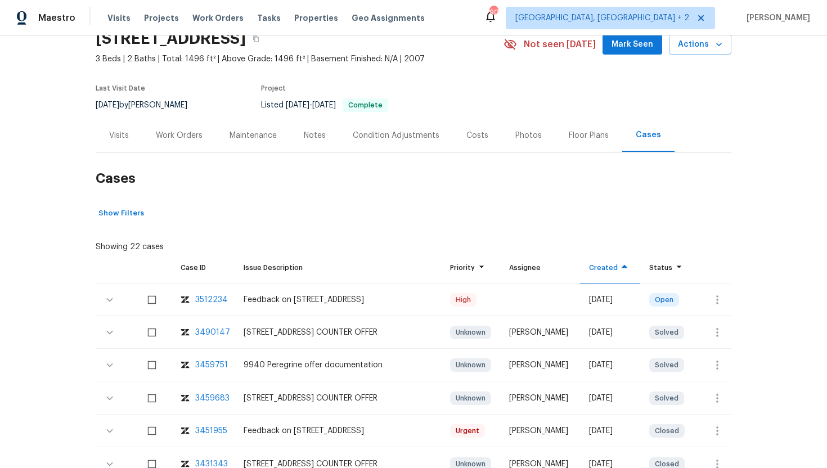
scroll to position [70, 0]
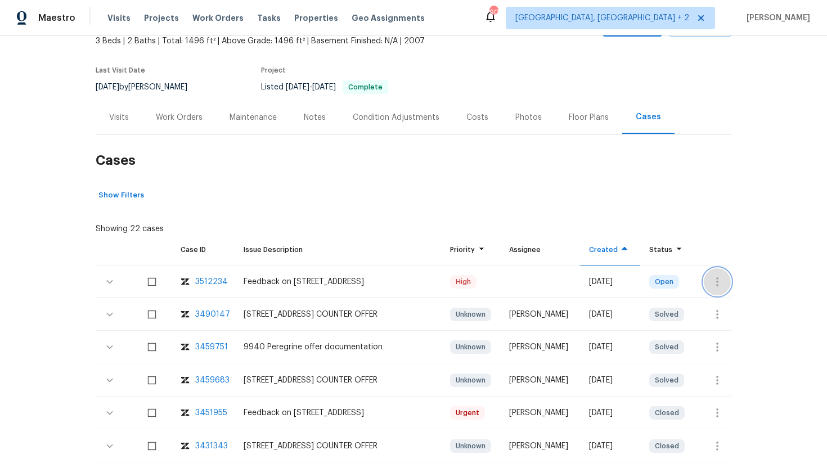
click at [721, 285] on icon "button" at bounding box center [716, 281] width 13 height 13
click at [728, 286] on li "Create a visit" at bounding box center [761, 281] width 116 height 19
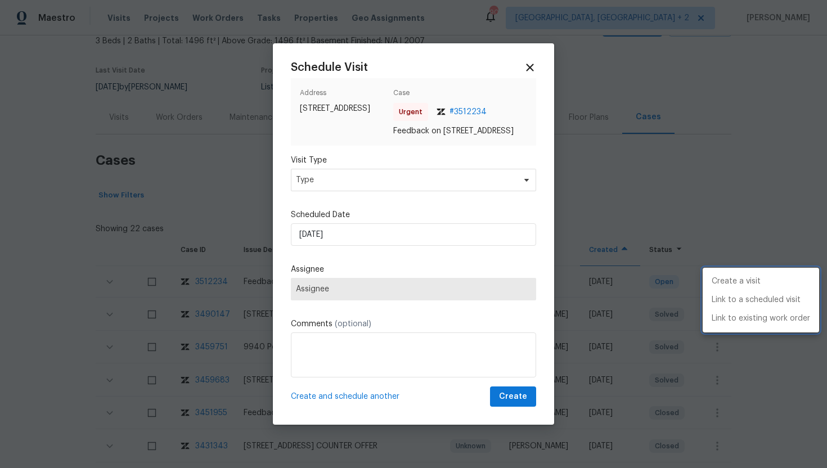
click at [361, 183] on div at bounding box center [413, 234] width 827 height 468
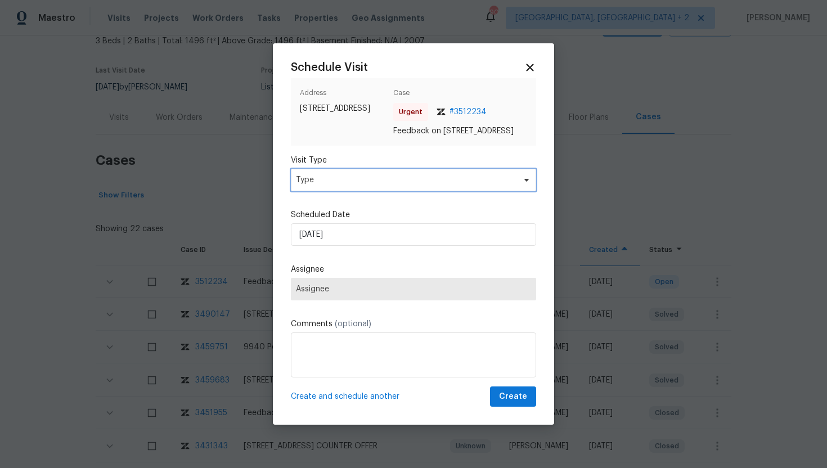
click at [350, 182] on span "Type" at bounding box center [405, 179] width 219 height 11
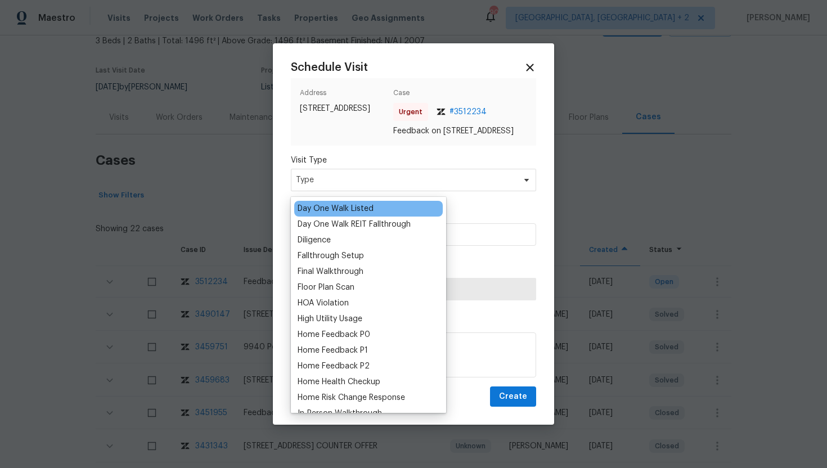
scroll to position [224, 0]
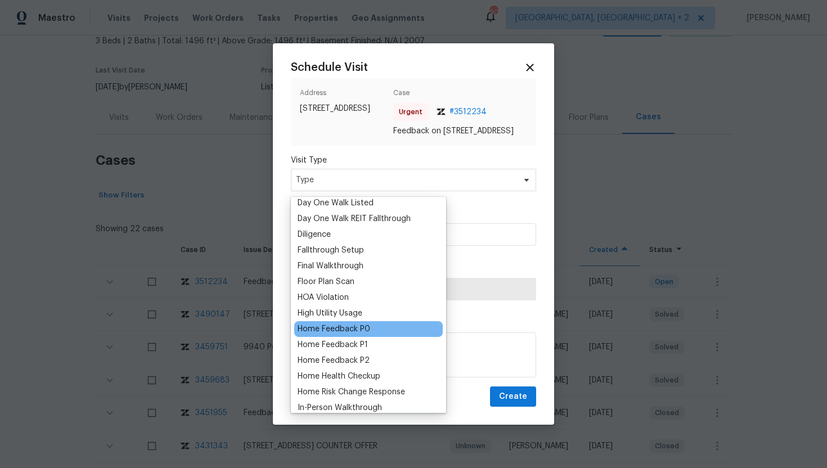
click at [358, 328] on div "Home Feedback P0" at bounding box center [334, 328] width 73 height 11
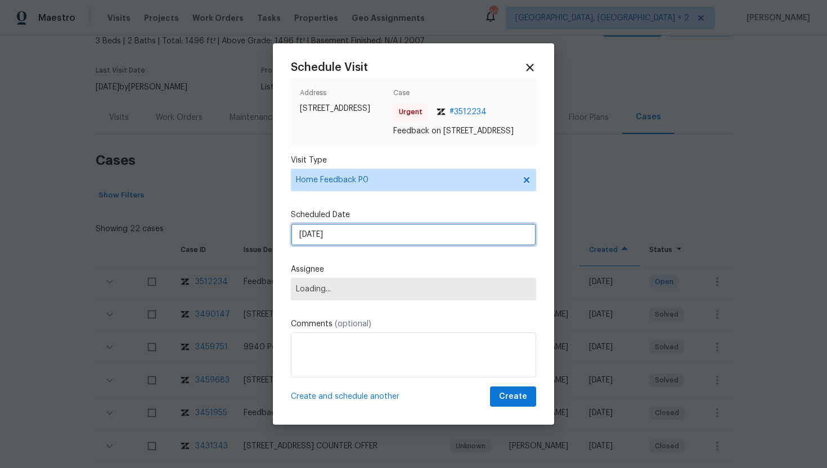
click at [351, 246] on input "[DATE]" at bounding box center [413, 234] width 245 height 22
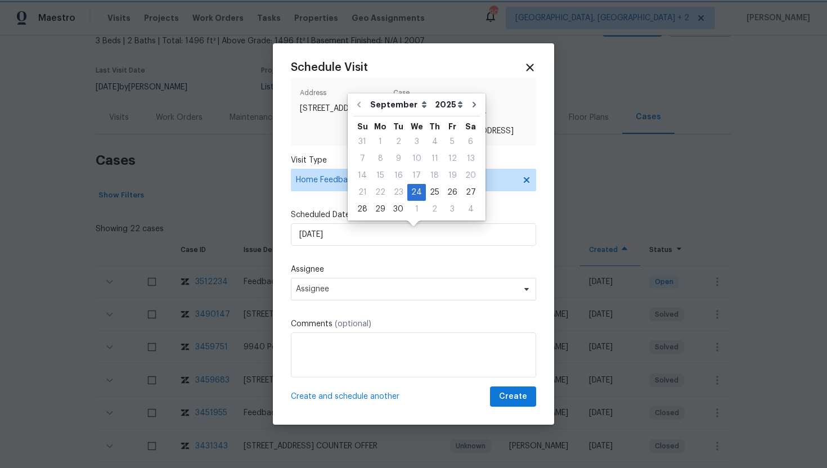
click at [365, 275] on label "Assignee" at bounding box center [413, 269] width 245 height 11
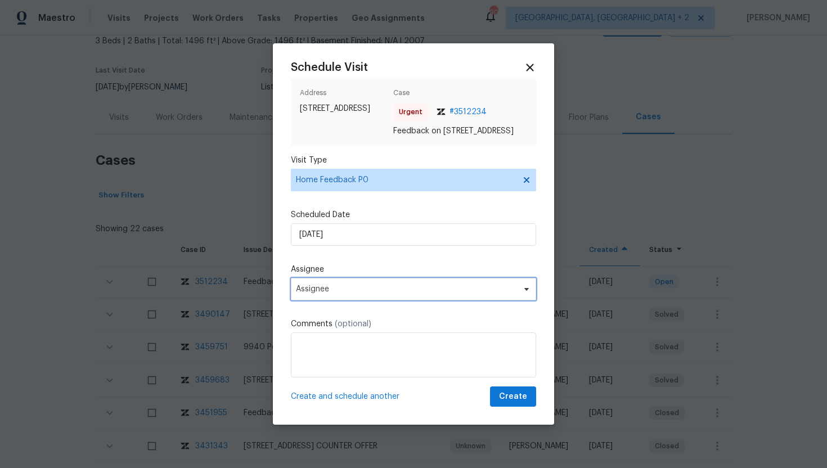
click at [363, 294] on span "Assignee" at bounding box center [406, 289] width 220 height 9
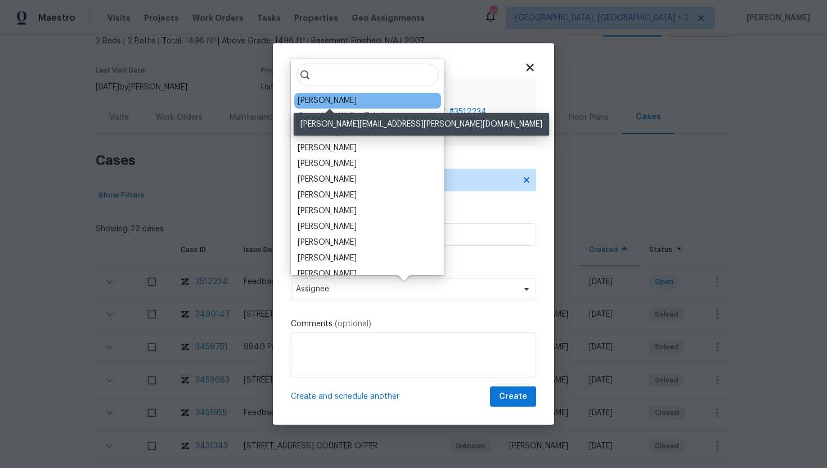
click at [326, 99] on div "[PERSON_NAME]" at bounding box center [327, 100] width 59 height 11
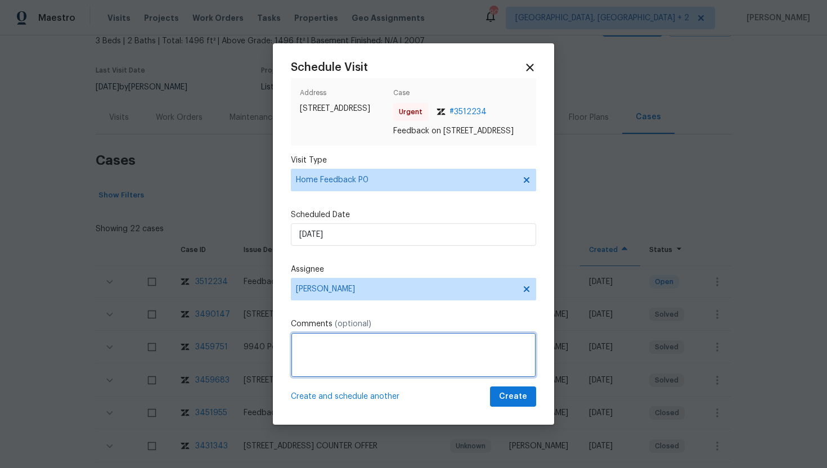
click at [326, 355] on textarea at bounding box center [413, 354] width 245 height 45
paste textarea "Feedback Message: keypad doesn't work"
type textarea "Feedback Message: keypad doesn't work The Property is not getting locked"
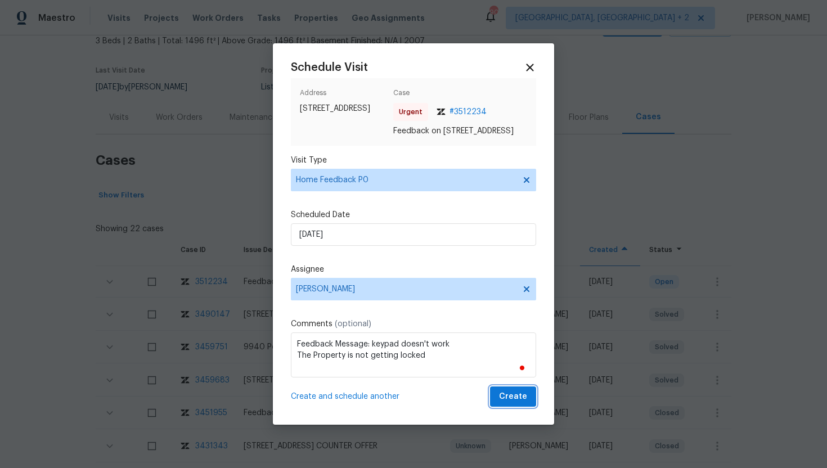
click at [517, 403] on span "Create" at bounding box center [513, 397] width 28 height 14
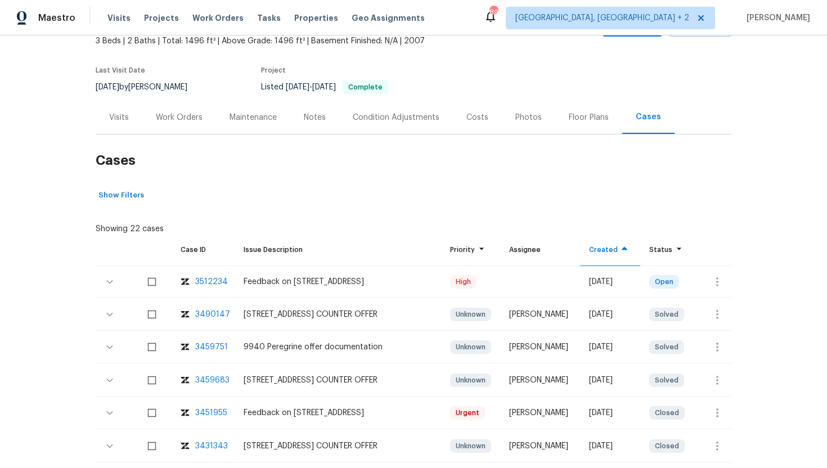
click at [118, 114] on div "Visits" at bounding box center [119, 117] width 20 height 11
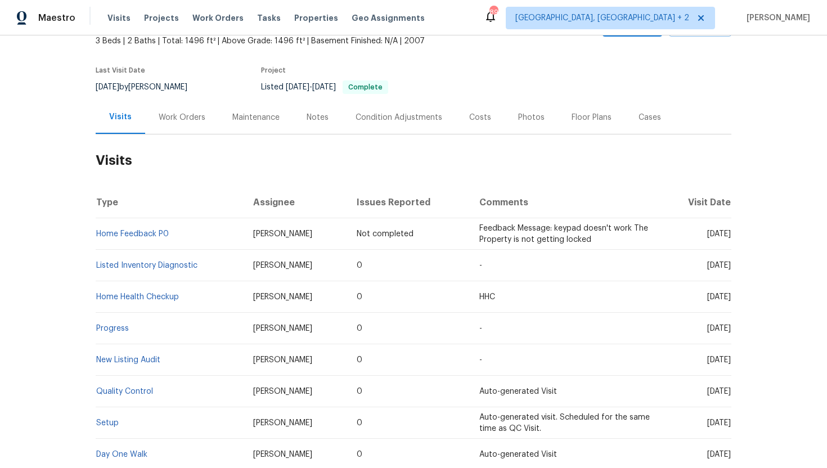
drag, startPoint x: 685, startPoint y: 235, endPoint x: 731, endPoint y: 235, distance: 45.6
click at [731, 235] on td "Wed, Sep 24 2025" at bounding box center [696, 233] width 70 height 31
copy span "Sep 24 2025"
drag, startPoint x: 684, startPoint y: 265, endPoint x: 730, endPoint y: 267, distance: 46.2
click at [730, 267] on span "Thu, Sep 04 2025" at bounding box center [719, 266] width 24 height 8
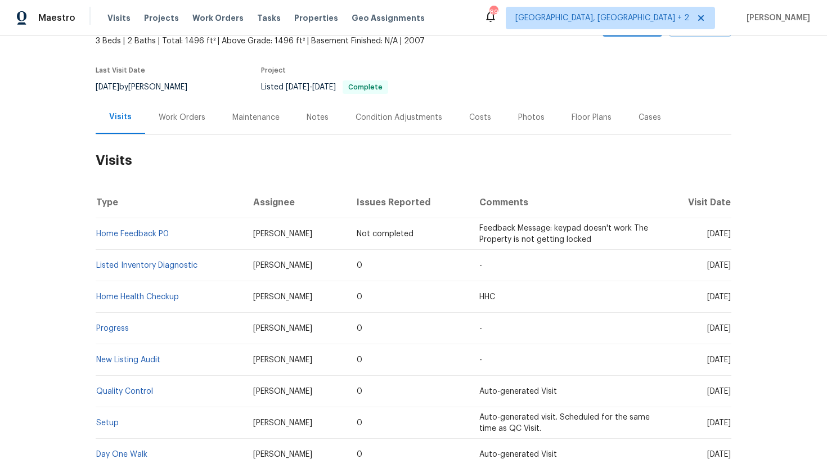
copy span "Sep 04 2025"
drag, startPoint x: 200, startPoint y: 267, endPoint x: 96, endPoint y: 268, distance: 104.6
click at [96, 268] on td "Listed Inventory Diagnostic" at bounding box center [170, 265] width 148 height 31
copy link "Listed Inventory Diagnostic"
drag, startPoint x: 313, startPoint y: 267, endPoint x: 238, endPoint y: 268, distance: 74.8
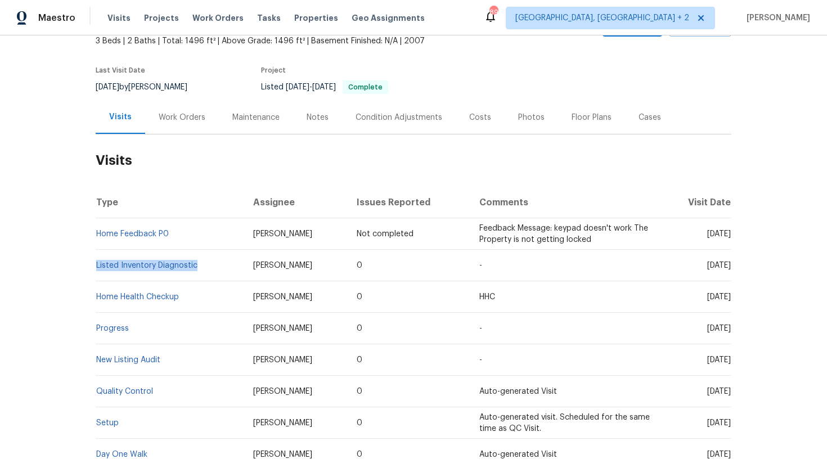
click at [244, 268] on td "Spencer Kleintop" at bounding box center [295, 265] width 103 height 31
copy span "Spencer Kleintop"
click at [645, 124] on div "Cases" at bounding box center [649, 117] width 49 height 33
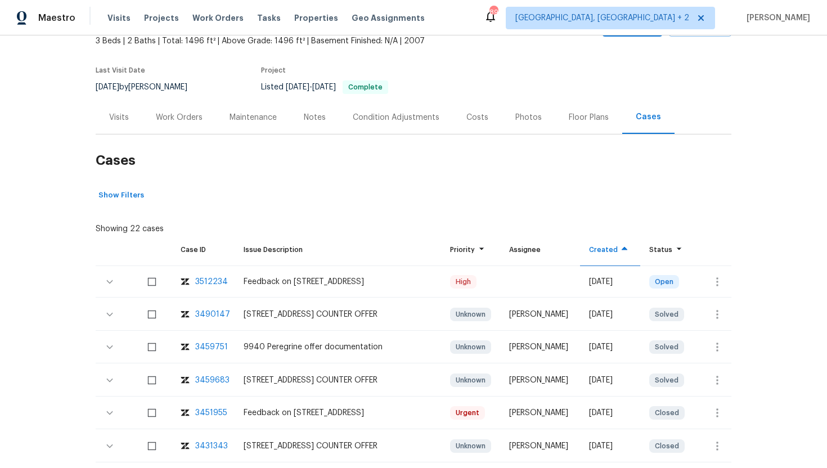
click at [118, 126] on div "Visits" at bounding box center [119, 117] width 47 height 33
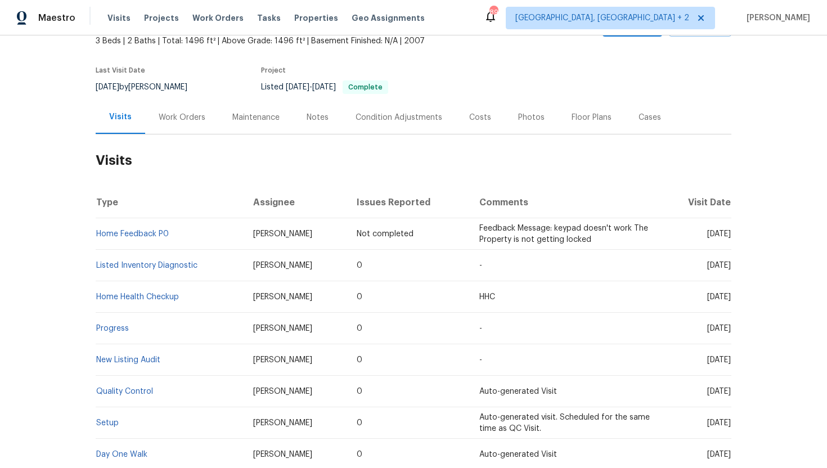
drag, startPoint x: 312, startPoint y: 236, endPoint x: 230, endPoint y: 235, distance: 81.6
click at [230, 235] on tr "Home Feedback P0 Spencer Kleintop Not completed Feedback Message: keypad doesn'…" at bounding box center [414, 233] width 636 height 31
copy tr "Spencer Kleintop"
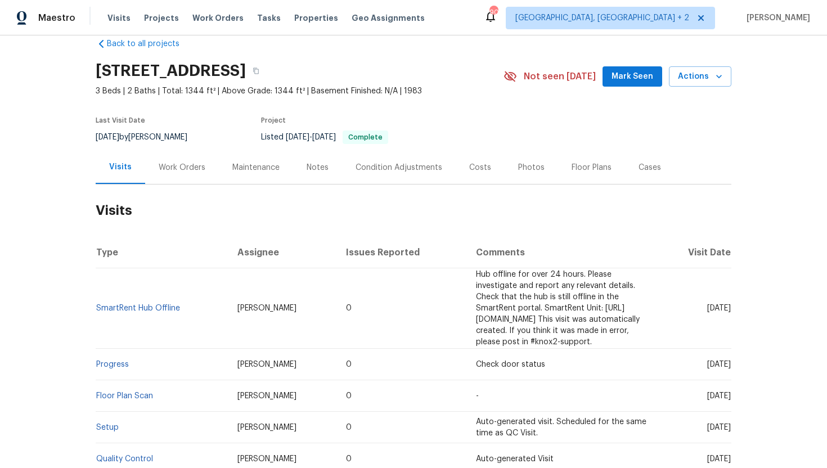
scroll to position [34, 0]
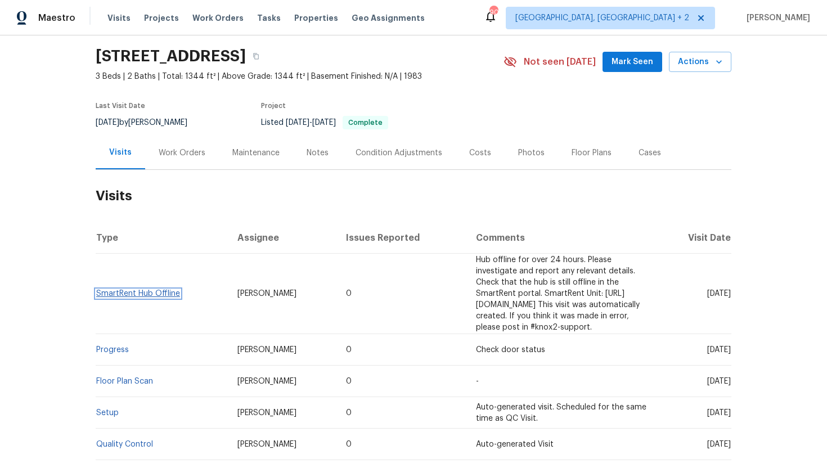
click at [155, 290] on link "SmartRent Hub Offline" at bounding box center [138, 294] width 84 height 8
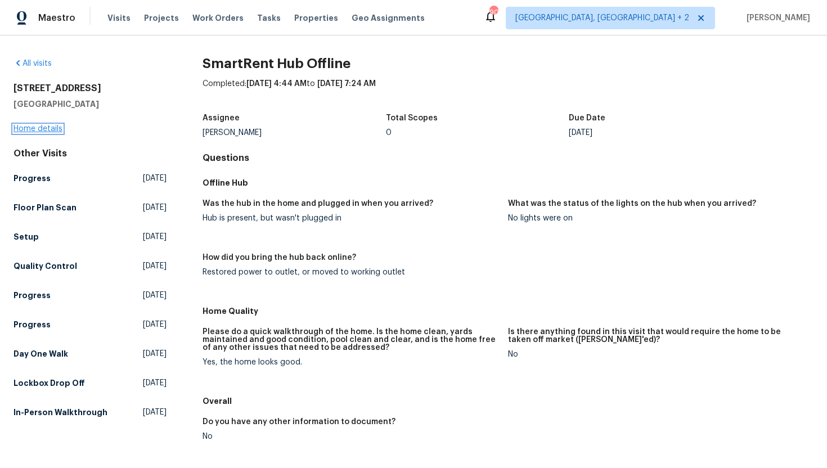
click at [56, 129] on link "Home details" at bounding box center [37, 129] width 49 height 8
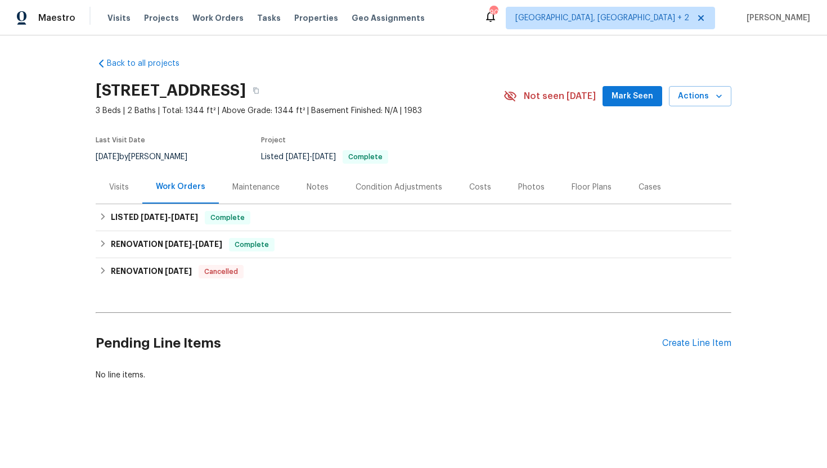
click at [110, 182] on div "Visits" at bounding box center [119, 187] width 20 height 11
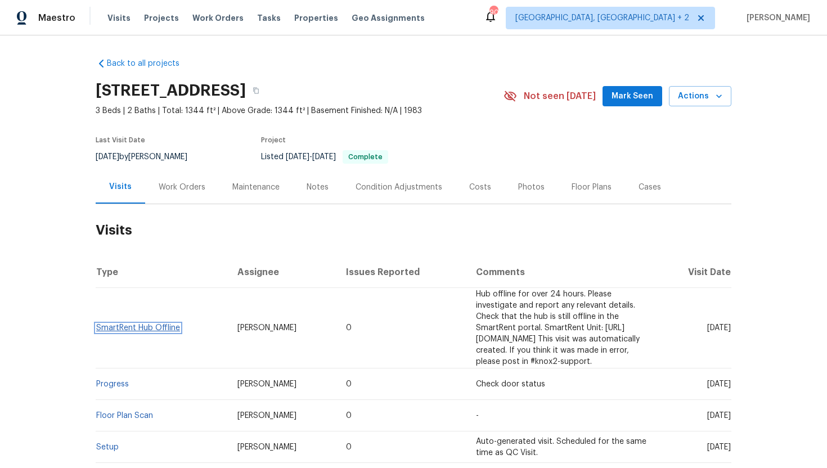
click at [166, 324] on link "SmartRent Hub Offline" at bounding box center [138, 328] width 84 height 8
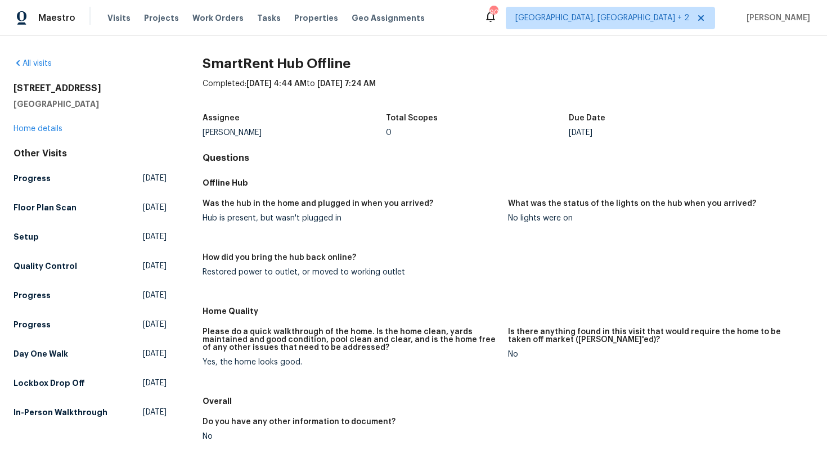
click at [36, 134] on div "[STREET_ADDRESS] Home details" at bounding box center [89, 109] width 153 height 52
click at [39, 128] on link "Home details" at bounding box center [37, 129] width 49 height 8
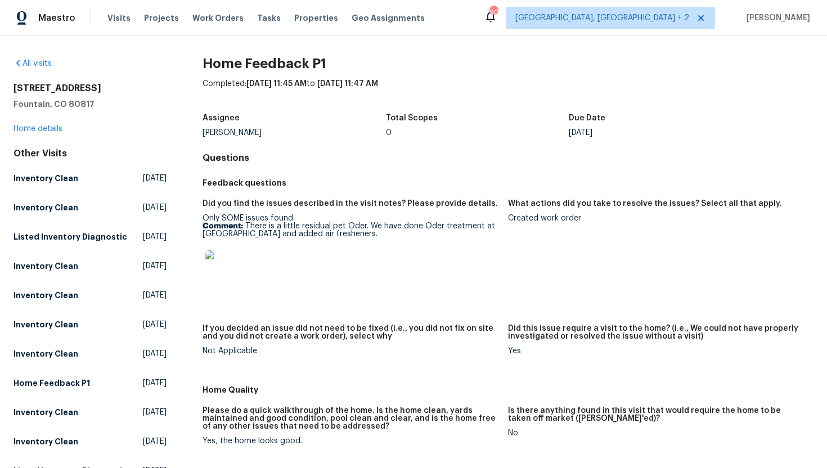
click at [48, 124] on div "[STREET_ADDRESS] Home details" at bounding box center [89, 109] width 153 height 52
click at [49, 129] on link "Home details" at bounding box center [37, 129] width 49 height 8
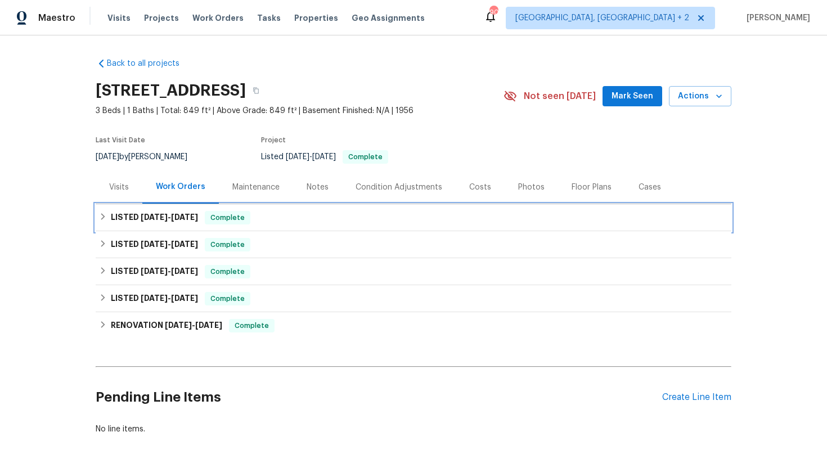
click at [250, 218] on div "LISTED 7/31/25 - 8/1/25 Complete" at bounding box center [413, 217] width 629 height 13
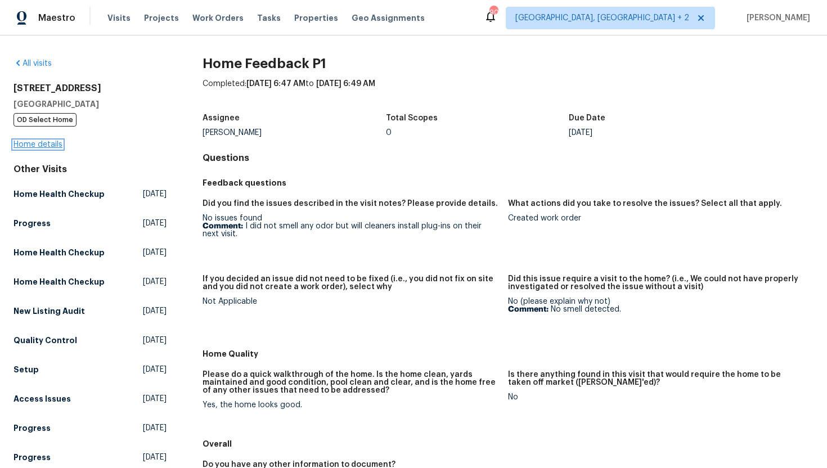
click at [57, 144] on link "Home details" at bounding box center [37, 145] width 49 height 8
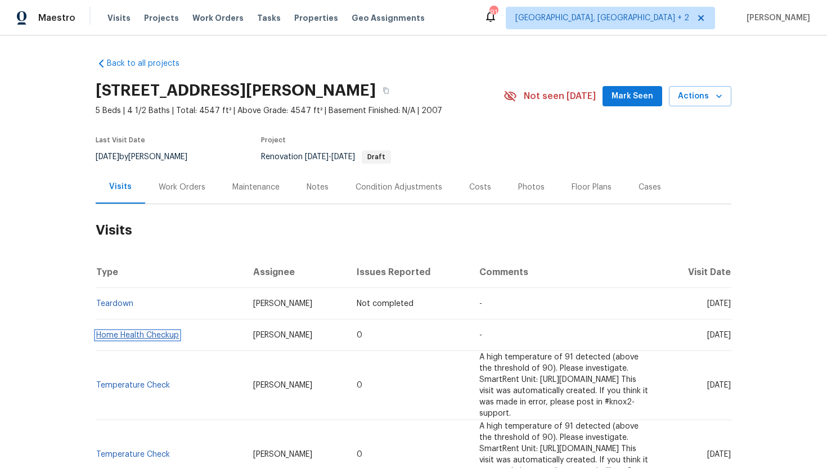
click at [159, 334] on link "Home Health Checkup" at bounding box center [137, 335] width 83 height 8
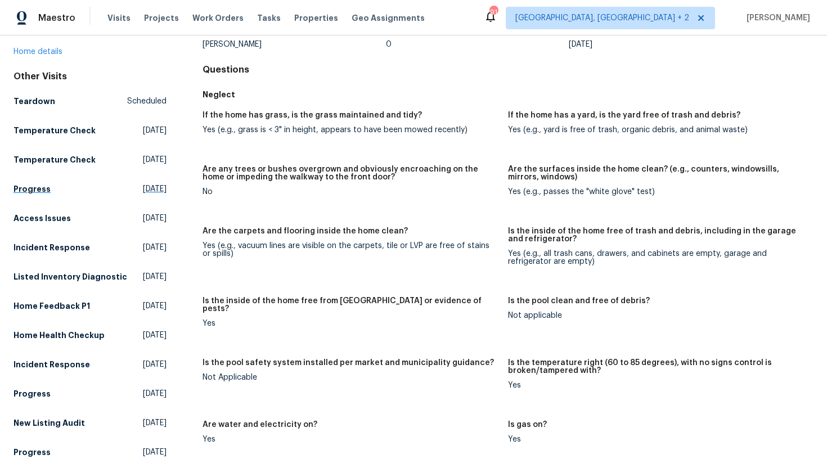
scroll to position [51, 0]
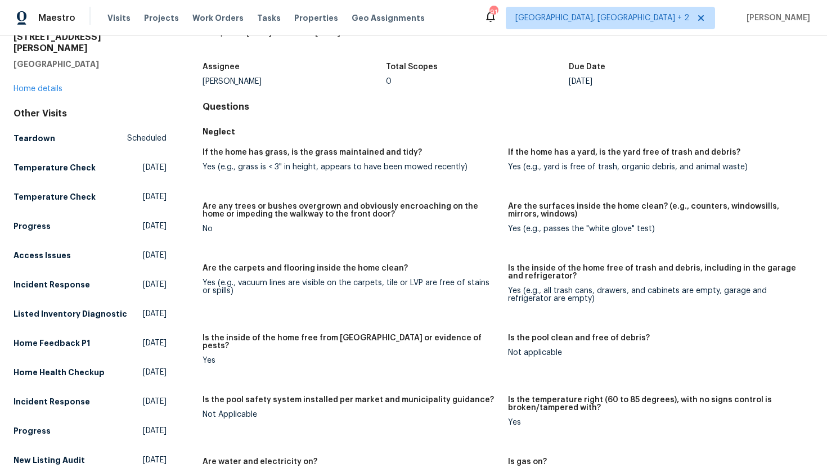
click at [52, 82] on div "[STREET_ADDRESS][PERSON_NAME] Home details" at bounding box center [89, 62] width 153 height 63
click at [49, 85] on link "Home details" at bounding box center [37, 89] width 49 height 8
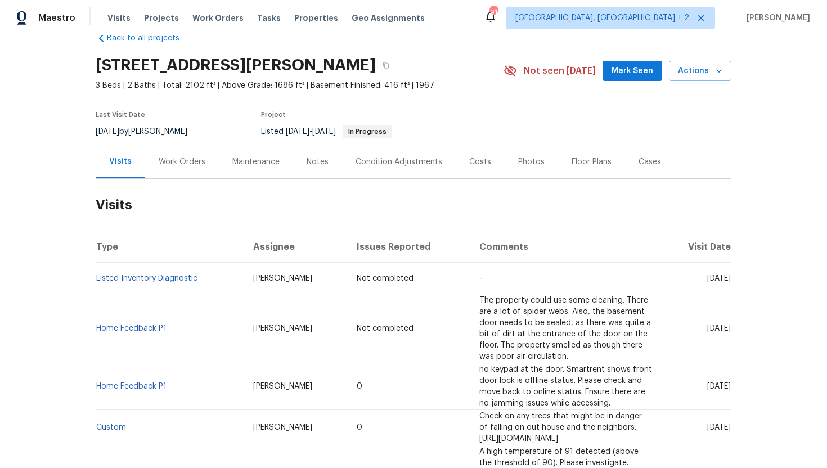
scroll to position [31, 0]
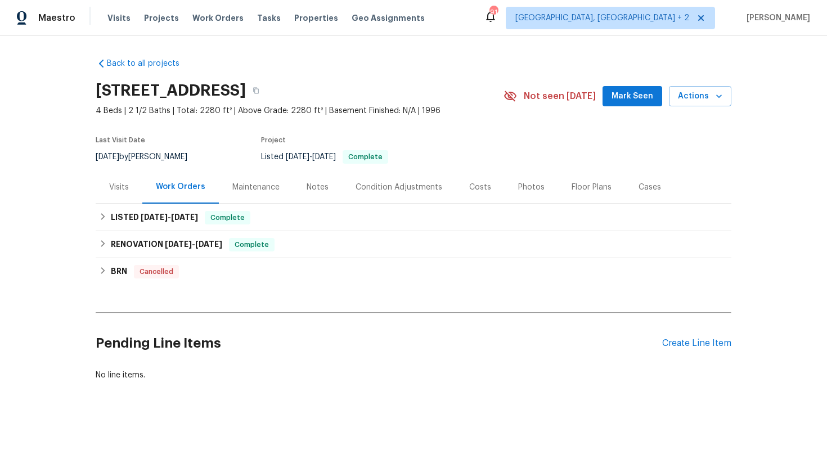
click at [120, 193] on div "Visits" at bounding box center [119, 186] width 47 height 33
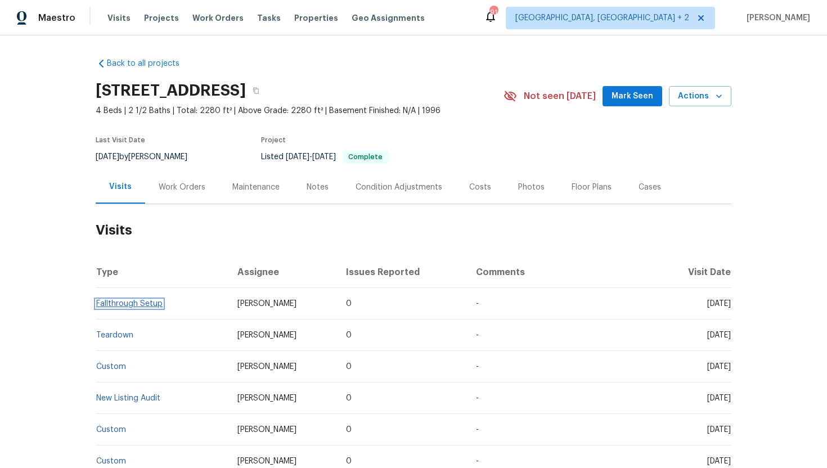
click at [148, 303] on link "Fallthrough Setup" at bounding box center [129, 304] width 66 height 8
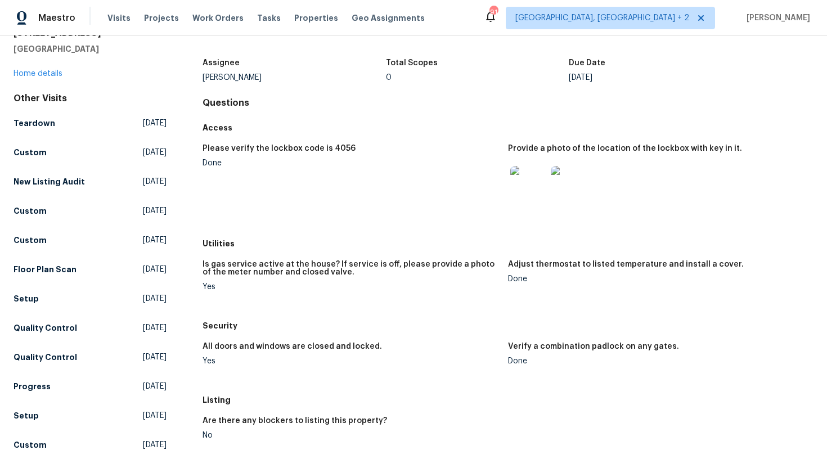
scroll to position [96, 0]
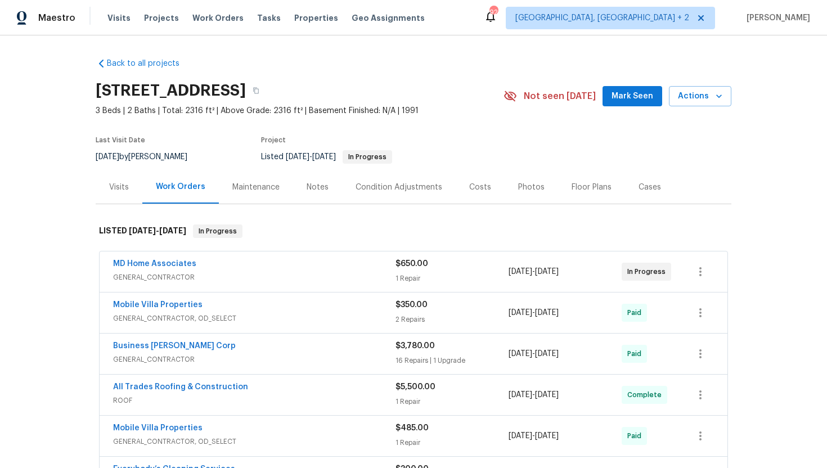
click at [316, 269] on div "MD Home Associates" at bounding box center [254, 264] width 282 height 13
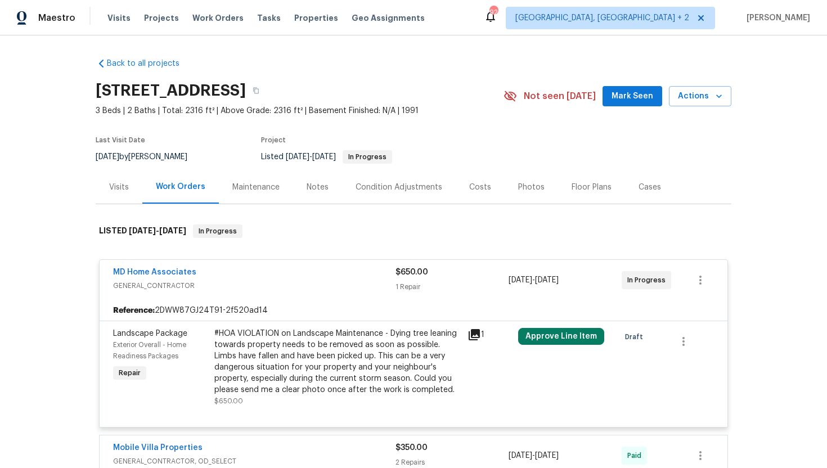
click at [475, 335] on icon at bounding box center [473, 334] width 13 height 13
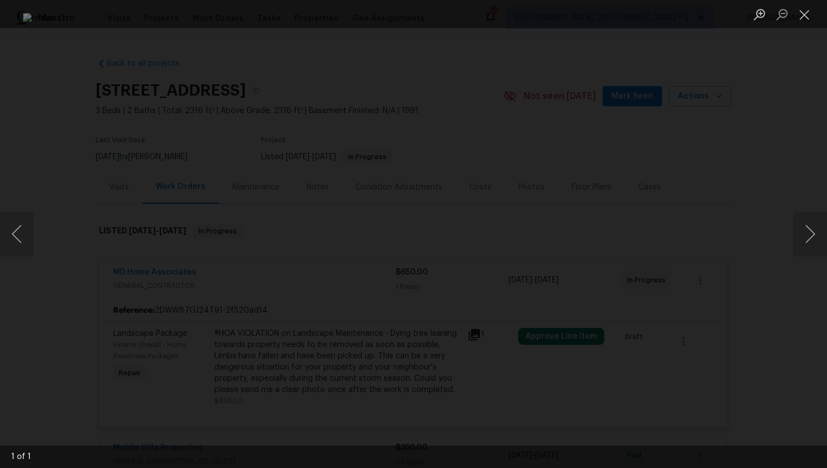
click at [699, 169] on div "Lightbox" at bounding box center [413, 234] width 827 height 468
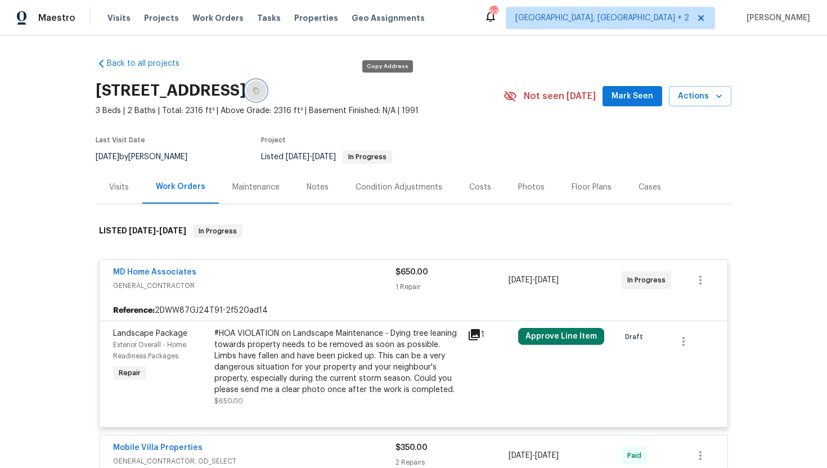
click at [259, 91] on icon "button" at bounding box center [256, 90] width 7 height 7
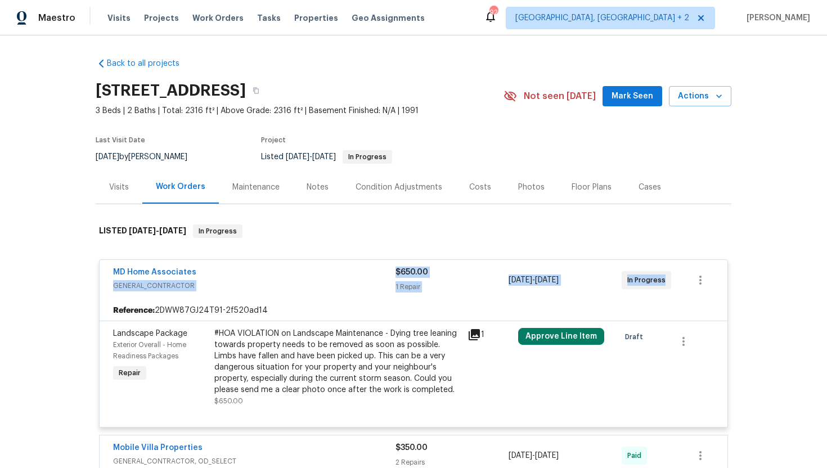
drag, startPoint x: 673, startPoint y: 285, endPoint x: 213, endPoint y: 278, distance: 460.2
click at [213, 278] on div "MD Home Associates GENERAL_CONTRACTOR $650.00 1 Repair 8/19/2025 - 8/23/2025 In…" at bounding box center [400, 280] width 574 height 27
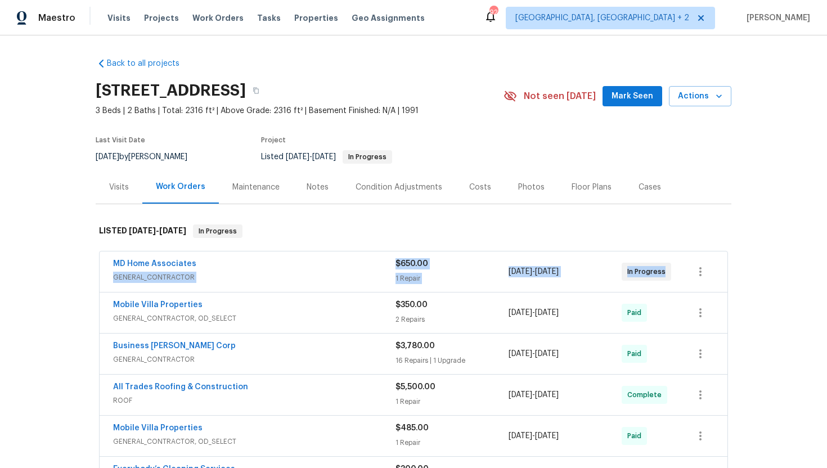
click at [254, 276] on span "GENERAL_CONTRACTOR" at bounding box center [254, 277] width 282 height 11
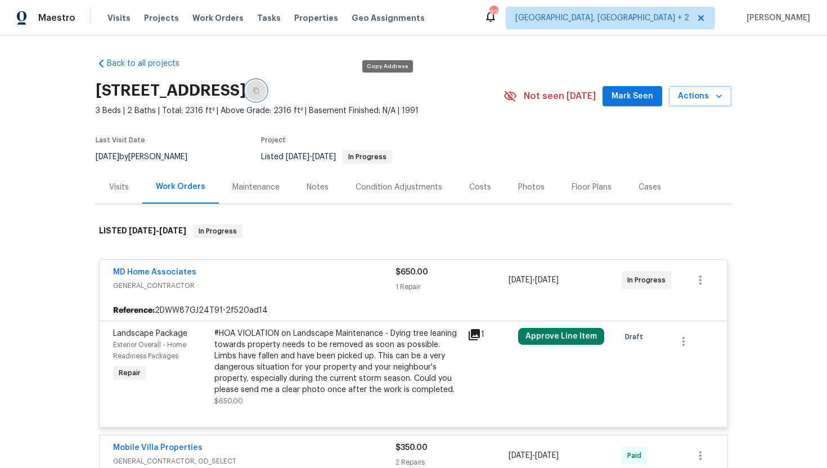
click at [259, 89] on icon "button" at bounding box center [256, 90] width 7 height 7
click at [183, 270] on link "MD Home Associates" at bounding box center [154, 272] width 83 height 8
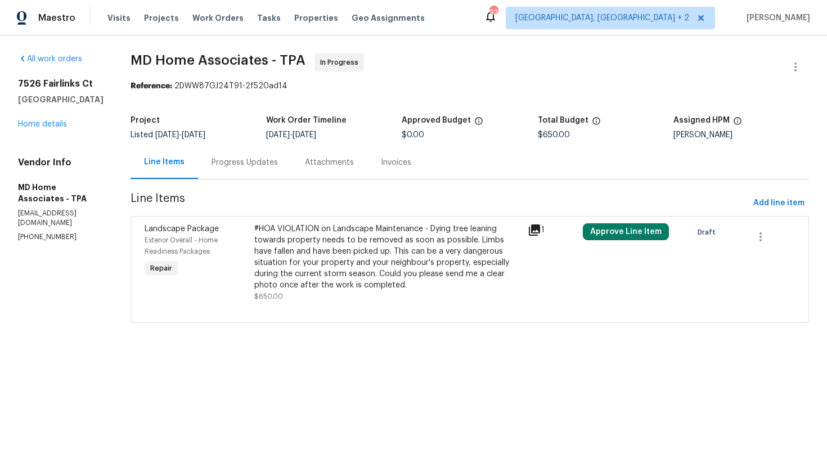
click at [264, 172] on div "Progress Updates" at bounding box center [244, 162] width 93 height 33
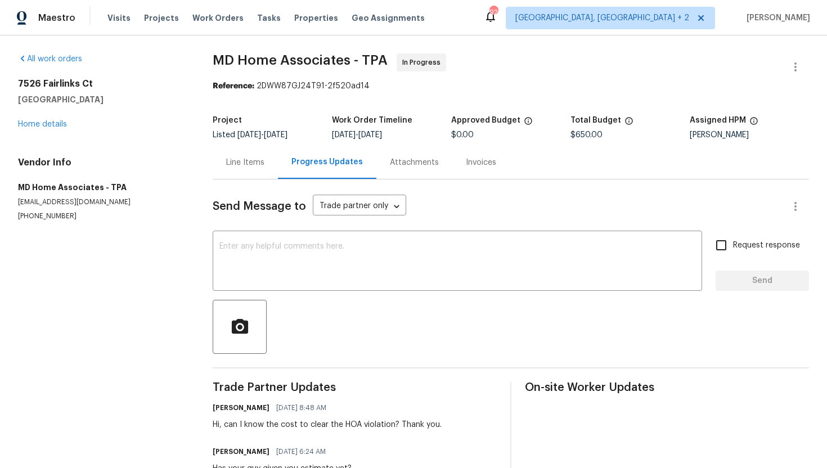
click at [49, 117] on div "7526 Fairlinks Ct Sarasota, FL 34243 Home details" at bounding box center [102, 104] width 168 height 52
click at [49, 121] on link "Home details" at bounding box center [42, 124] width 49 height 8
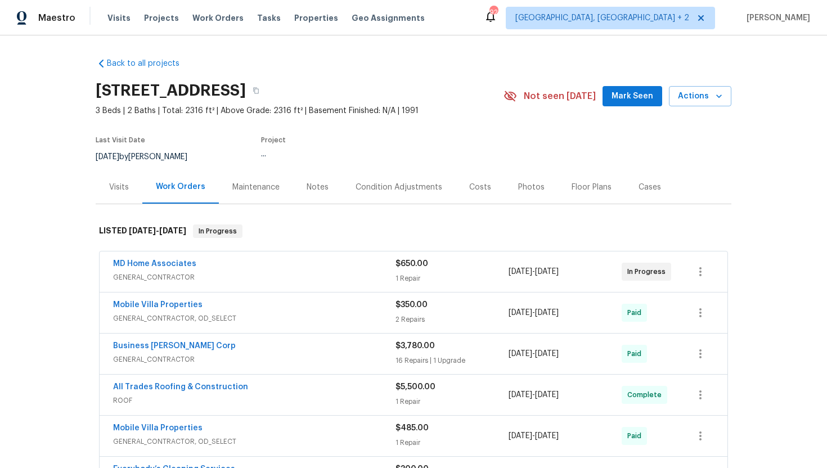
click at [128, 188] on div "Visits" at bounding box center [119, 186] width 47 height 33
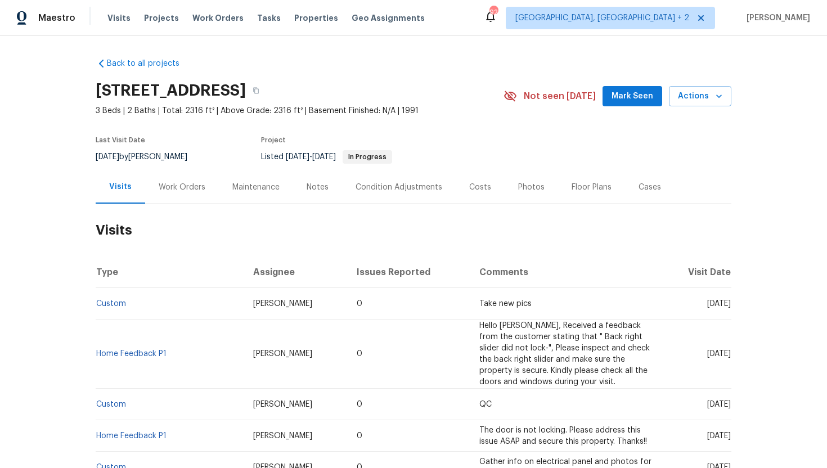
drag, startPoint x: 687, startPoint y: 304, endPoint x: 731, endPoint y: 308, distance: 43.5
click at [731, 308] on td "Thu, Sep 18 2025" at bounding box center [696, 303] width 70 height 31
copy span "Sep 18 2025"
drag, startPoint x: 305, startPoint y: 305, endPoint x: 245, endPoint y: 304, distance: 60.2
click at [245, 304] on td "Naomi Ferreira" at bounding box center [295, 303] width 103 height 31
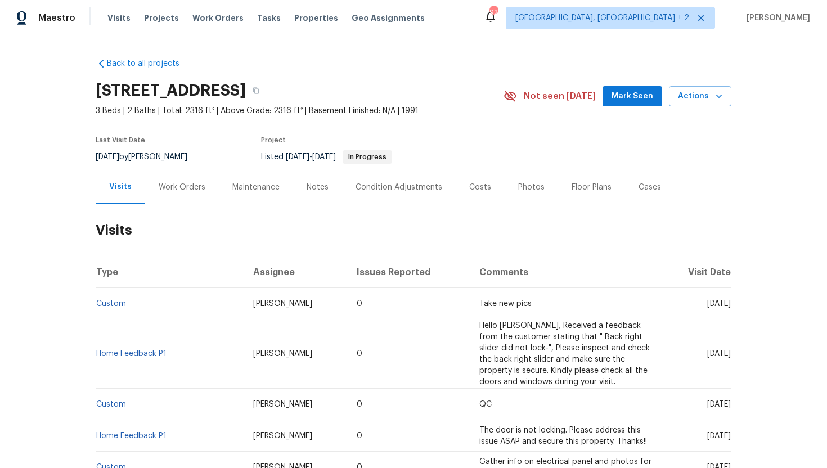
copy span "Naomi Ferreira"
click at [171, 184] on div "Work Orders" at bounding box center [182, 187] width 47 height 11
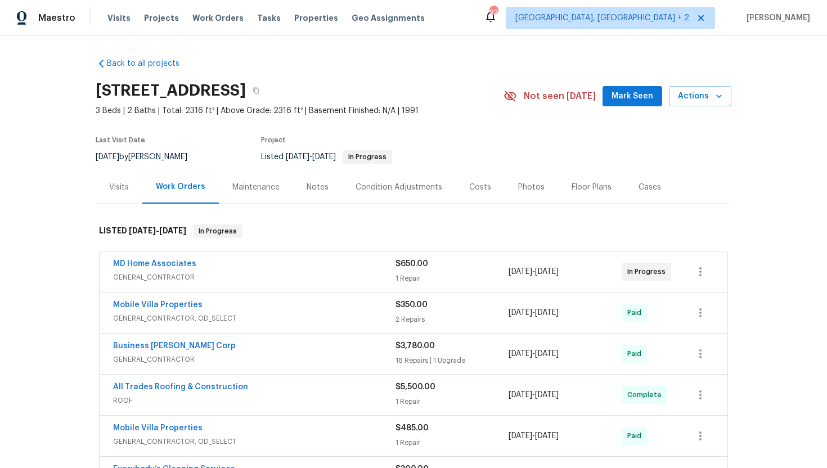
click at [250, 279] on span "GENERAL_CONTRACTOR" at bounding box center [254, 277] width 282 height 11
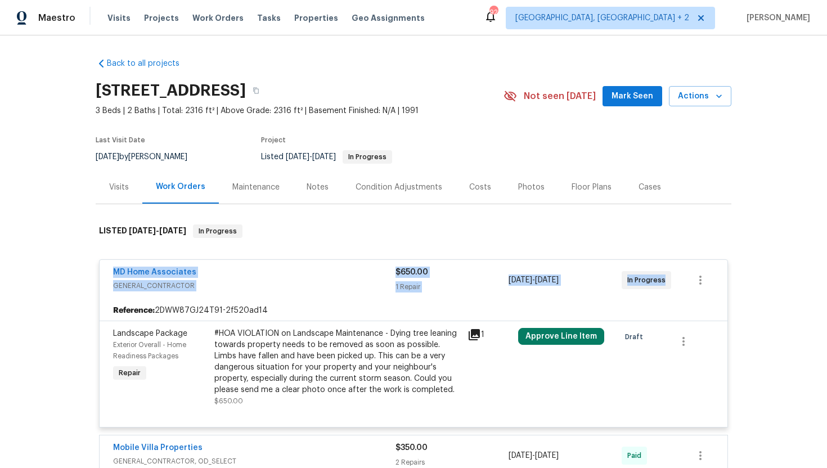
drag, startPoint x: 665, startPoint y: 287, endPoint x: 85, endPoint y: 267, distance: 580.9
click at [85, 267] on div "Back to all projects 7526 Fairlinks Ct, Sarasota, FL 34243 3 Beds | 2 Baths | T…" at bounding box center [413, 251] width 827 height 433
copy div "MD Home Associates GENERAL_CONTRACTOR $650.00 1 Repair 8/19/2025 - 8/23/2025 In…"
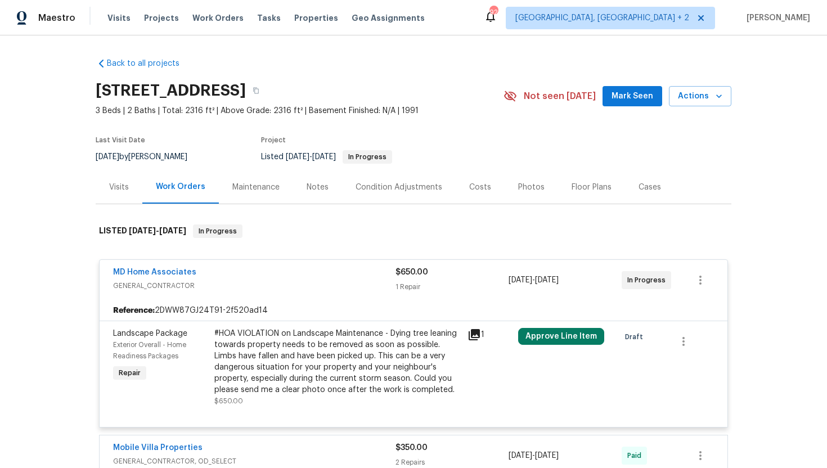
click at [119, 187] on div "Visits" at bounding box center [119, 187] width 20 height 11
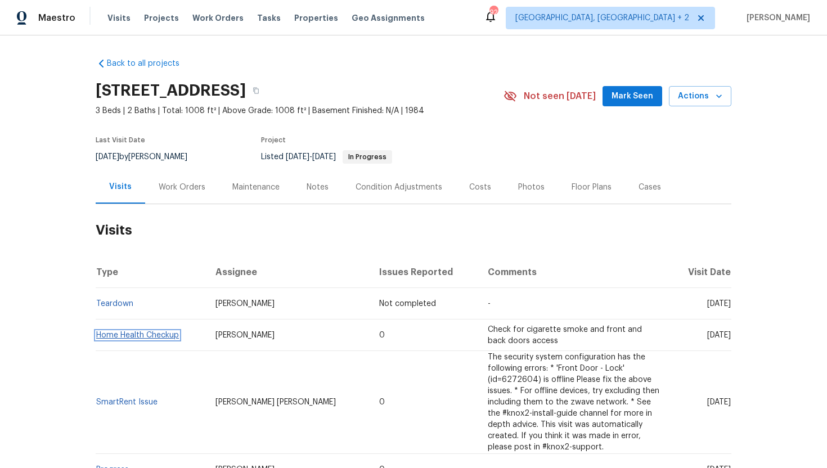
click at [144, 336] on link "Home Health Checkup" at bounding box center [137, 335] width 83 height 8
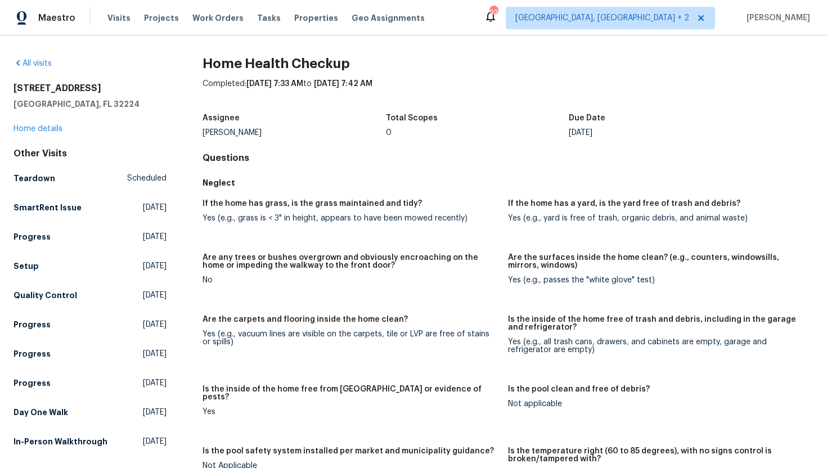
click at [43, 123] on div "[STREET_ADDRESS] Home details" at bounding box center [89, 109] width 153 height 52
click at [43, 126] on link "Home details" at bounding box center [37, 129] width 49 height 8
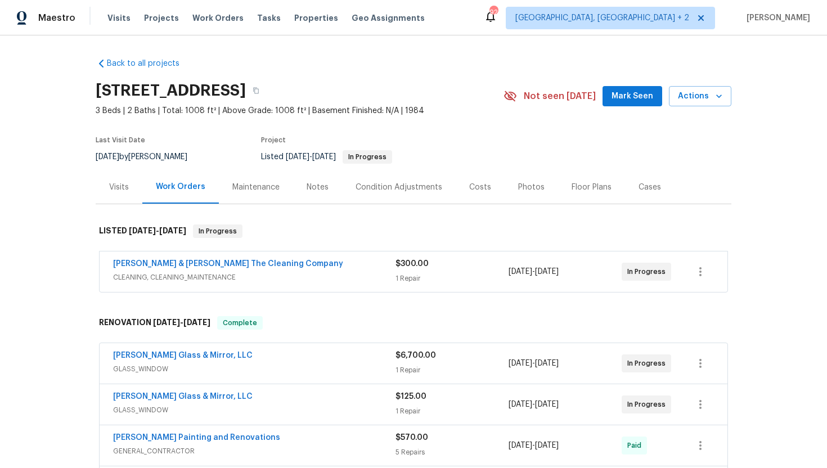
click at [286, 279] on span "CLEANING, CLEANING_MAINTENANCE" at bounding box center [254, 277] width 282 height 11
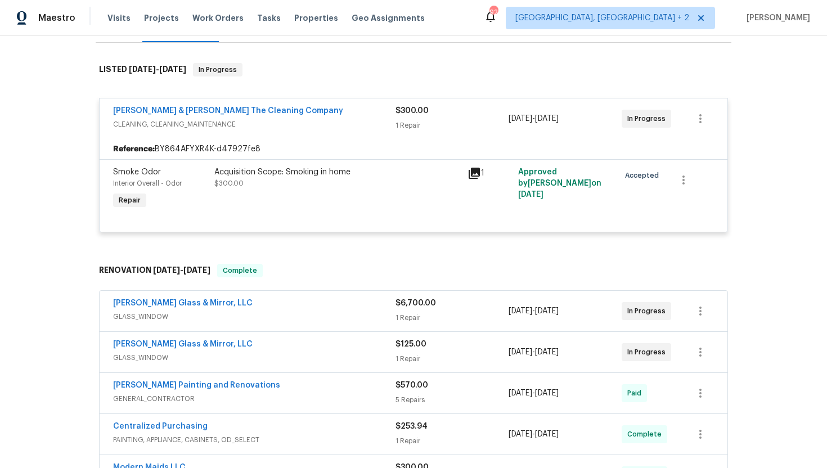
scroll to position [166, 0]
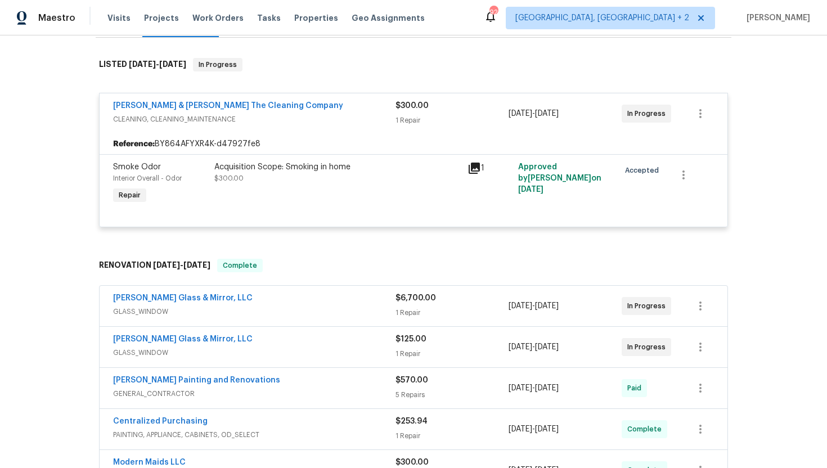
click at [307, 314] on span "GLASS_WINDOW" at bounding box center [254, 311] width 282 height 11
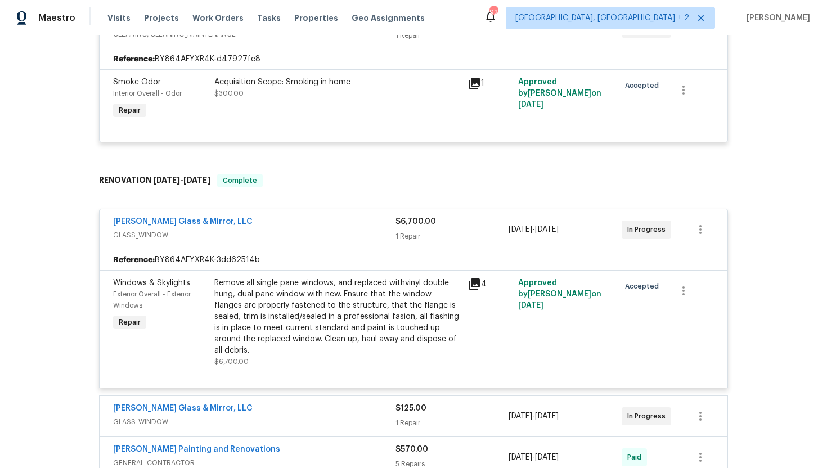
scroll to position [267, 0]
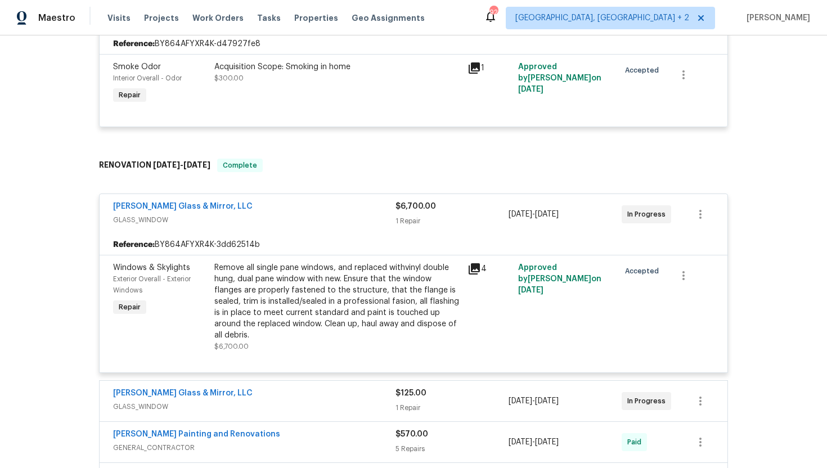
click at [315, 388] on div "[PERSON_NAME] Glass & Mirror, LLC" at bounding box center [254, 394] width 282 height 13
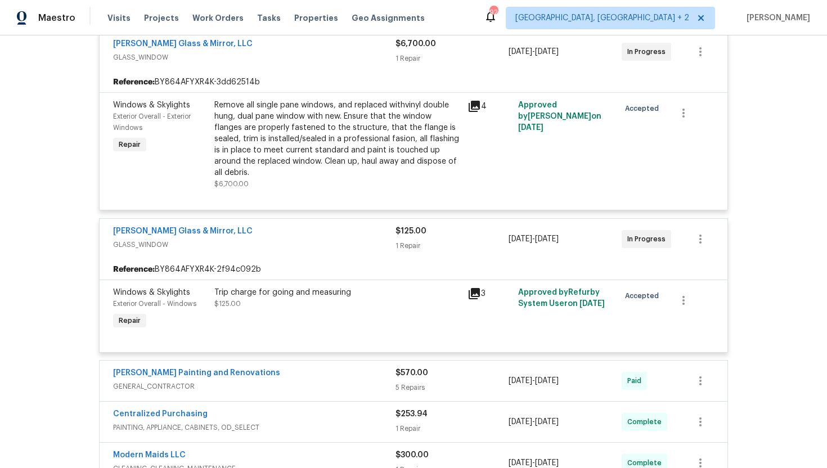
scroll to position [0, 0]
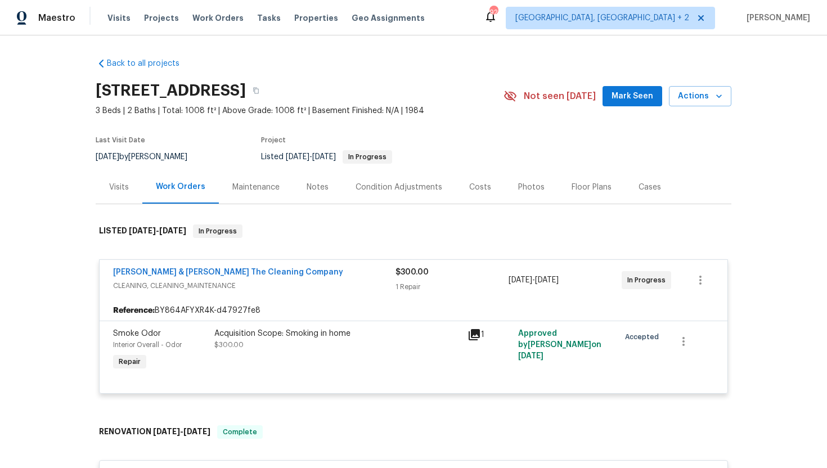
click at [476, 334] on icon at bounding box center [474, 334] width 11 height 11
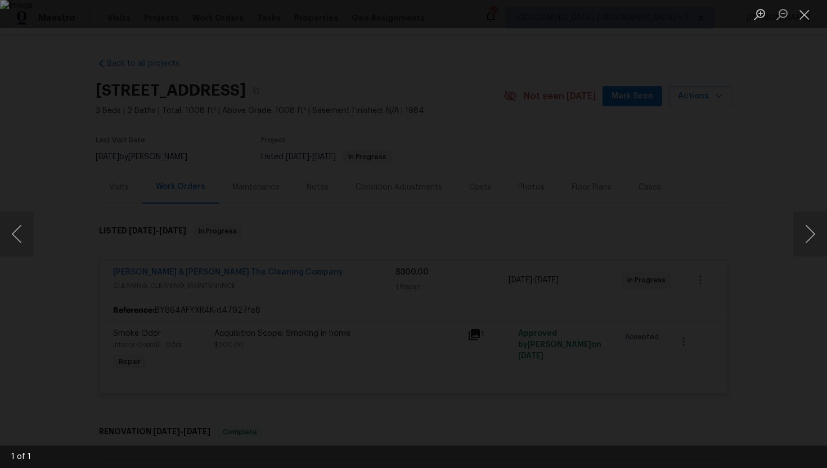
click at [777, 145] on div "Lightbox" at bounding box center [413, 234] width 827 height 468
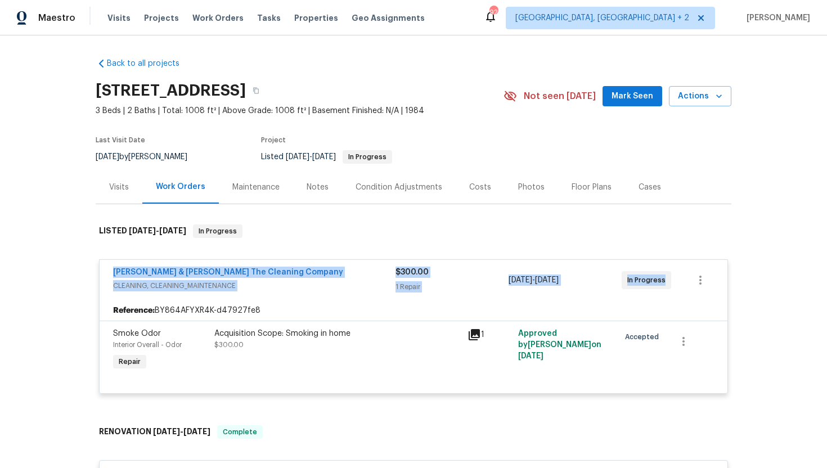
drag, startPoint x: 672, startPoint y: 287, endPoint x: 65, endPoint y: 268, distance: 606.7
click at [65, 268] on div "Back to all projects [STREET_ADDRESS] 3 Beds | 2 Baths | Total: 1008 ft² | Abov…" at bounding box center [413, 251] width 827 height 433
copy div "[PERSON_NAME] & [PERSON_NAME] The Cleaning Company CLEANING, CLEANING_MAINTENAN…"
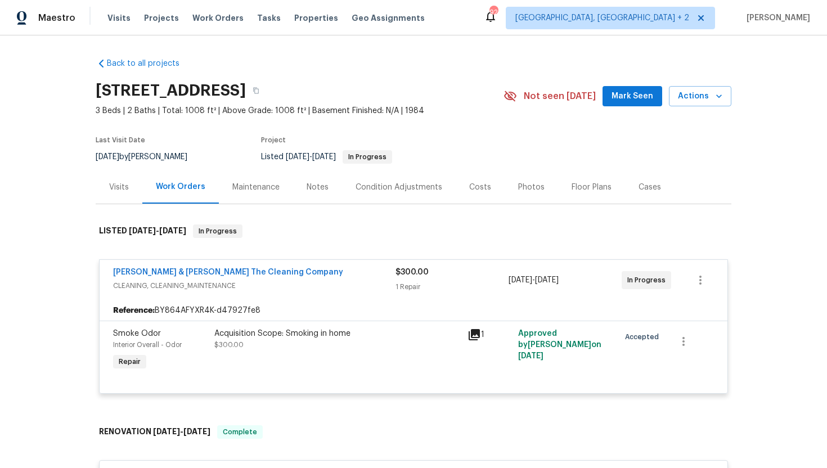
click at [373, 306] on div "Reference: BY864AFYXR4K-d47927fe8" at bounding box center [414, 310] width 628 height 20
click at [480, 340] on icon at bounding box center [473, 334] width 13 height 13
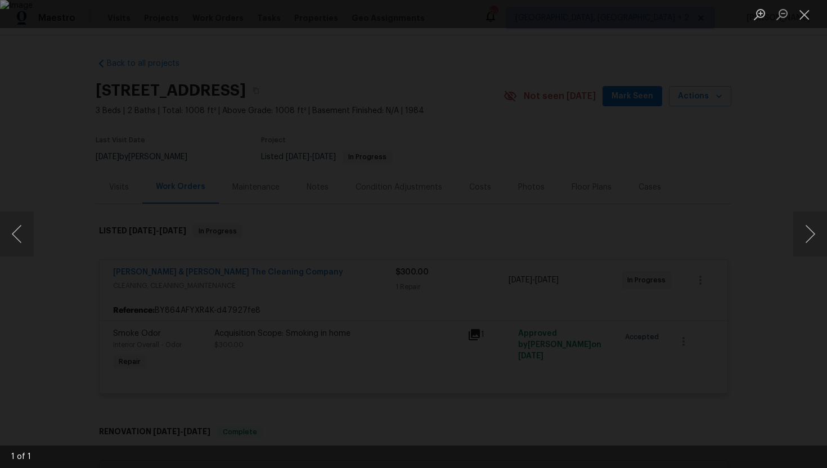
click at [784, 128] on div "Lightbox" at bounding box center [413, 234] width 827 height 468
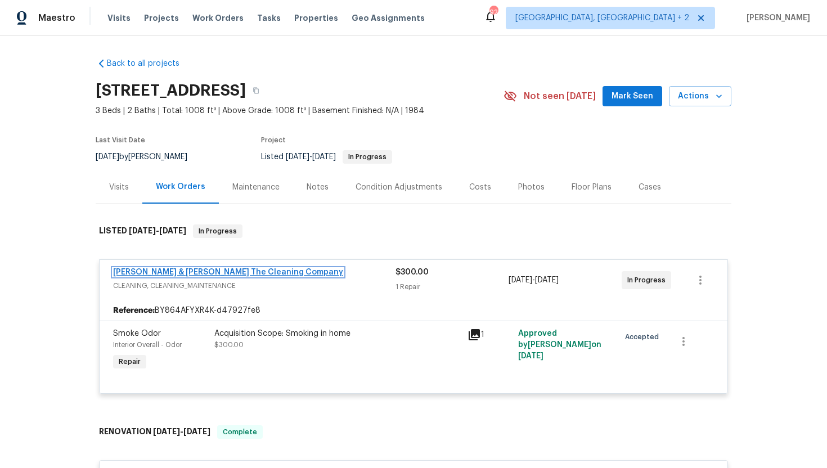
click at [195, 271] on link "[PERSON_NAME] & [PERSON_NAME] The Cleaning Company" at bounding box center [228, 272] width 230 height 8
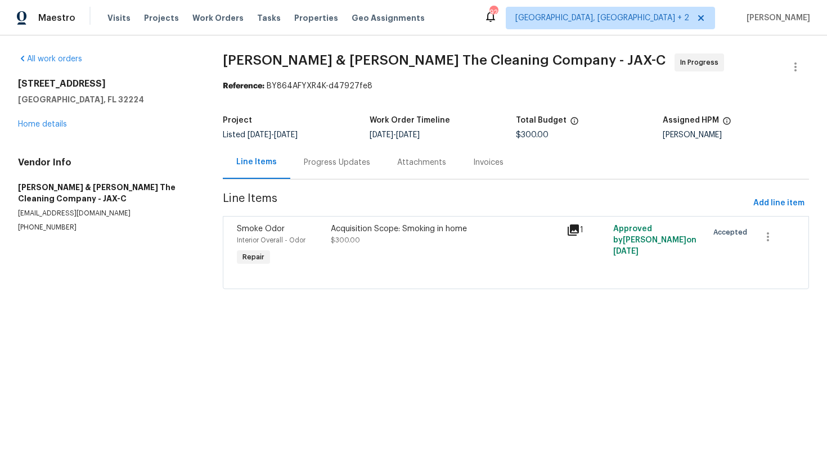
click at [317, 166] on div "Progress Updates" at bounding box center [337, 162] width 66 height 11
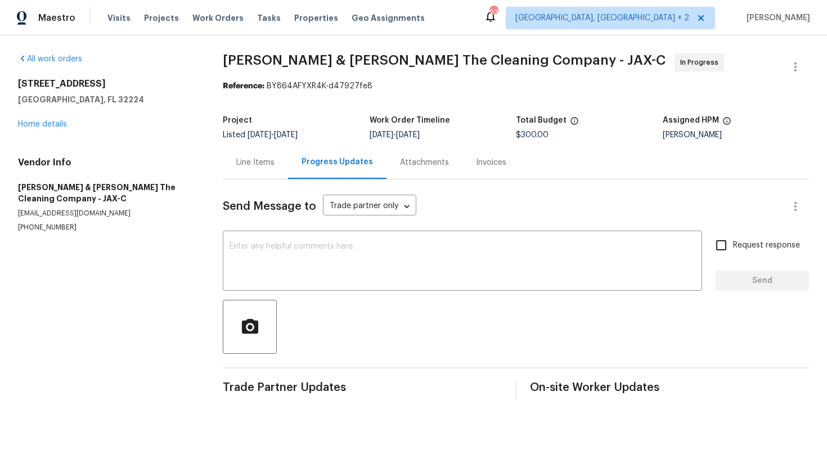
click at [249, 157] on div "Line Items" at bounding box center [255, 162] width 38 height 11
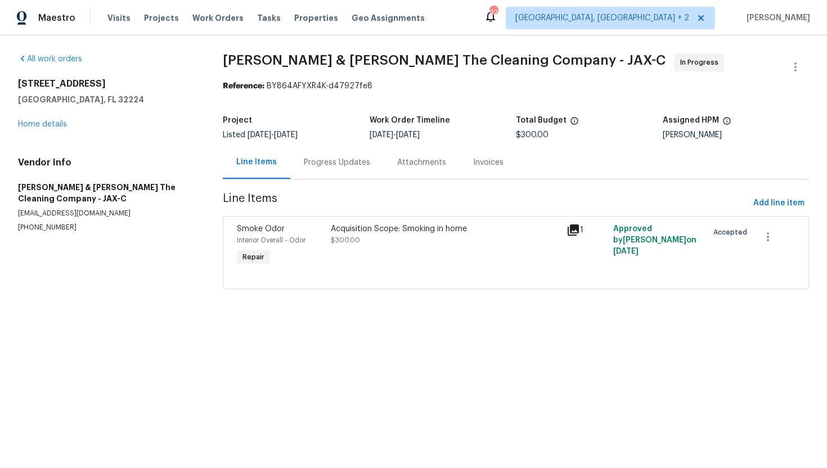
click at [575, 230] on icon at bounding box center [572, 229] width 13 height 13
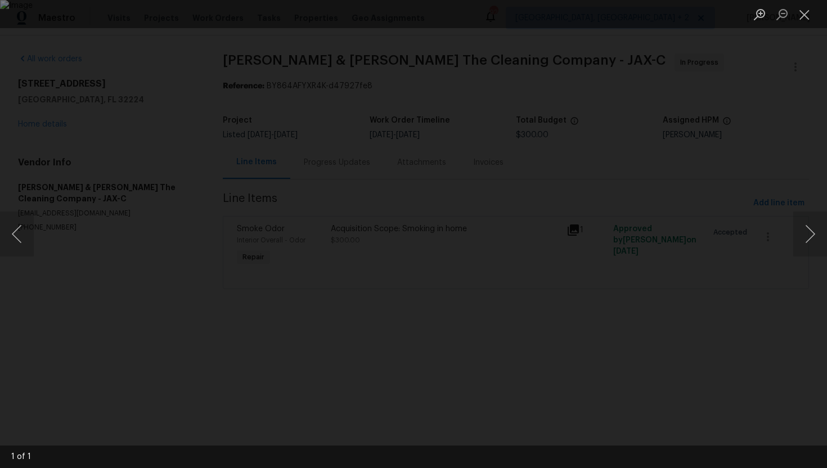
click at [801, 119] on div "Lightbox" at bounding box center [413, 234] width 827 height 468
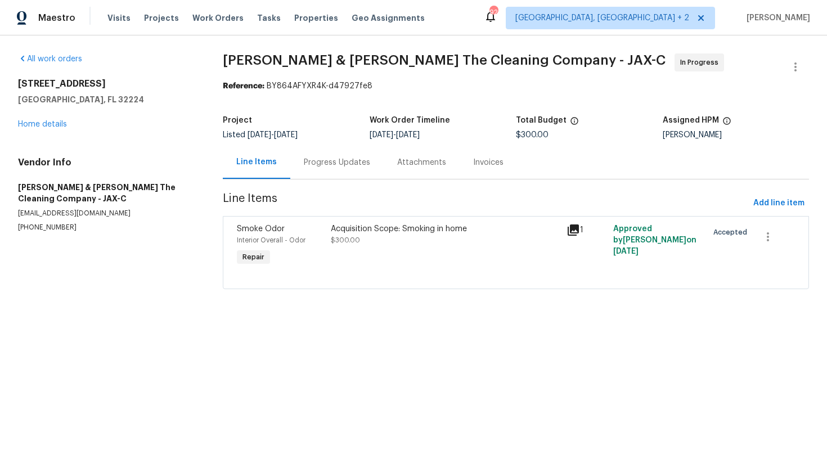
click at [578, 227] on icon at bounding box center [573, 229] width 11 height 11
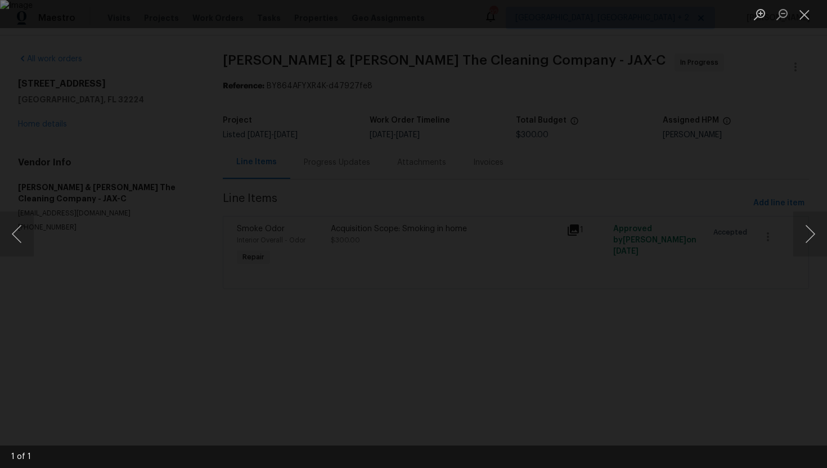
click at [800, 101] on div "Lightbox" at bounding box center [413, 234] width 827 height 468
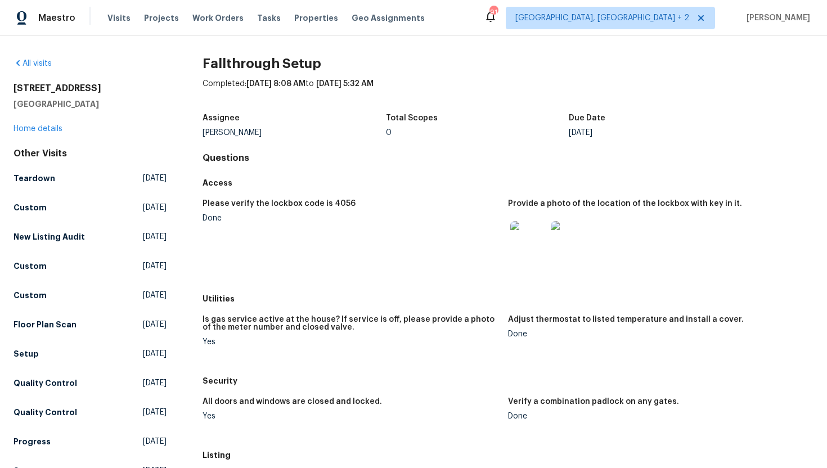
scroll to position [96, 0]
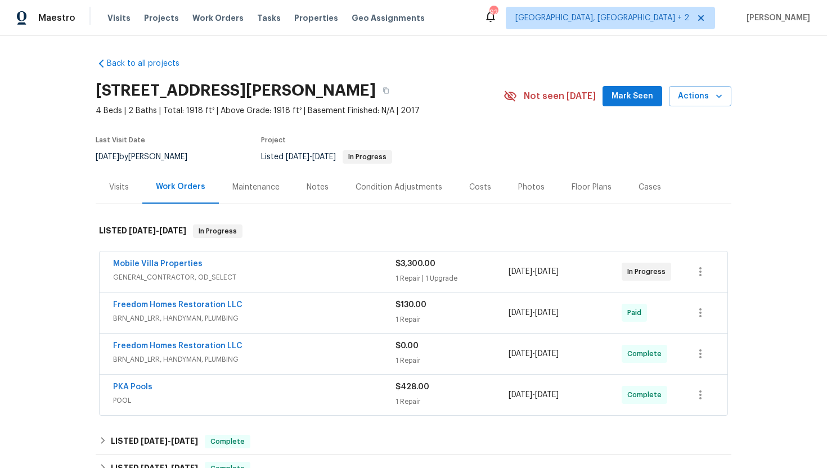
click at [235, 278] on span "GENERAL_CONTRACTOR, OD_SELECT" at bounding box center [254, 277] width 282 height 11
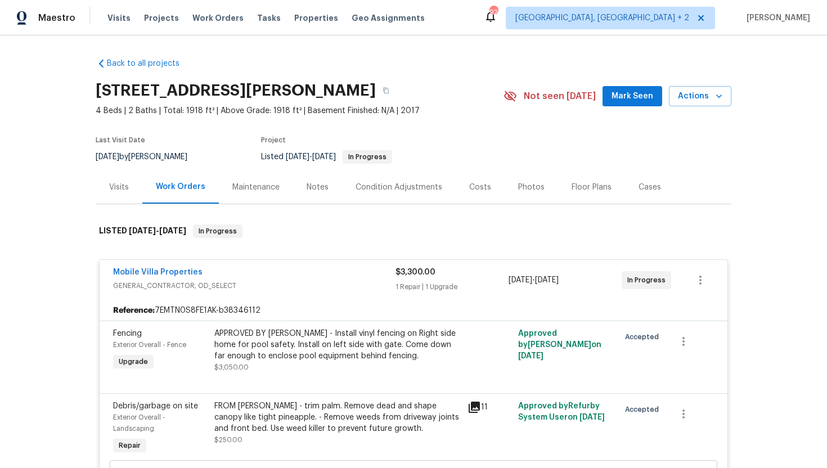
click at [121, 192] on div "Visits" at bounding box center [119, 186] width 47 height 33
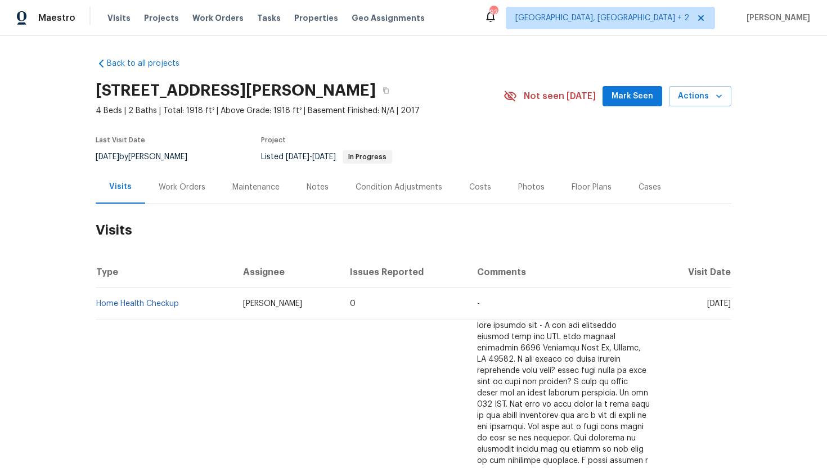
scroll to position [12, 0]
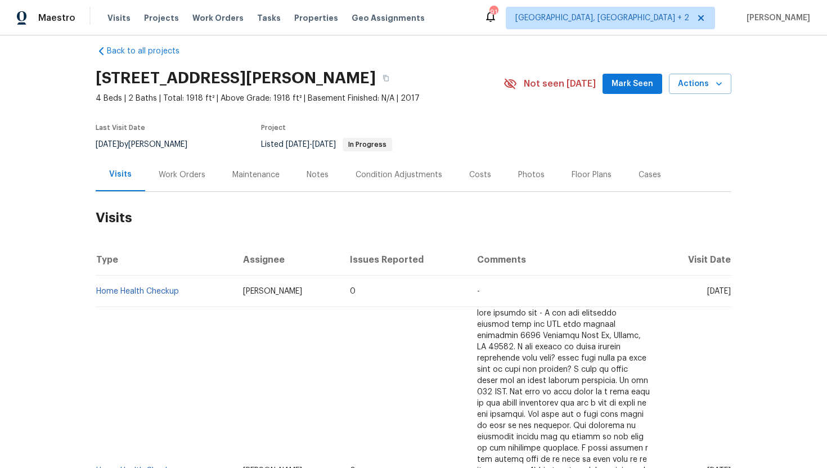
click at [188, 182] on div "Work Orders" at bounding box center [182, 174] width 74 height 33
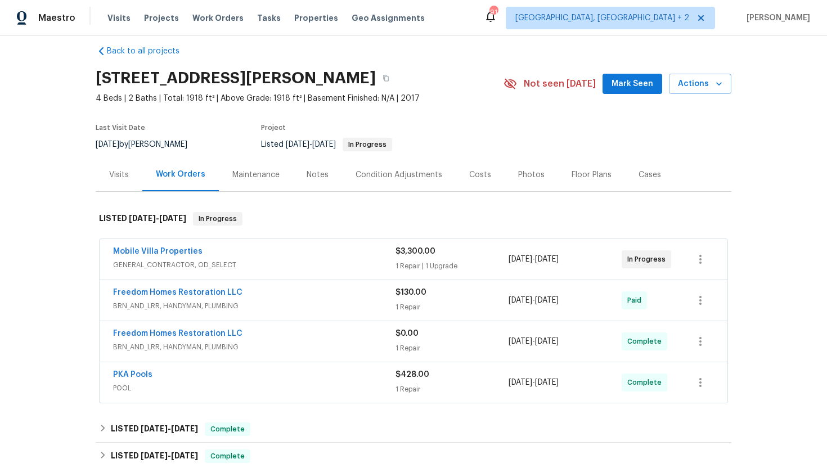
click at [269, 266] on span "GENERAL_CONTRACTOR, OD_SELECT" at bounding box center [254, 264] width 282 height 11
